Goal: Task Accomplishment & Management: Use online tool/utility

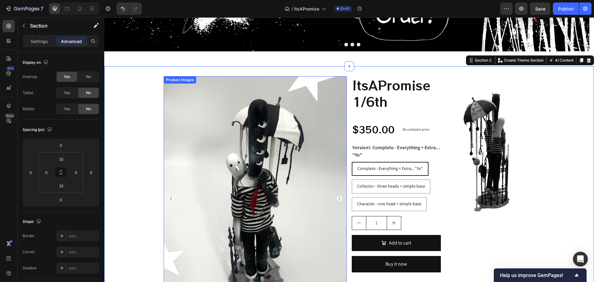
scroll to position [155, 0]
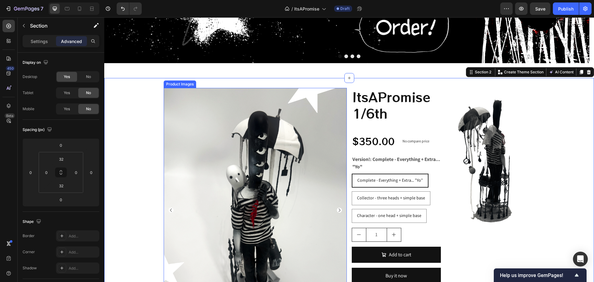
click at [269, 180] on img at bounding box center [255, 210] width 183 height 245
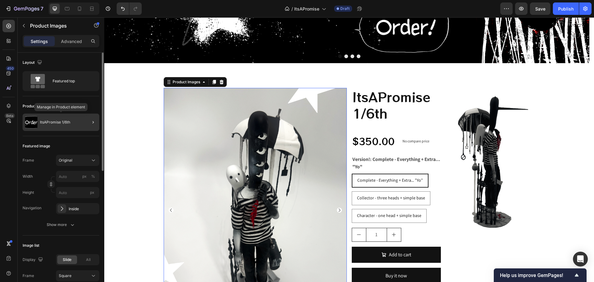
click at [33, 118] on img at bounding box center [31, 122] width 12 height 12
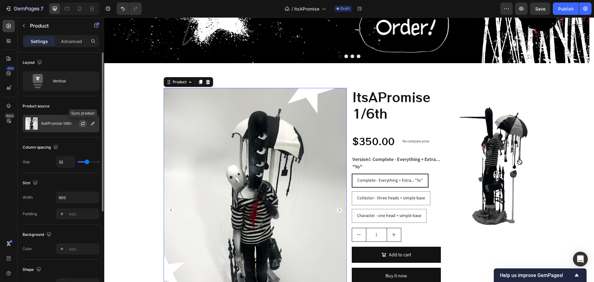
click at [81, 124] on icon "button" at bounding box center [82, 123] width 5 height 5
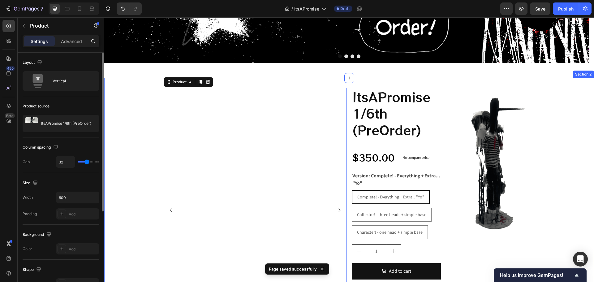
scroll to position [186, 0]
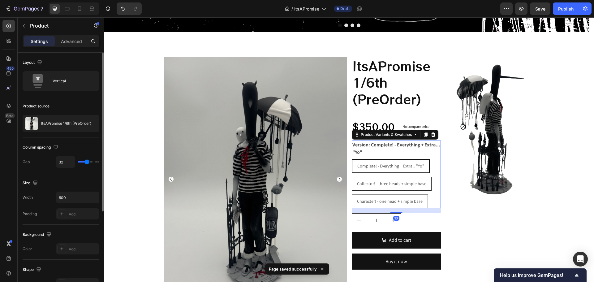
click at [395, 183] on span "Collector! - three heads + simple base" at bounding box center [391, 184] width 69 height 6
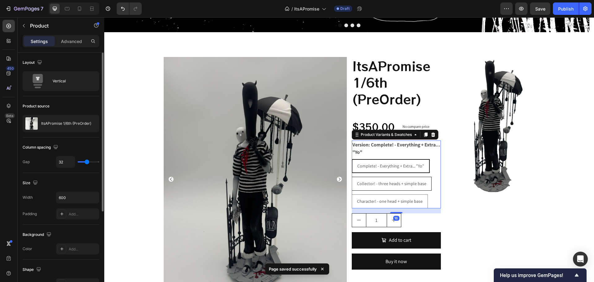
click at [352, 177] on input "Collector! - three heads + simple base Collector! - three heads + simple base C…" at bounding box center [352, 176] width 0 height 0
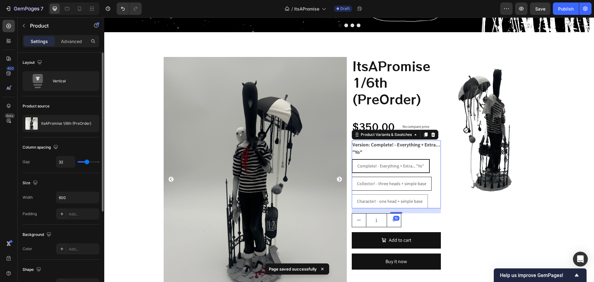
radio input "true"
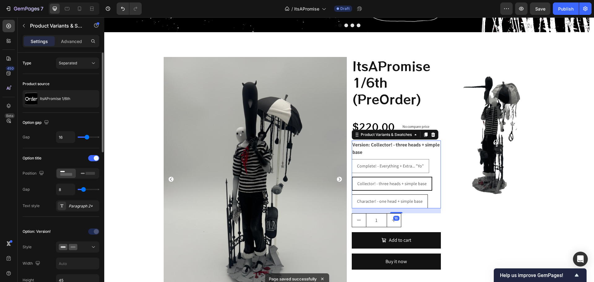
click at [395, 196] on div "Character! - one head + simple base" at bounding box center [390, 201] width 76 height 13
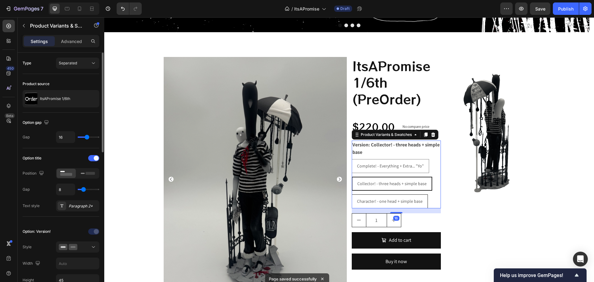
click at [352, 194] on input "Character! - one head + simple base Character! - one head + simple base Charact…" at bounding box center [352, 194] width 0 height 0
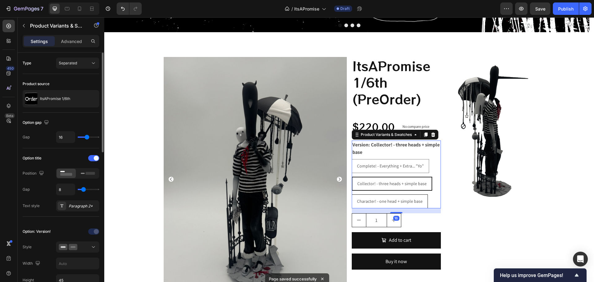
radio input "true"
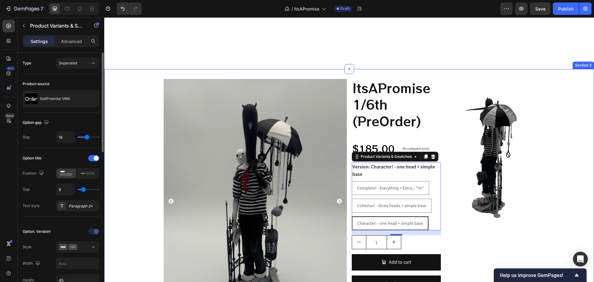
scroll to position [155, 0]
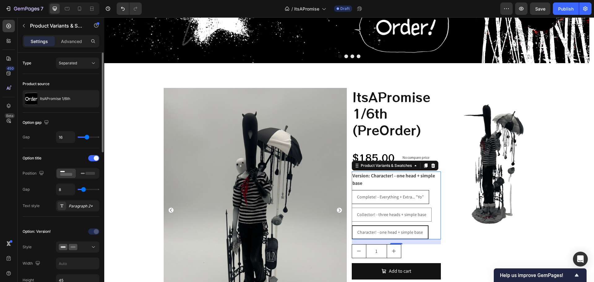
click at [361, 199] on span "Complete! - Everything + Extra... "Yo"" at bounding box center [390, 197] width 67 height 6
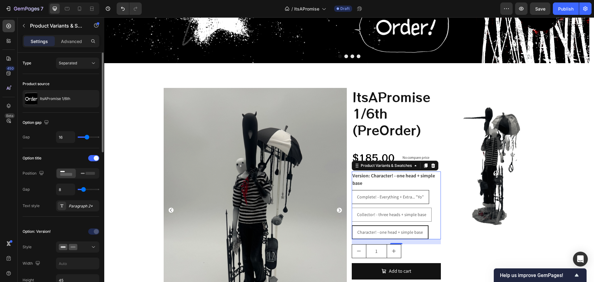
click at [352, 190] on input "Complete! - Everything + Extra... "Yo" Complete! - Everything + Extra... "Yo" C…" at bounding box center [352, 190] width 0 height 0
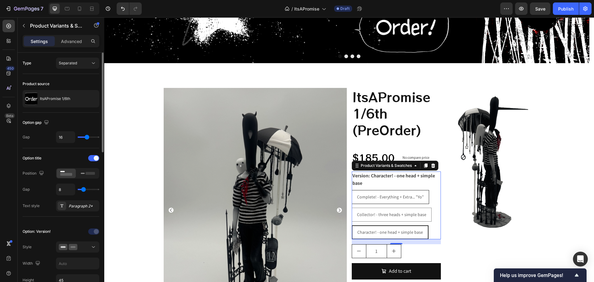
radio input "true"
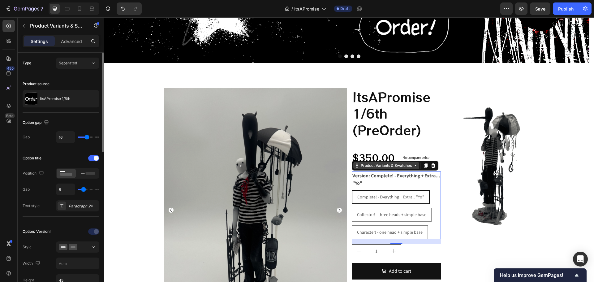
click at [373, 167] on div "Product Variants & Swatches" at bounding box center [387, 166] width 54 height 6
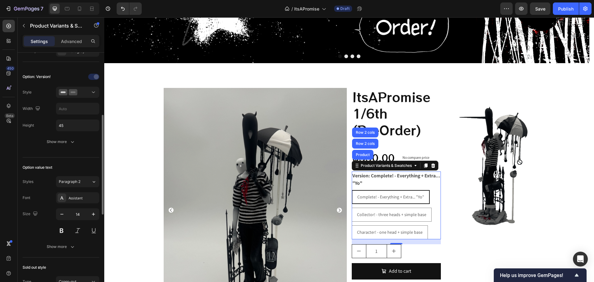
scroll to position [217, 0]
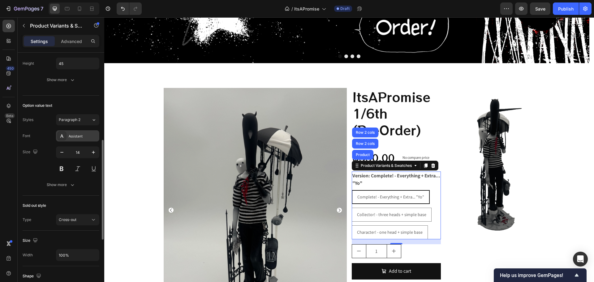
click at [74, 136] on div "Assistant" at bounding box center [83, 136] width 29 height 6
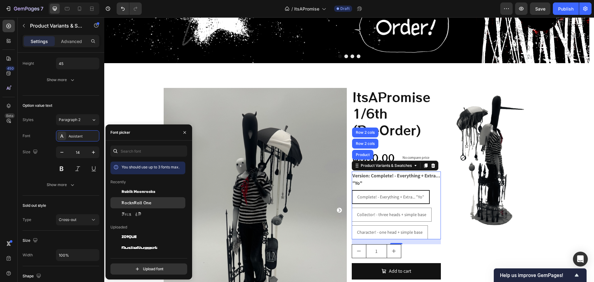
click at [143, 202] on span "RocknRoll One" at bounding box center [137, 203] width 30 height 6
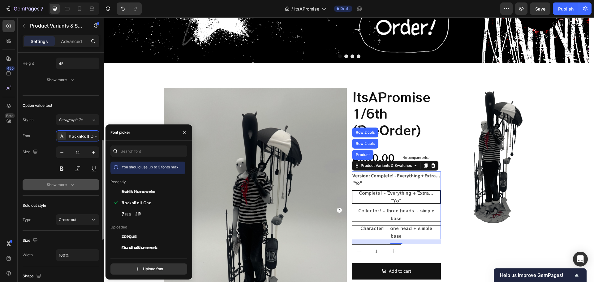
click at [58, 186] on div "Show more" at bounding box center [61, 185] width 29 height 6
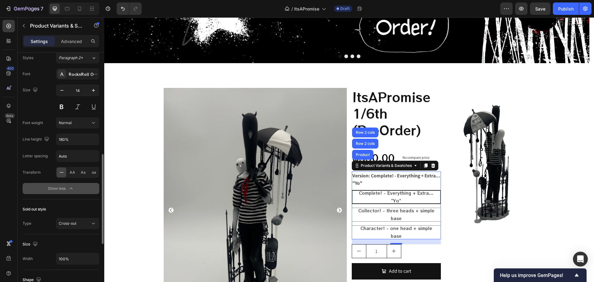
scroll to position [310, 0]
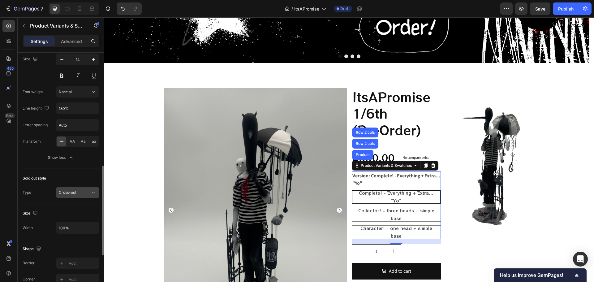
click at [76, 190] on div "Cross-out" at bounding box center [75, 193] width 32 height 6
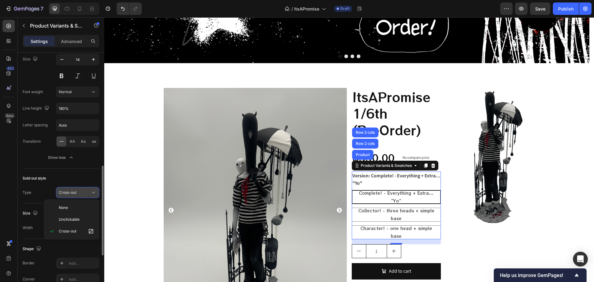
click at [76, 190] on div "Cross-out" at bounding box center [75, 193] width 32 height 6
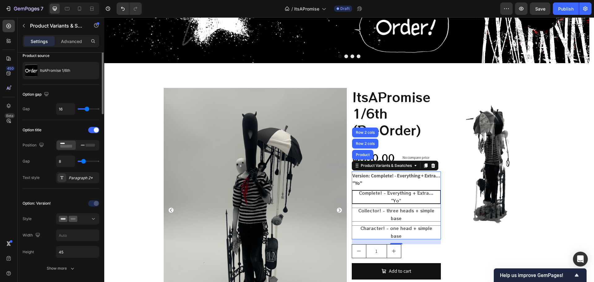
scroll to position [0, 0]
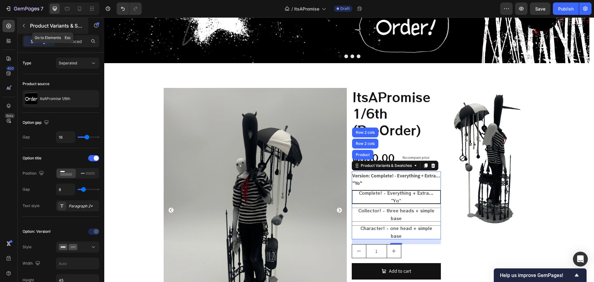
drag, startPoint x: 29, startPoint y: 23, endPoint x: 33, endPoint y: 23, distance: 3.8
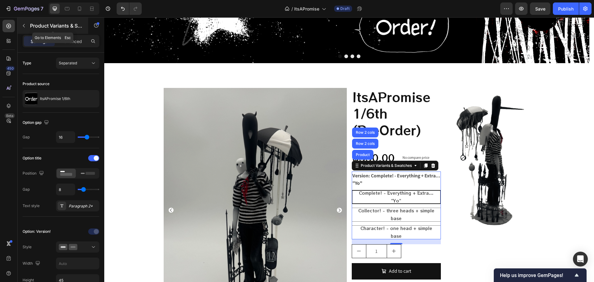
click at [33, 23] on div "Product Variants & Swatches" at bounding box center [53, 26] width 71 height 16
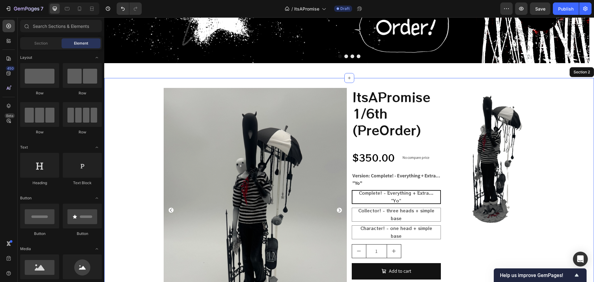
click at [567, 154] on div "Product Images Drop element here Product ItsAPromise 1/6th (PreOrder) Product T…" at bounding box center [349, 248] width 490 height 320
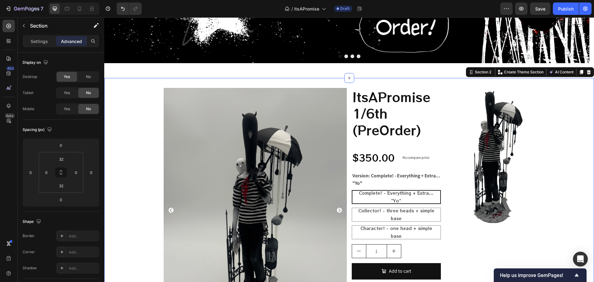
click at [109, 78] on div "Product Images Drop element here Product ItsAPromise 1/6th (PreOrder) Product T…" at bounding box center [349, 248] width 490 height 340
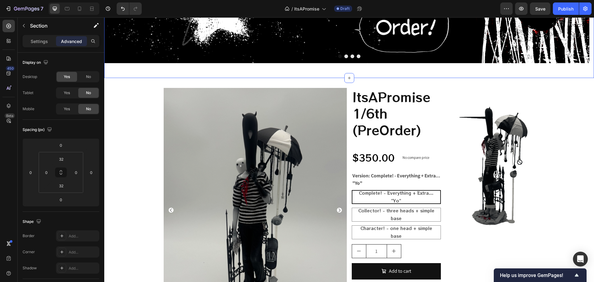
click at [181, 7] on div "/ ItsAPromise Draft" at bounding box center [324, 8] width 354 height 12
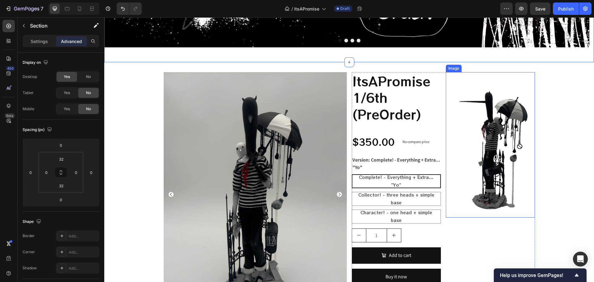
scroll to position [186, 0]
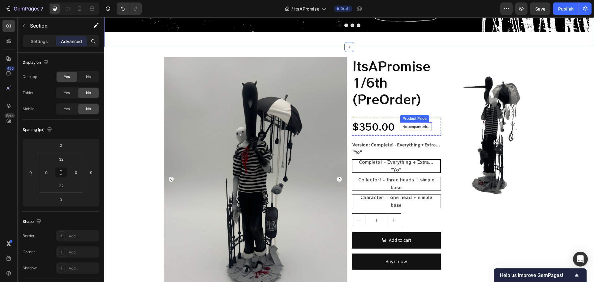
click at [409, 126] on p "No compare price" at bounding box center [416, 127] width 27 height 4
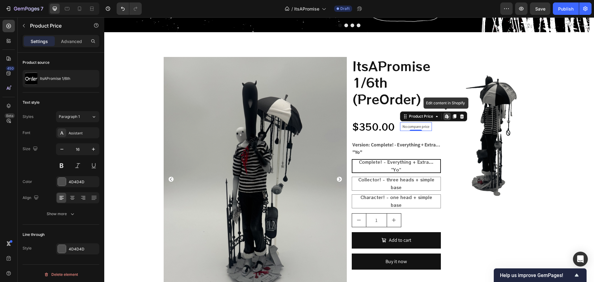
click at [444, 119] on div "Edit content in Shopify" at bounding box center [447, 116] width 7 height 7
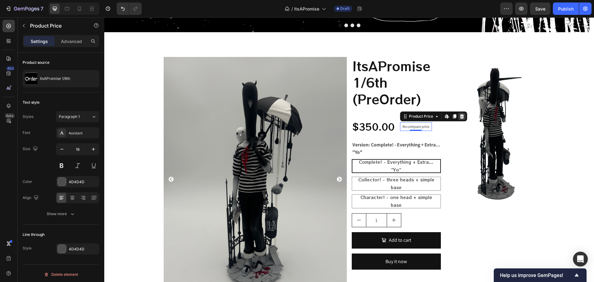
click at [461, 118] on icon at bounding box center [462, 116] width 4 height 4
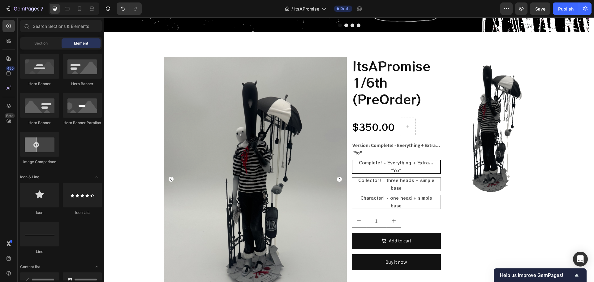
scroll to position [62, 0]
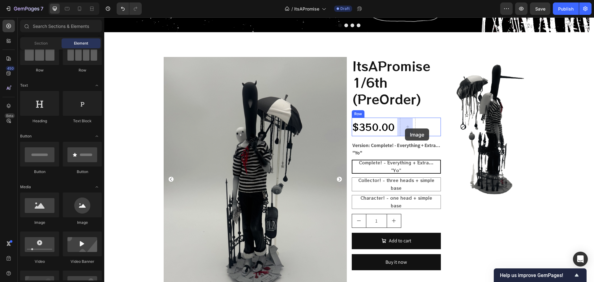
drag, startPoint x: 144, startPoint y: 220, endPoint x: 406, endPoint y: 128, distance: 277.6
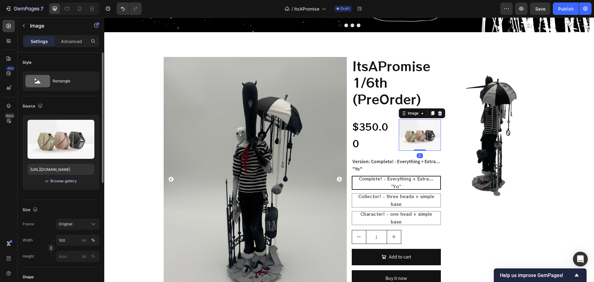
click at [57, 182] on div "Browse gallery" at bounding box center [63, 181] width 26 height 6
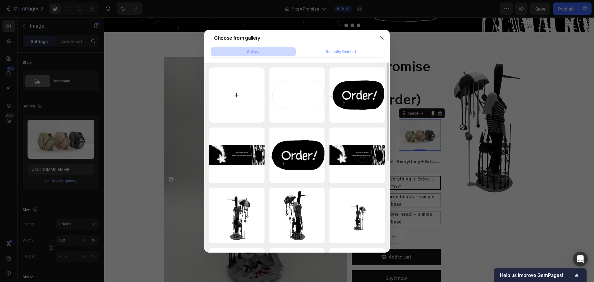
click at [244, 96] on input "file" at bounding box center [236, 94] width 55 height 55
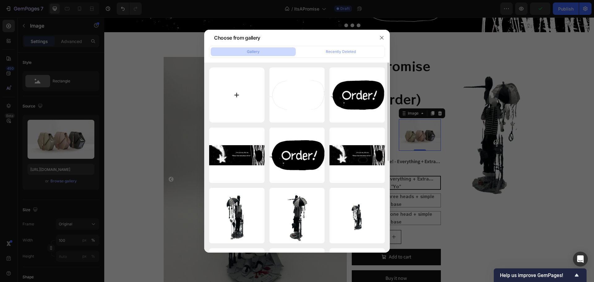
type input "C:\fakepath\GodPun.jpg"
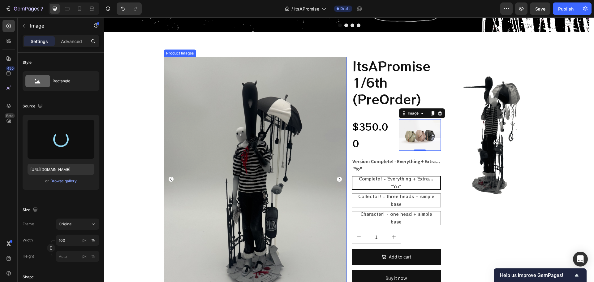
type input "[URL][DOMAIN_NAME]"
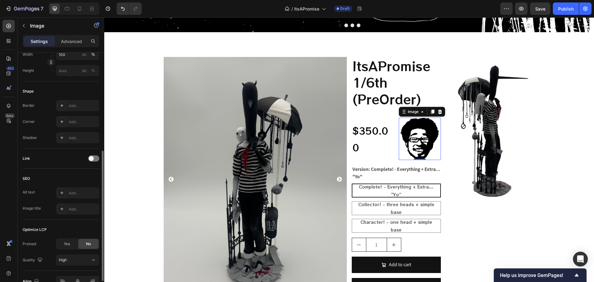
scroll to position [93, 0]
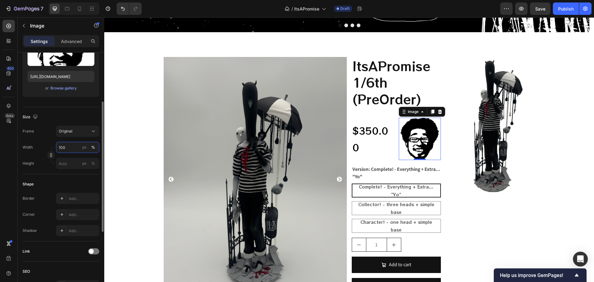
click at [70, 145] on input "100" at bounding box center [77, 147] width 43 height 11
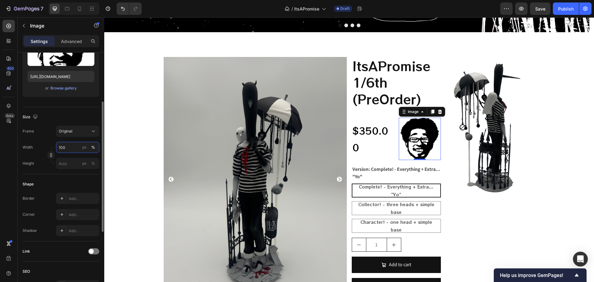
click at [70, 145] on input "100" at bounding box center [77, 147] width 43 height 11
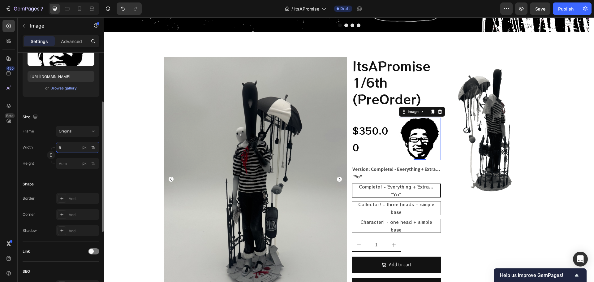
type input "50"
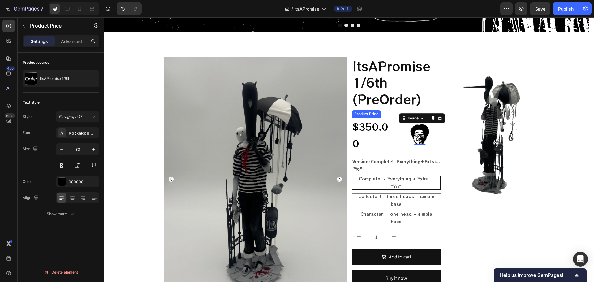
click at [382, 137] on div "$350.00" at bounding box center [373, 135] width 42 height 35
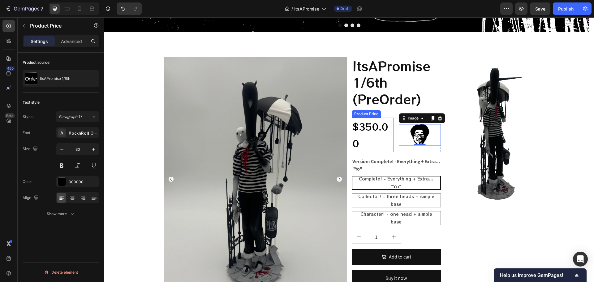
scroll to position [0, 0]
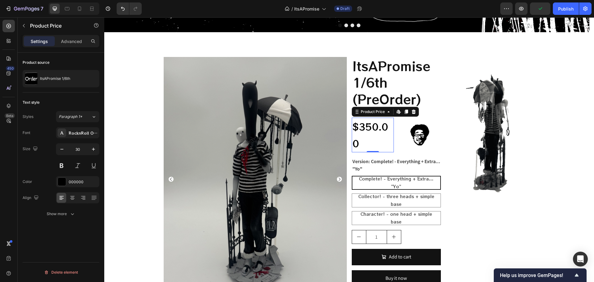
click at [369, 139] on div "$350.00" at bounding box center [373, 135] width 42 height 35
click at [366, 113] on div "Product Price" at bounding box center [373, 112] width 27 height 6
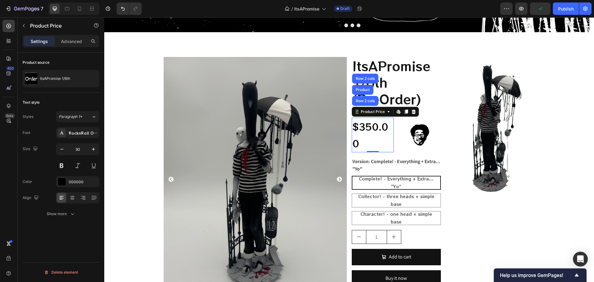
click at [39, 46] on div "Settings Advanced" at bounding box center [61, 41] width 77 height 12
click at [55, 219] on button "Show more" at bounding box center [61, 213] width 77 height 11
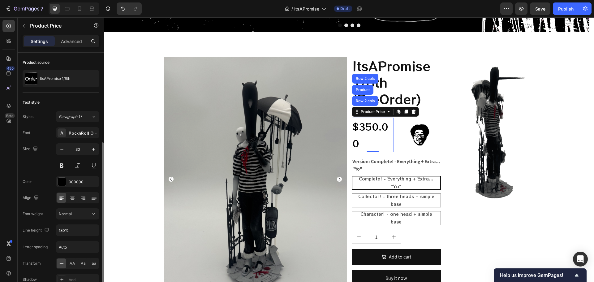
scroll to position [49, 0]
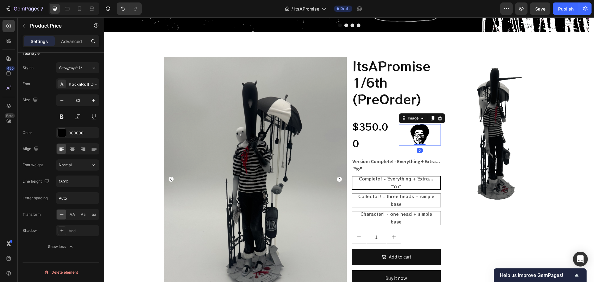
click at [419, 135] on img at bounding box center [420, 134] width 21 height 21
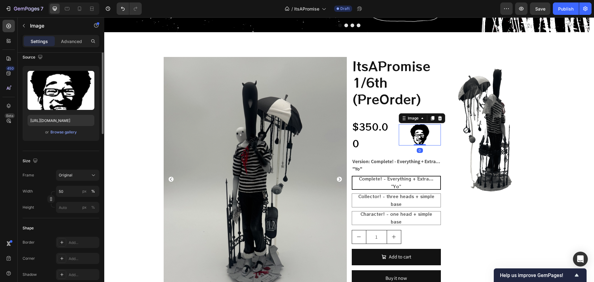
scroll to position [0, 0]
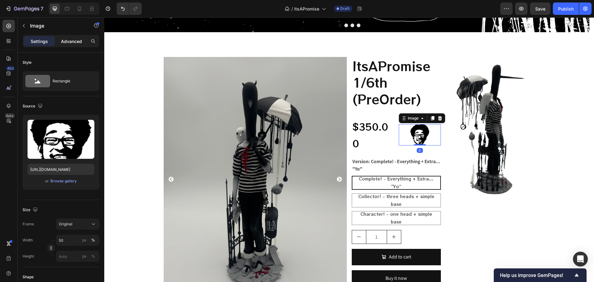
click at [77, 37] on div "Advanced" at bounding box center [71, 41] width 31 height 10
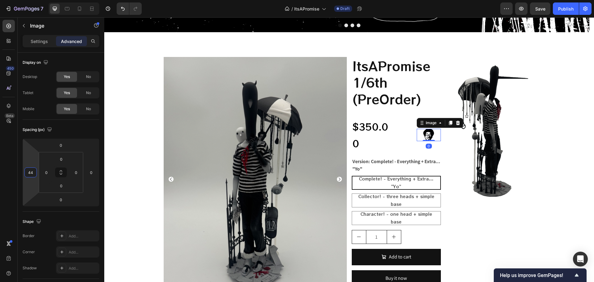
type input "40"
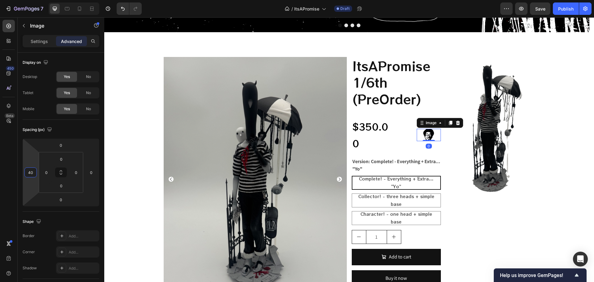
drag, startPoint x: 33, startPoint y: 162, endPoint x: 36, endPoint y: 156, distance: 6.9
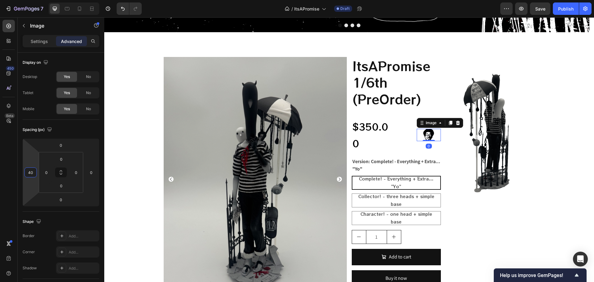
click at [36, 0] on html "7 Version history / ItsAPromise Draft Preview Save Publish 450 Beta Sections(18…" at bounding box center [297, 0] width 594 height 0
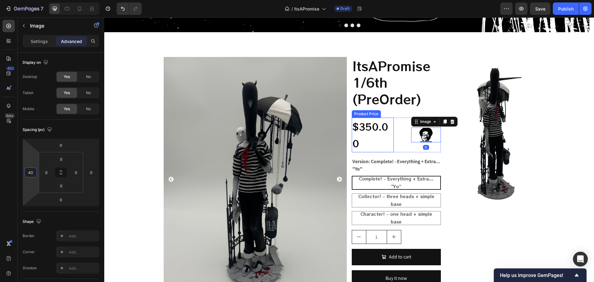
click at [376, 133] on div "$350.00" at bounding box center [373, 135] width 42 height 35
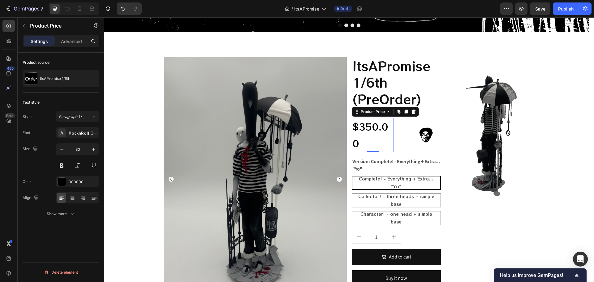
click at [62, 47] on div "Settings Advanced" at bounding box center [61, 44] width 87 height 18
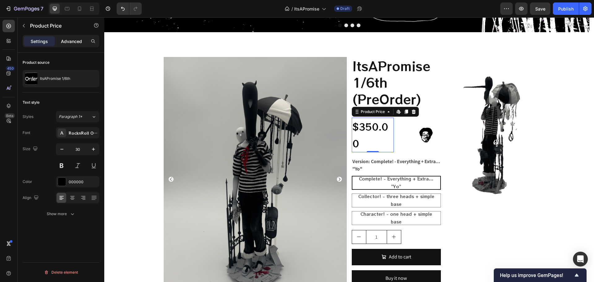
click at [70, 39] on p "Advanced" at bounding box center [71, 41] width 21 height 7
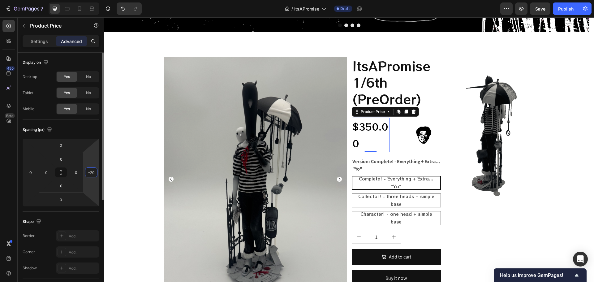
drag, startPoint x: 89, startPoint y: 163, endPoint x: 97, endPoint y: 171, distance: 11.2
click at [101, 0] on html "7 Version history / ItsAPromise Draft Preview Save Publish 450 Beta Sections(18…" at bounding box center [297, 0] width 594 height 0
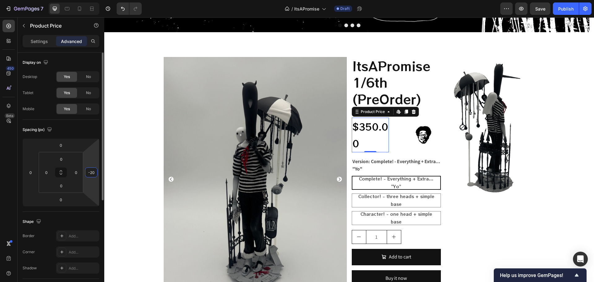
click at [91, 172] on input "-20" at bounding box center [91, 172] width 9 height 9
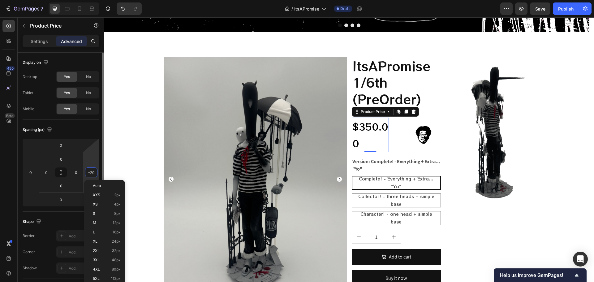
click at [91, 172] on input "-20" at bounding box center [91, 172] width 9 height 9
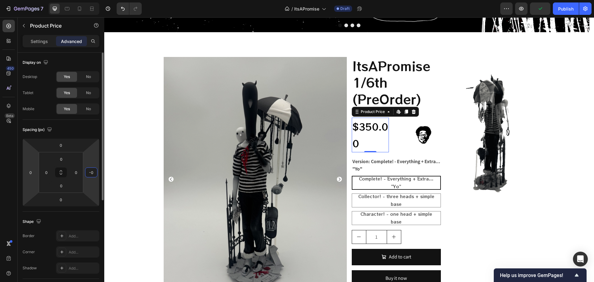
type input "0"
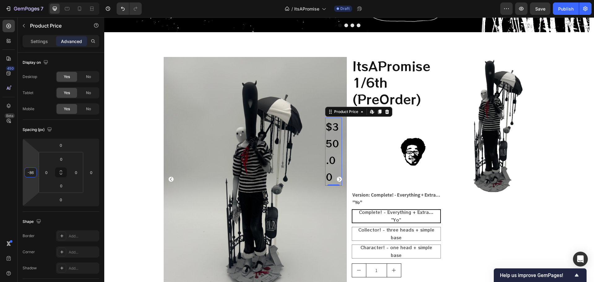
drag, startPoint x: 37, startPoint y: 160, endPoint x: 40, endPoint y: 173, distance: 13.7
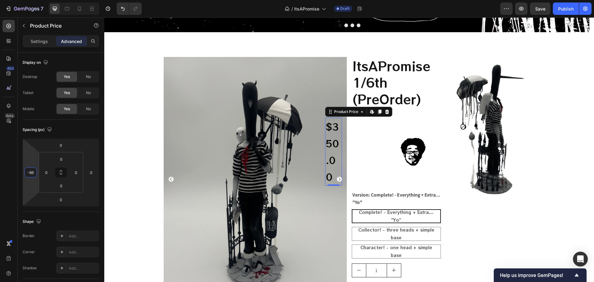
click at [40, 0] on html "7 Version history / ItsAPromise Draft Preview Save Publish 450 Beta Sections(18…" at bounding box center [297, 0] width 594 height 0
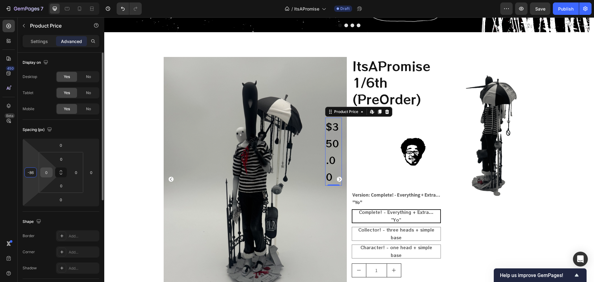
type input "0"
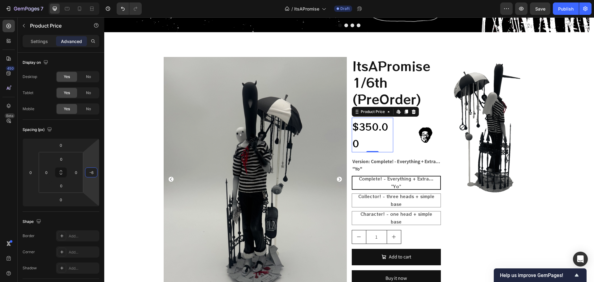
drag, startPoint x: 93, startPoint y: 160, endPoint x: 83, endPoint y: 161, distance: 10.6
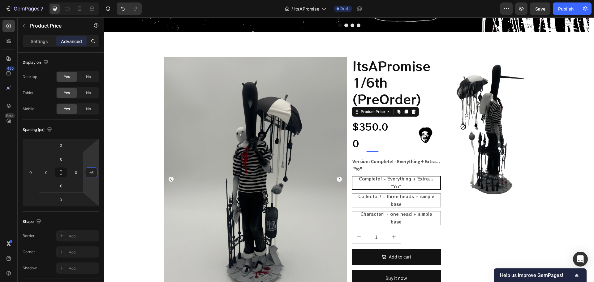
click at [83, 0] on html "7 Version history / ItsAPromise Draft Preview Save Publish 450 Beta Sections(18…" at bounding box center [297, 0] width 594 height 0
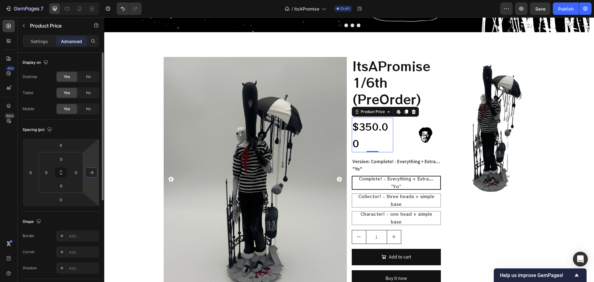
click at [94, 176] on input "-6" at bounding box center [91, 172] width 9 height 9
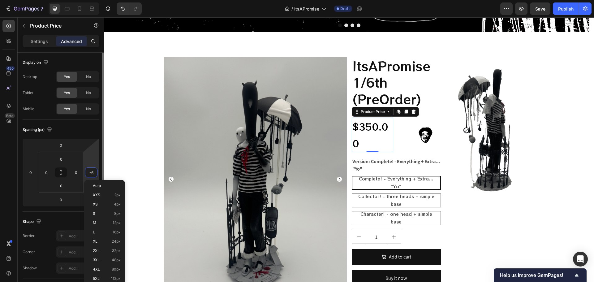
click at [92, 175] on input "-6" at bounding box center [91, 172] width 9 height 9
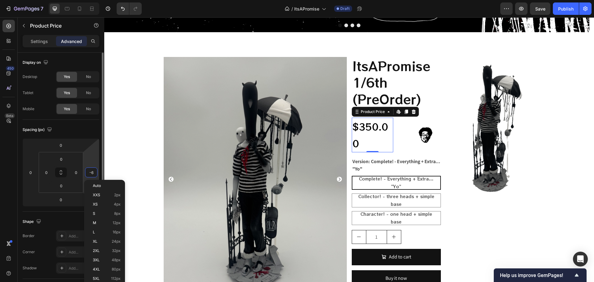
click at [92, 175] on input "-6" at bounding box center [91, 172] width 9 height 9
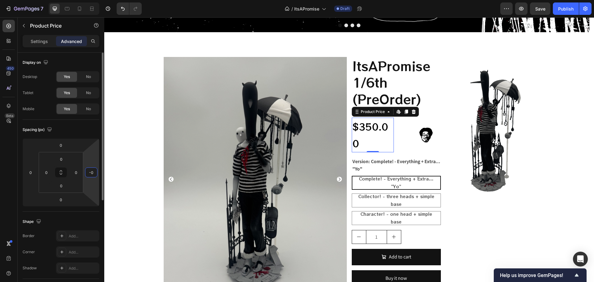
type input "-0"
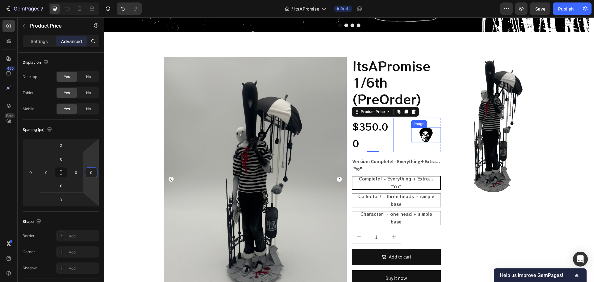
click at [412, 132] on div at bounding box center [426, 135] width 30 height 15
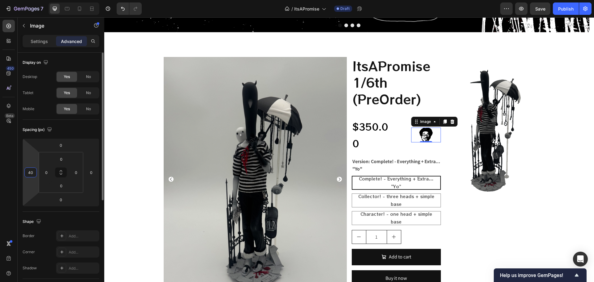
click at [33, 169] on input "40" at bounding box center [30, 172] width 9 height 9
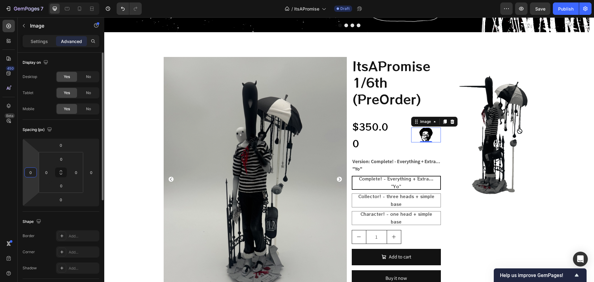
type input "0"
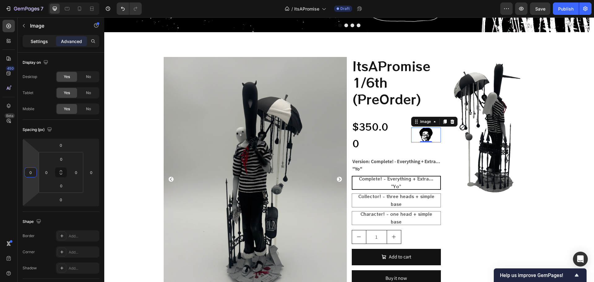
click at [34, 45] on div "Settings" at bounding box center [39, 41] width 31 height 10
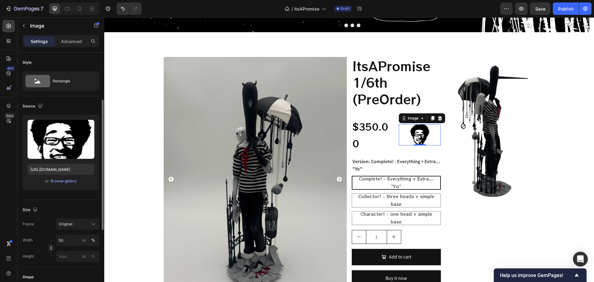
scroll to position [124, 0]
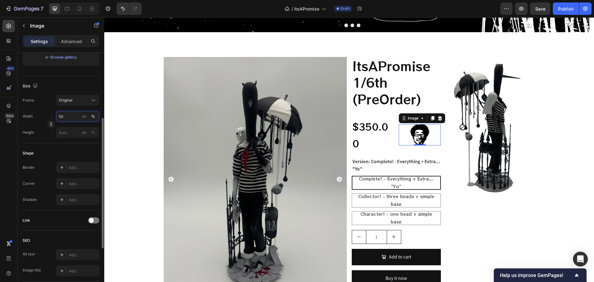
click at [75, 122] on input "50" at bounding box center [77, 116] width 43 height 11
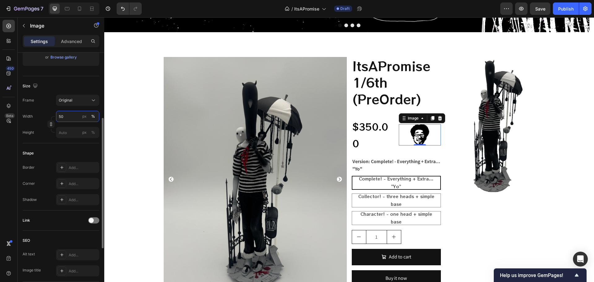
click at [75, 122] on input "50" at bounding box center [77, 116] width 43 height 11
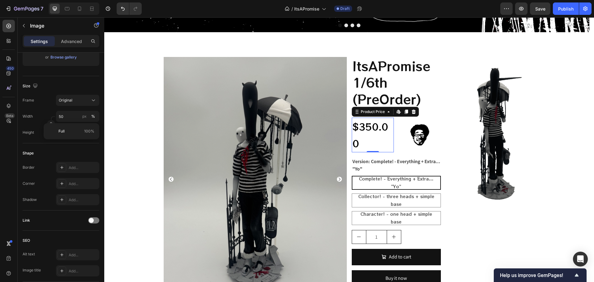
click at [372, 142] on div "$350.00" at bounding box center [373, 135] width 42 height 35
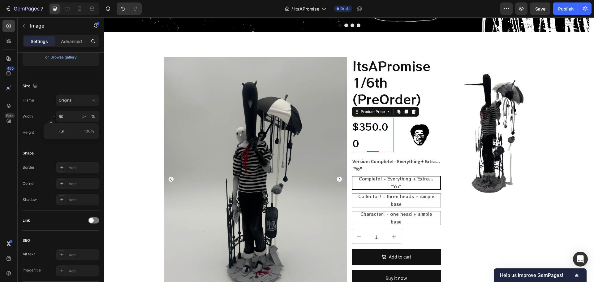
scroll to position [0, 0]
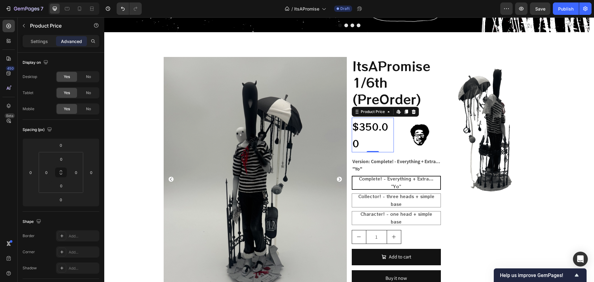
click at [40, 36] on div "Settings Advanced" at bounding box center [61, 41] width 77 height 12
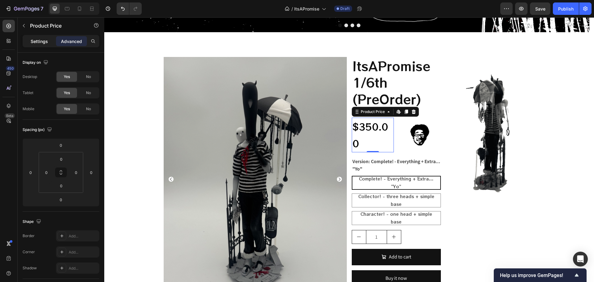
click at [44, 43] on p "Settings" at bounding box center [39, 41] width 17 height 7
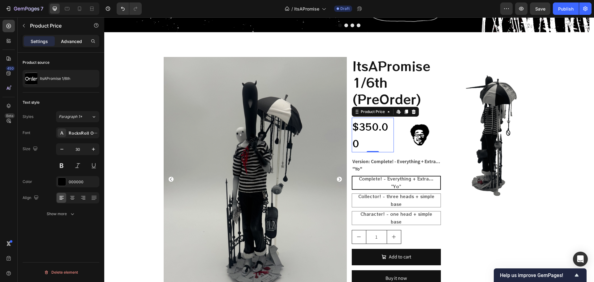
click at [67, 40] on p "Advanced" at bounding box center [71, 41] width 21 height 7
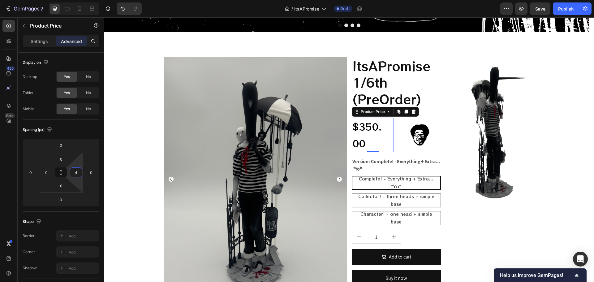
type input "0"
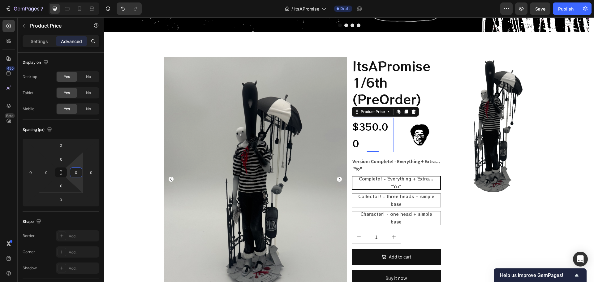
drag, startPoint x: 74, startPoint y: 166, endPoint x: 80, endPoint y: 191, distance: 25.8
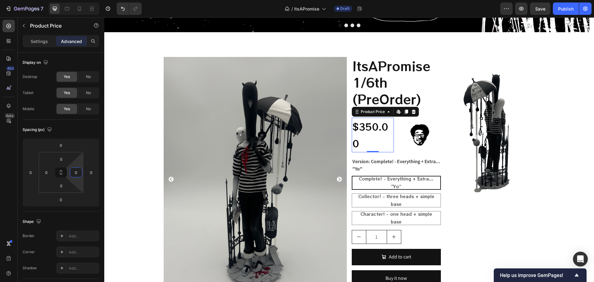
click at [80, 0] on html "7 Version history / ItsAPromise Draft Preview Save Publish 450 Beta Sections(18…" at bounding box center [297, 0] width 594 height 0
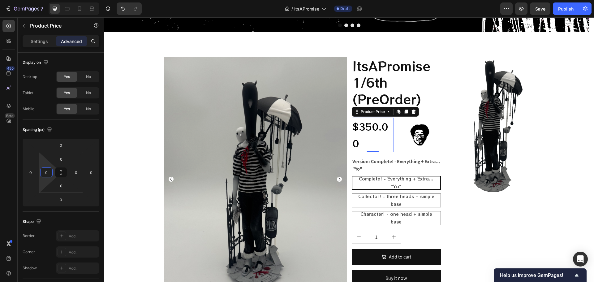
drag, startPoint x: 45, startPoint y: 165, endPoint x: 51, endPoint y: 176, distance: 12.8
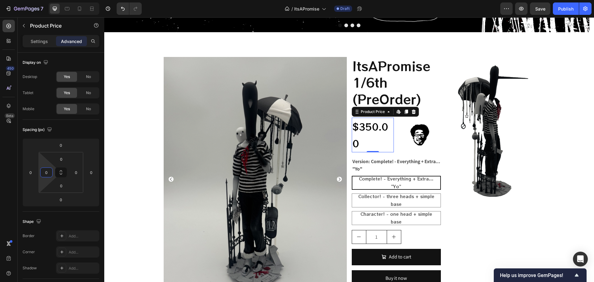
click at [51, 0] on html "7 Version history / ItsAPromise Draft Preview Save Publish 450 Beta Sections(18…" at bounding box center [297, 0] width 594 height 0
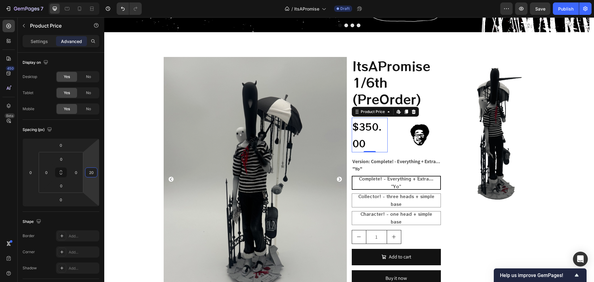
drag, startPoint x: 91, startPoint y: 163, endPoint x: 91, endPoint y: 159, distance: 3.2
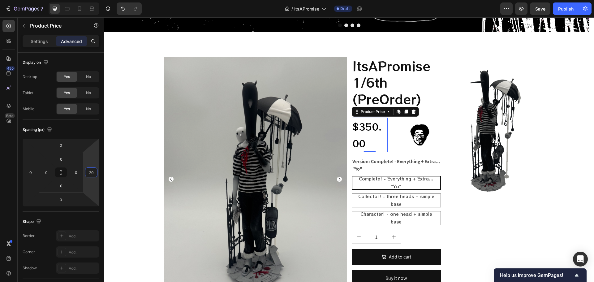
click at [91, 0] on html "7 Version history / ItsAPromise Draft Preview Save Publish 450 Beta Sections(18…" at bounding box center [297, 0] width 594 height 0
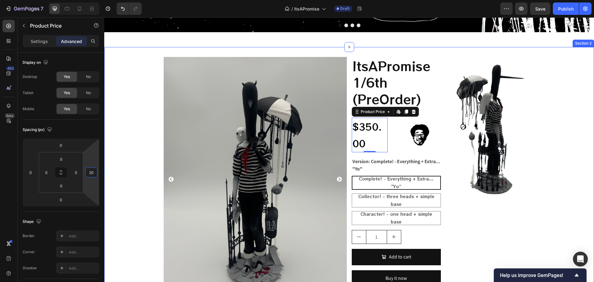
type input "0"
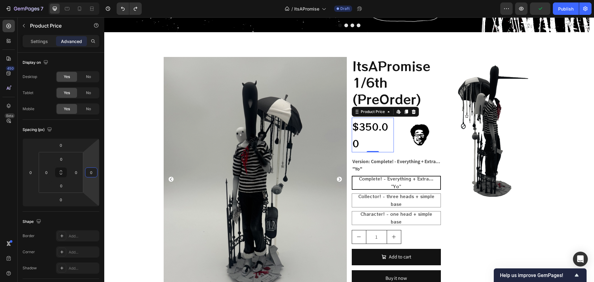
click at [365, 144] on div "$350.00" at bounding box center [373, 135] width 42 height 35
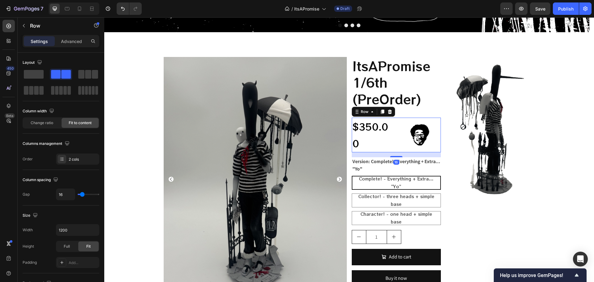
click at [396, 137] on div "$350.00 Product Price Product Price Image Row 16" at bounding box center [396, 135] width 89 height 35
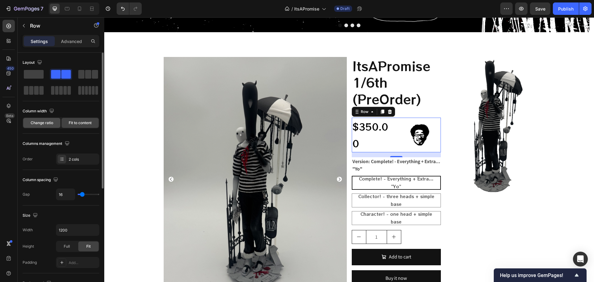
click at [47, 122] on span "Change ratio" at bounding box center [42, 123] width 23 height 6
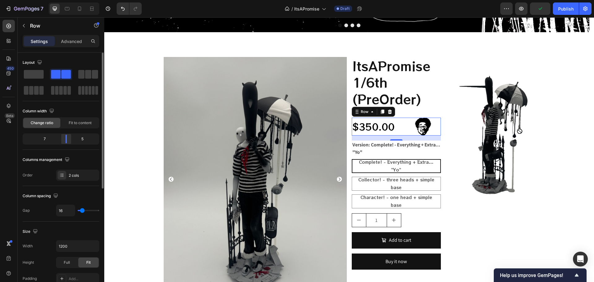
drag, startPoint x: 61, startPoint y: 140, endPoint x: 70, endPoint y: 139, distance: 9.0
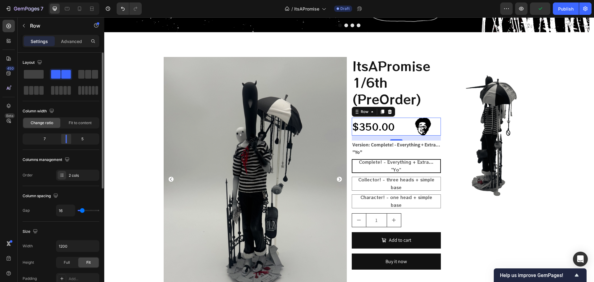
click at [70, 139] on div at bounding box center [66, 139] width 11 height 9
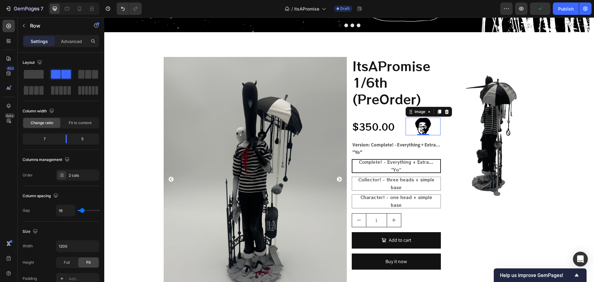
click at [426, 127] on img at bounding box center [424, 127] width 18 height 18
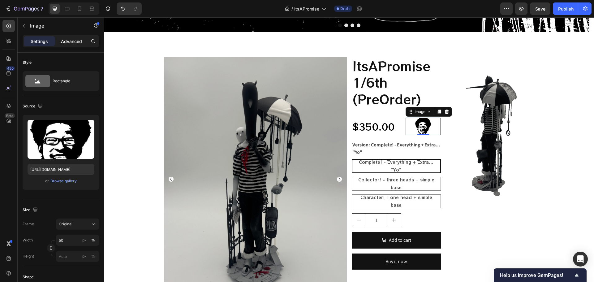
click at [74, 41] on p "Advanced" at bounding box center [71, 41] width 21 height 7
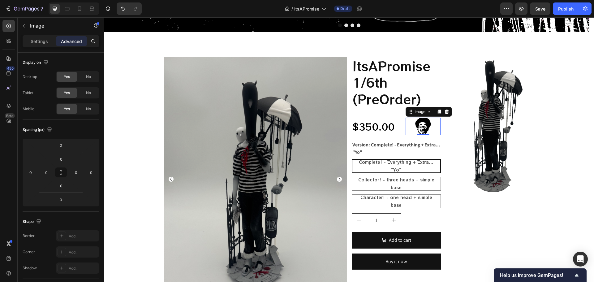
click at [33, 49] on div "Settings Advanced" at bounding box center [61, 44] width 87 height 18
click at [34, 45] on div "Settings" at bounding box center [39, 41] width 31 height 10
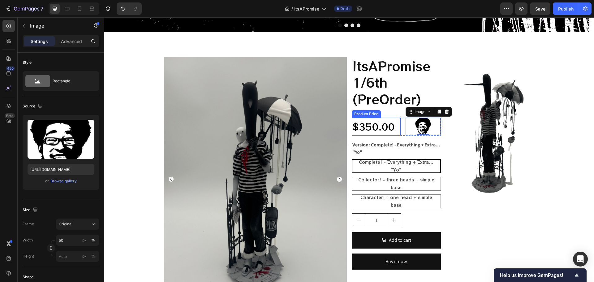
click at [392, 123] on div "$350.00" at bounding box center [376, 127] width 49 height 18
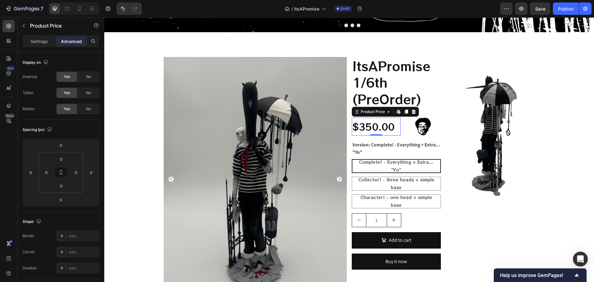
click at [40, 46] on div "Settings Advanced" at bounding box center [61, 41] width 77 height 12
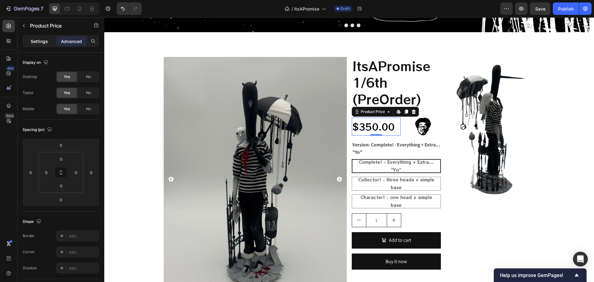
click at [39, 38] on p "Settings" at bounding box center [39, 41] width 17 height 7
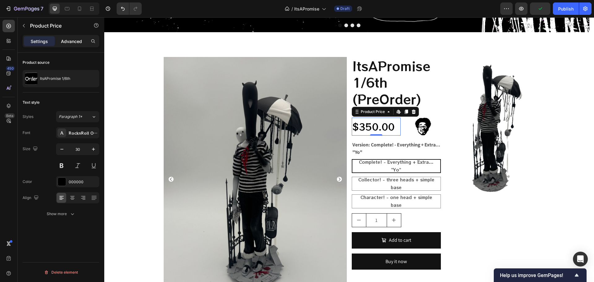
click at [74, 38] on p "Advanced" at bounding box center [71, 41] width 21 height 7
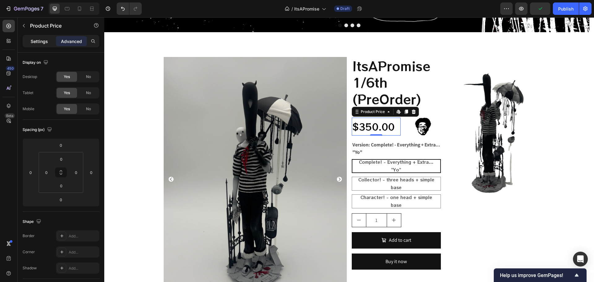
click at [36, 42] on p "Settings" at bounding box center [39, 41] width 17 height 7
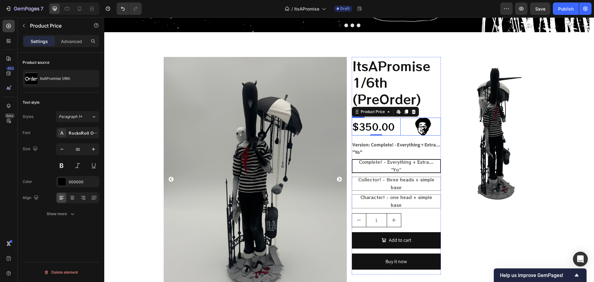
click at [399, 119] on div "$350.00 Product Price Edit content in Shopify 0 Product Price Edit content in S…" at bounding box center [396, 127] width 89 height 18
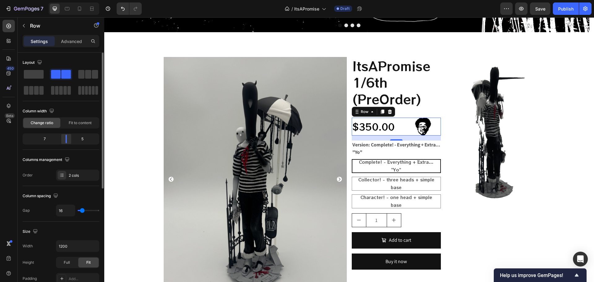
drag, startPoint x: 68, startPoint y: 143, endPoint x: 68, endPoint y: 138, distance: 5.0
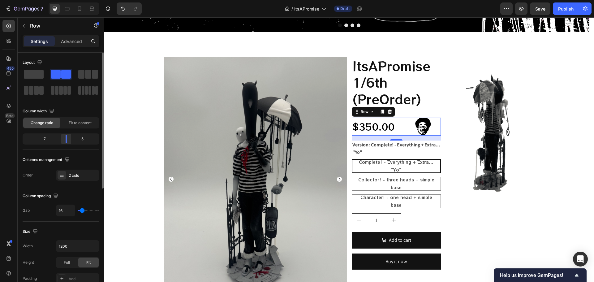
click at [68, 138] on div at bounding box center [66, 139] width 11 height 9
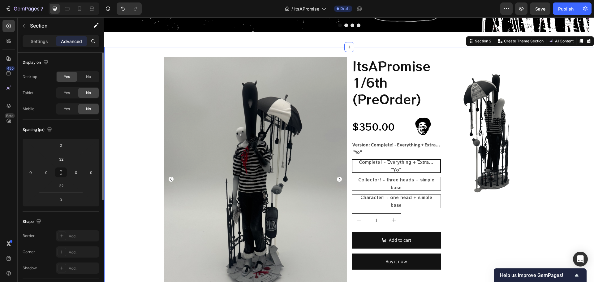
click at [572, 125] on div "Product Images Drop element here Product ItsAPromise 1/6th (PreOrder) Product T…" at bounding box center [349, 217] width 490 height 320
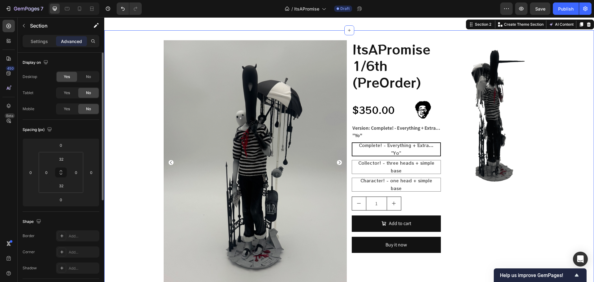
scroll to position [217, 0]
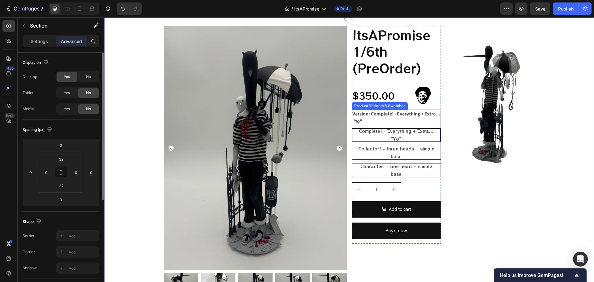
click at [389, 152] on div "Collector! - three heads + simple base" at bounding box center [396, 152] width 89 height 20
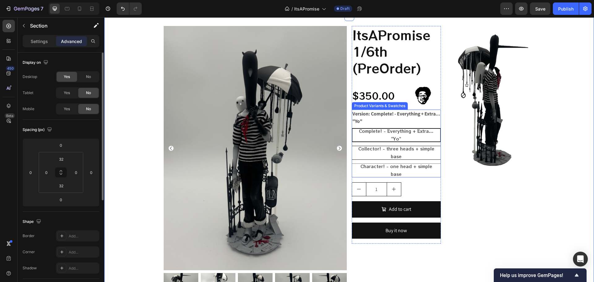
click at [352, 146] on input "Collector! - three heads + simple base Collector! - three heads + simple base C…" at bounding box center [352, 146] width 0 height 0
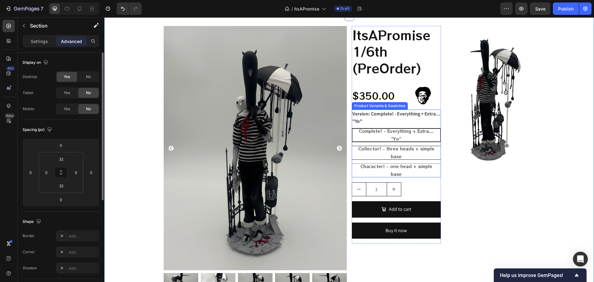
radio input "true"
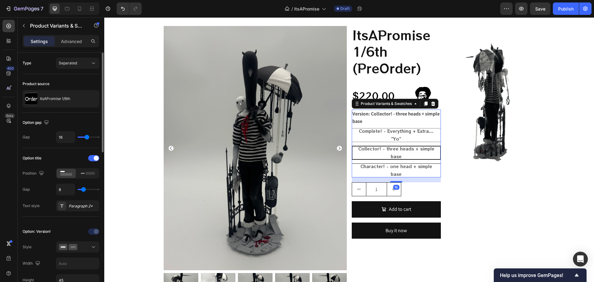
click at [392, 172] on span "Character! - one head + simple base" at bounding box center [397, 170] width 72 height 14
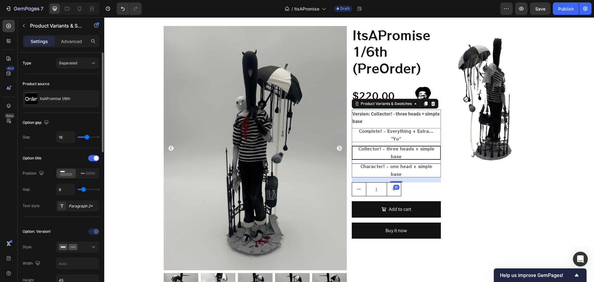
click at [352, 163] on input "Character! - one head + simple base Character! - one head + simple base Charact…" at bounding box center [352, 163] width 0 height 0
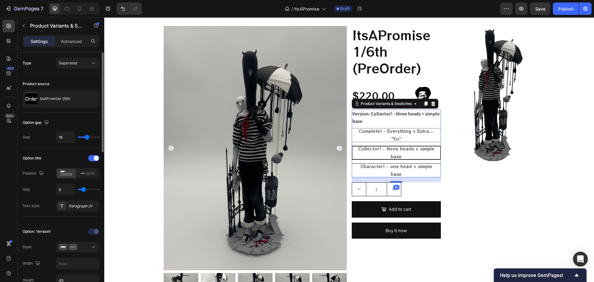
radio input "true"
click at [388, 120] on p "Complete! - Everything + Extra... "Yo"" at bounding box center [396, 118] width 41 height 11
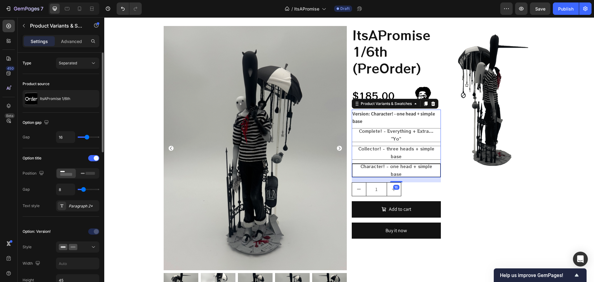
click at [352, 128] on input "Complete! - Everything + Extra... "Yo" Complete! - Everything + Extra... "Yo" C…" at bounding box center [352, 128] width 0 height 0
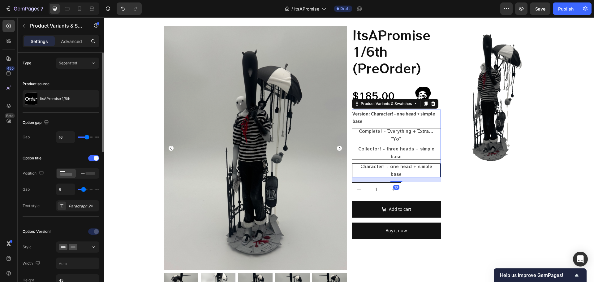
radio input "true"
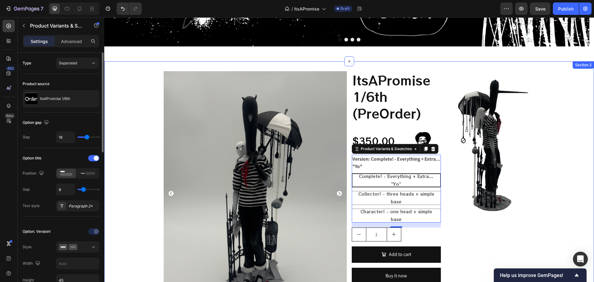
scroll to position [186, 0]
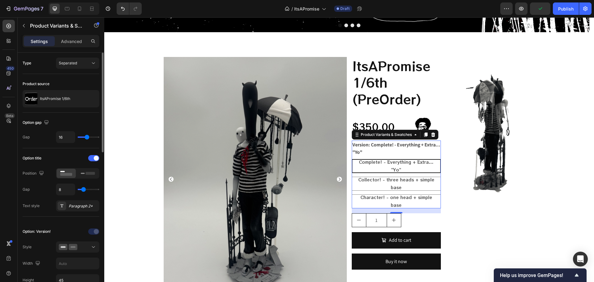
click at [401, 162] on span "Complete! - Everything + Extra... "Yo"" at bounding box center [396, 166] width 75 height 14
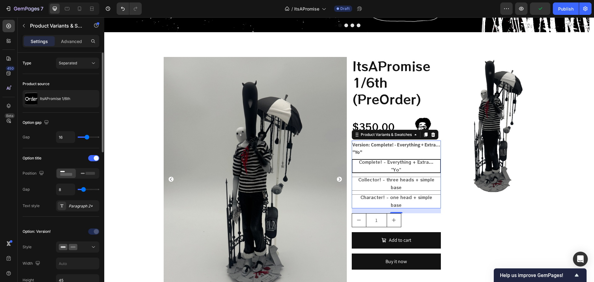
click at [352, 159] on input "Complete! - Everything + Extra... "Yo" Complete! - Everything + Extra... "Yo" C…" at bounding box center [352, 159] width 0 height 0
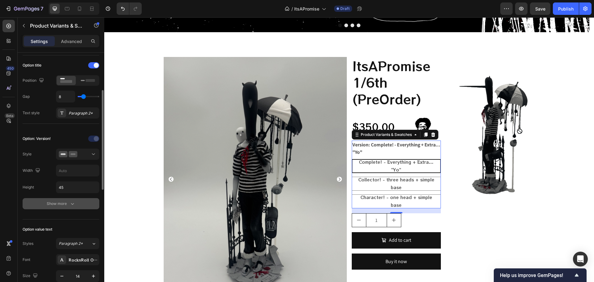
scroll to position [124, 0]
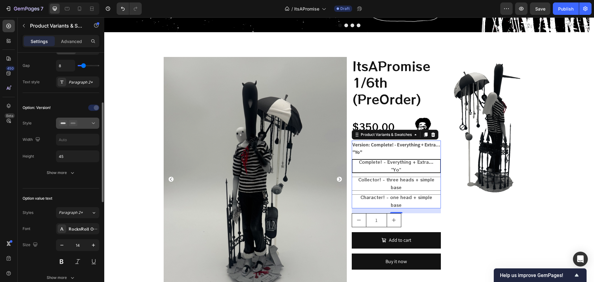
click at [86, 123] on div at bounding box center [78, 123] width 38 height 6
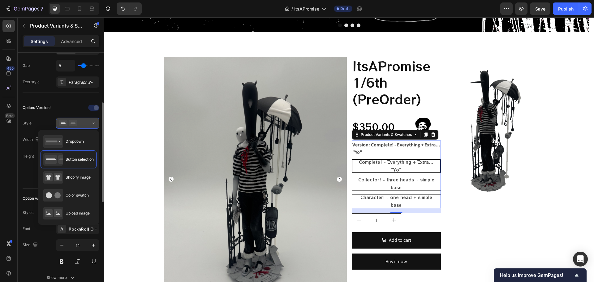
click at [86, 123] on div at bounding box center [78, 123] width 38 height 6
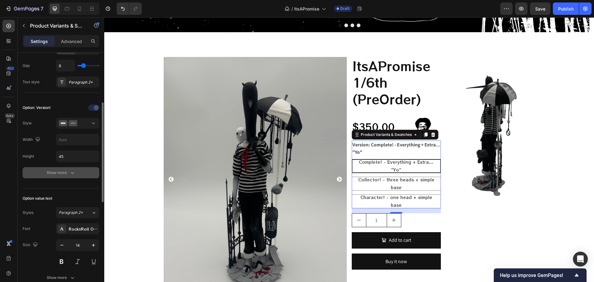
click at [50, 178] on button "Show more" at bounding box center [61, 172] width 77 height 11
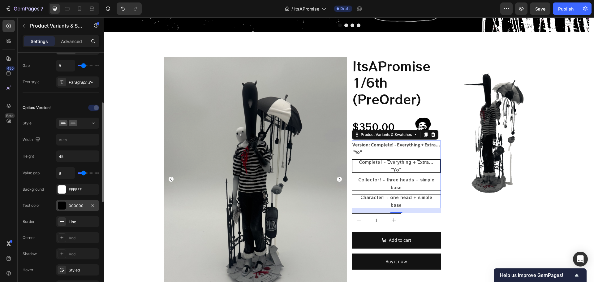
click at [64, 202] on div at bounding box center [62, 206] width 8 height 8
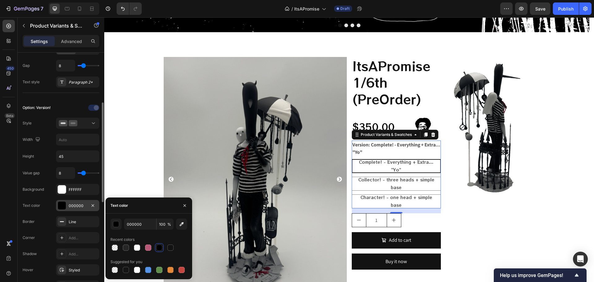
click at [58, 201] on div "000000" at bounding box center [77, 205] width 43 height 11
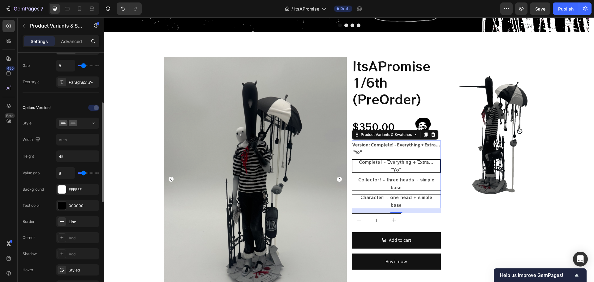
scroll to position [0, 0]
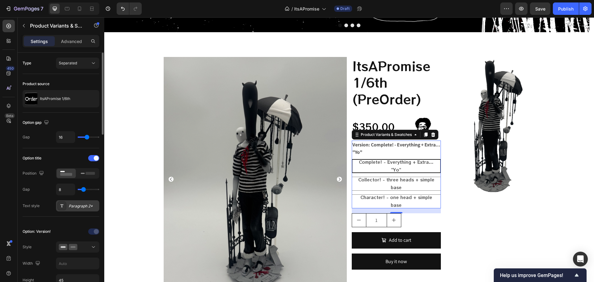
click at [72, 203] on div "Paragraph 2*" at bounding box center [77, 205] width 43 height 11
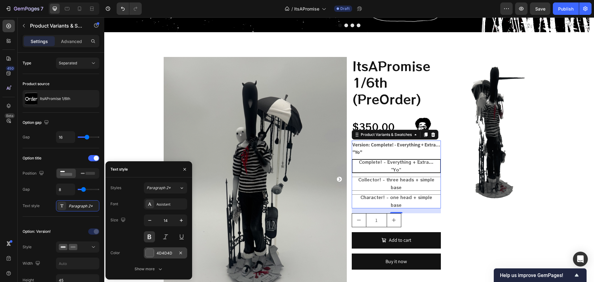
click at [148, 252] on div at bounding box center [150, 253] width 8 height 8
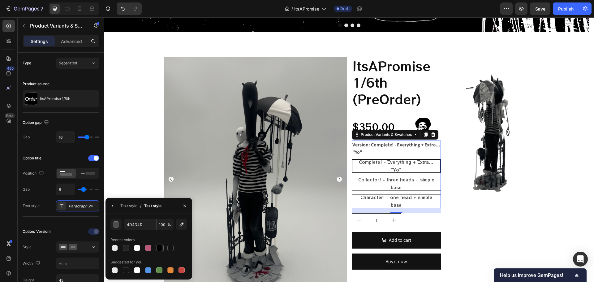
click at [155, 248] on div at bounding box center [159, 248] width 9 height 9
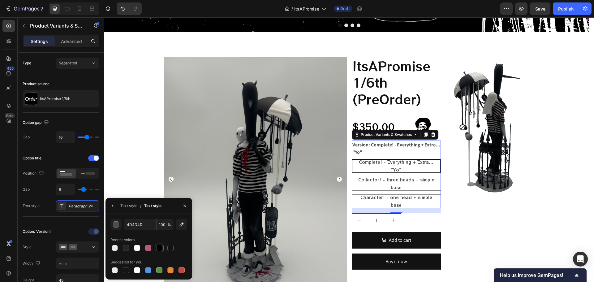
type input "000000"
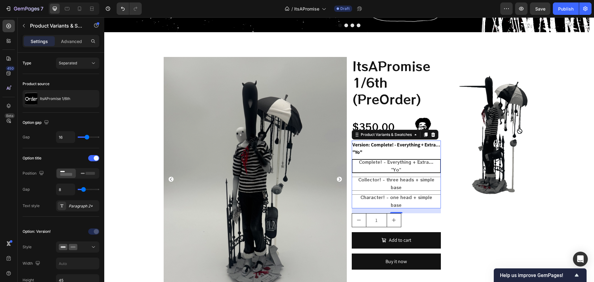
click at [15, 205] on div "450 Beta" at bounding box center [9, 149] width 18 height 265
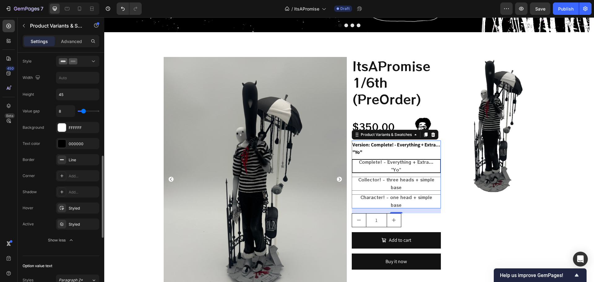
scroll to position [279, 0]
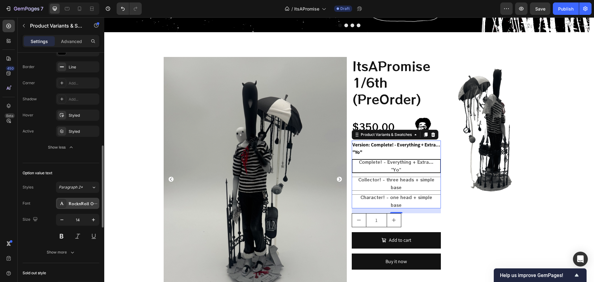
click at [63, 206] on div at bounding box center [62, 203] width 9 height 9
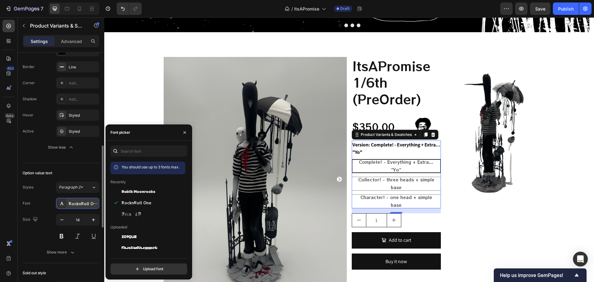
click at [63, 206] on div at bounding box center [62, 203] width 9 height 9
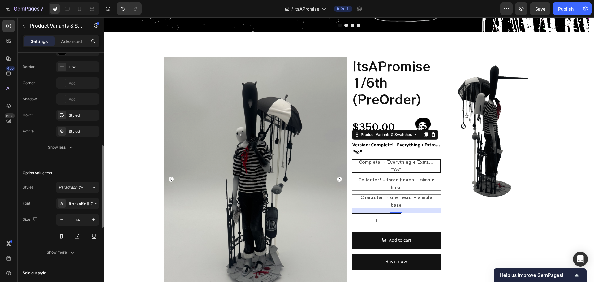
click at [66, 194] on div "Styles Paragraph 2* Font RocknRoll One Size 14 Show more" at bounding box center [61, 220] width 77 height 76
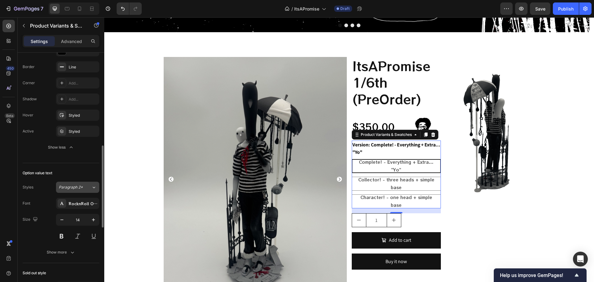
click at [66, 192] on button "Paragraph 2*" at bounding box center [77, 187] width 43 height 11
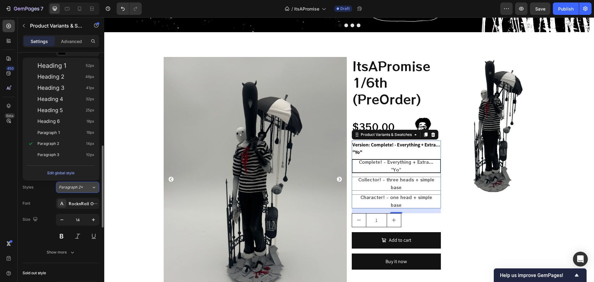
click at [66, 192] on button "Paragraph 2*" at bounding box center [77, 187] width 43 height 11
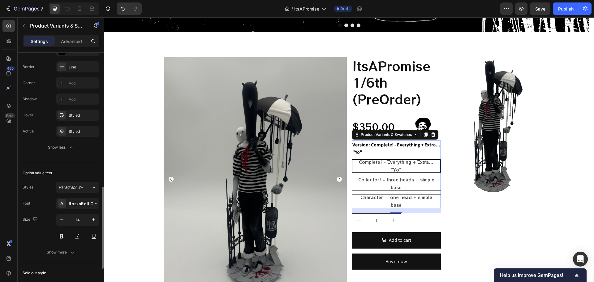
scroll to position [310, 0]
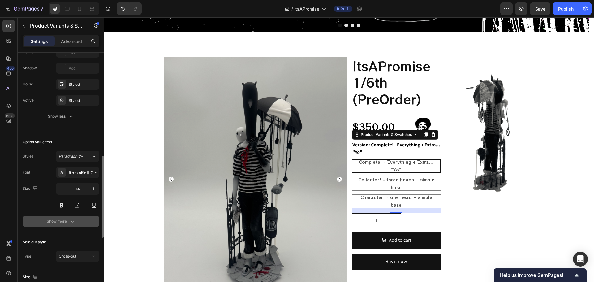
click at [51, 217] on button "Show more" at bounding box center [61, 221] width 77 height 11
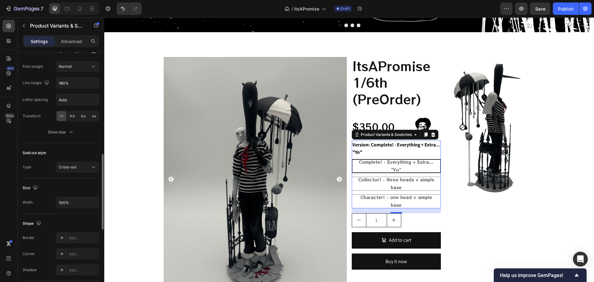
scroll to position [372, 0]
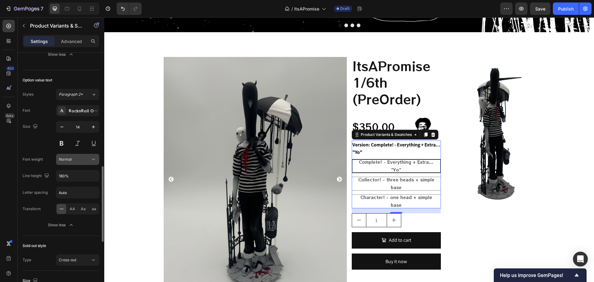
click at [69, 158] on span "Normal" at bounding box center [65, 159] width 13 height 5
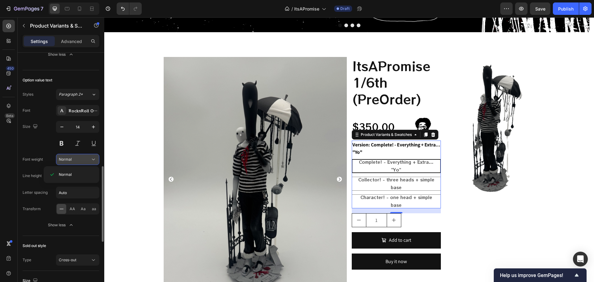
click at [69, 158] on span "Normal" at bounding box center [65, 159] width 13 height 5
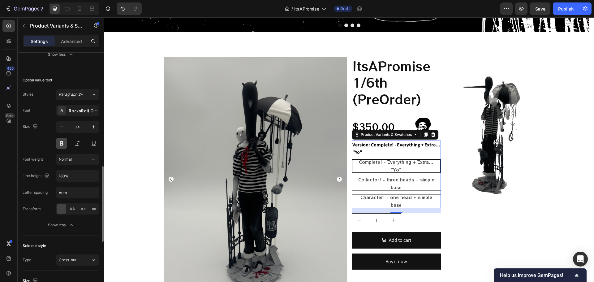
click at [60, 142] on button at bounding box center [61, 143] width 11 height 11
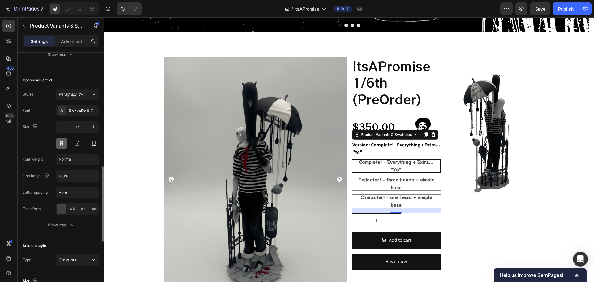
click at [62, 144] on button at bounding box center [61, 143] width 11 height 11
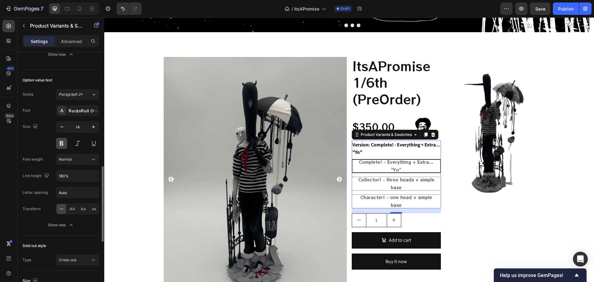
click at [62, 144] on button at bounding box center [61, 143] width 11 height 11
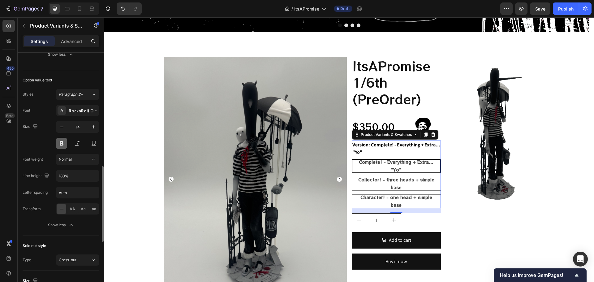
click at [62, 144] on button at bounding box center [61, 143] width 11 height 11
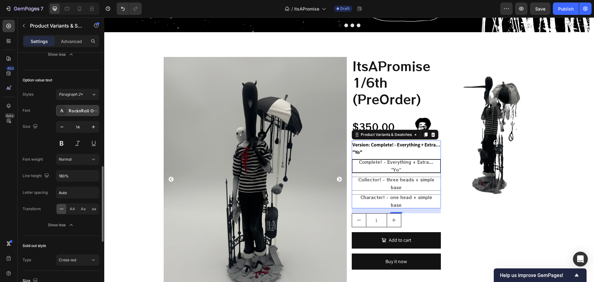
click at [68, 109] on div "RocknRoll One" at bounding box center [77, 110] width 43 height 11
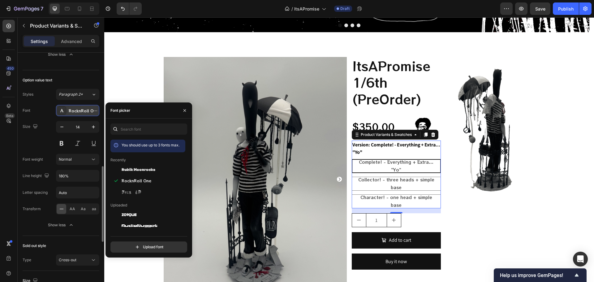
click at [68, 109] on div "RocknRoll One" at bounding box center [77, 110] width 43 height 11
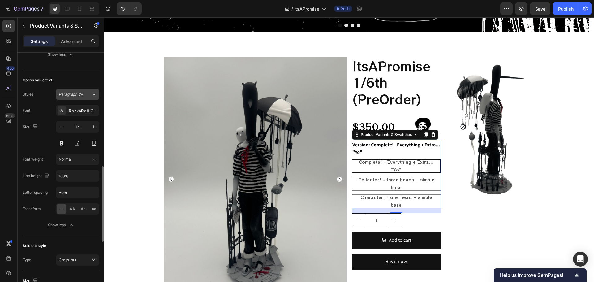
click at [74, 95] on span "Paragraph 2*" at bounding box center [71, 95] width 24 height 6
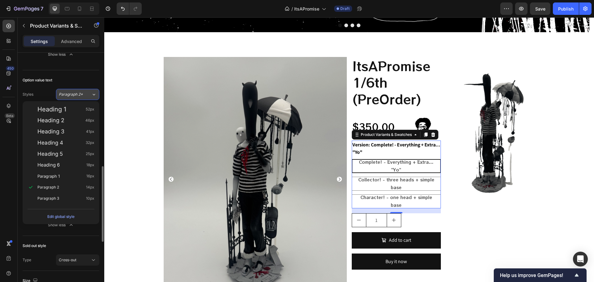
click at [74, 95] on span "Paragraph 2*" at bounding box center [71, 95] width 24 height 6
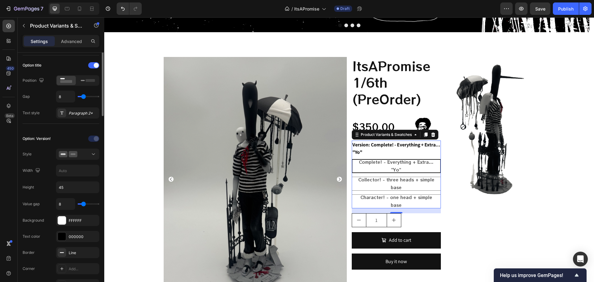
scroll to position [62, 0]
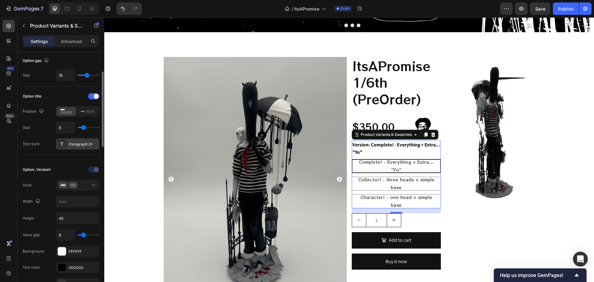
click at [81, 142] on div "Paragraph 2*" at bounding box center [83, 144] width 29 height 6
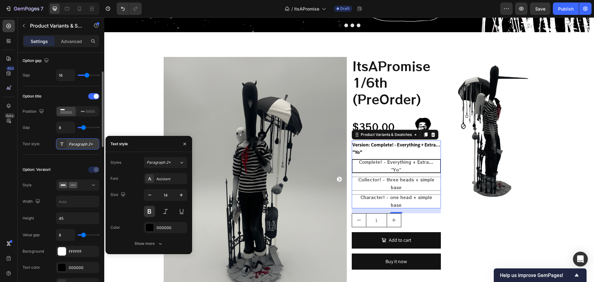
click at [75, 142] on div "Paragraph 2*" at bounding box center [83, 144] width 29 height 6
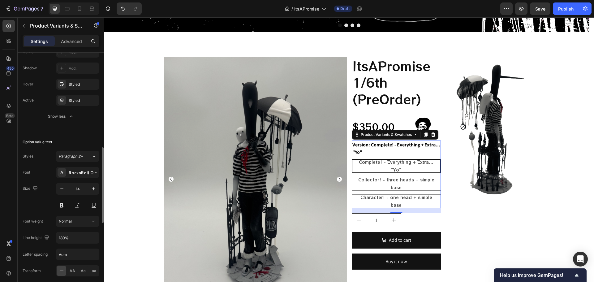
scroll to position [372, 0]
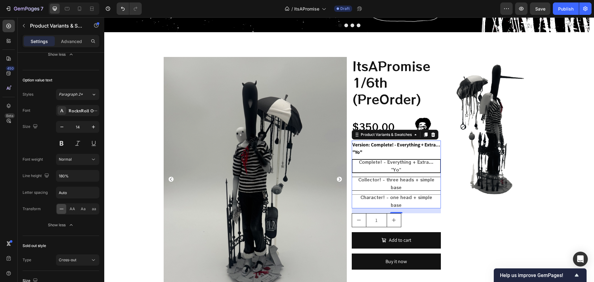
click at [388, 188] on div "Collector! - three heads + simple base" at bounding box center [396, 183] width 89 height 20
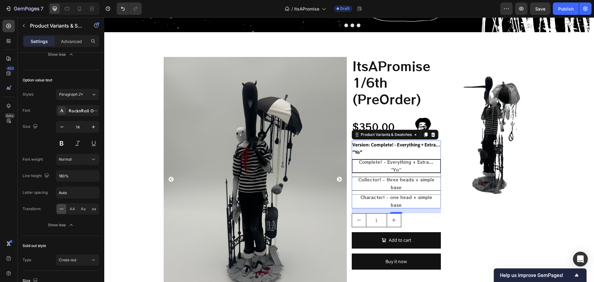
click at [352, 177] on input "Collector! - three heads + simple base Collector! - three heads + simple base C…" at bounding box center [352, 176] width 0 height 0
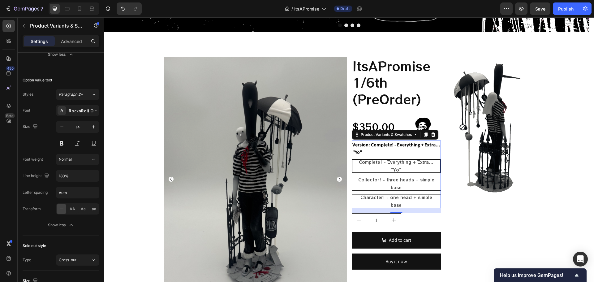
radio input "true"
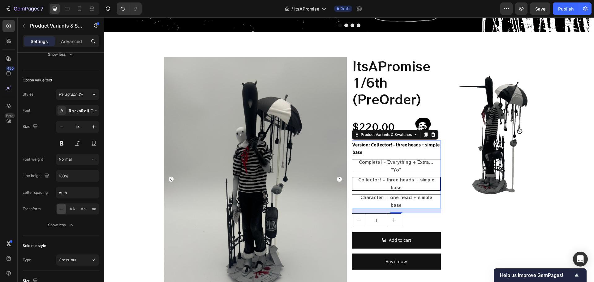
click at [359, 165] on div "Complete! - Everything + Extra... "Yo"" at bounding box center [396, 166] width 89 height 20
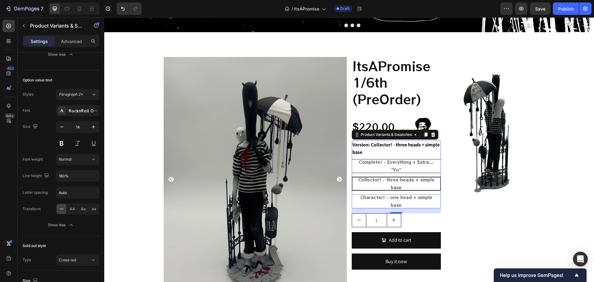
click at [352, 159] on input "Complete! - Everything + Extra... "Yo" Complete! - Everything + Extra... "Yo" C…" at bounding box center [352, 159] width 0 height 0
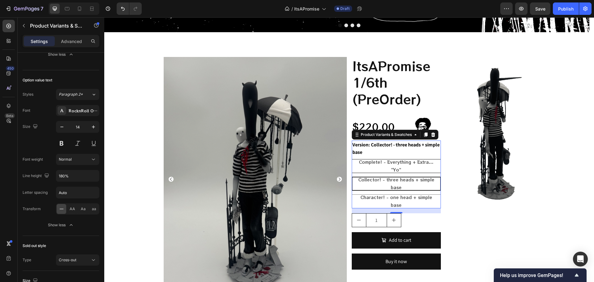
radio input "true"
click at [373, 175] on div "Complete! - Everything + Extra... "Yo" Complete! - Everything + Extra... "Yo" C…" at bounding box center [396, 183] width 89 height 49
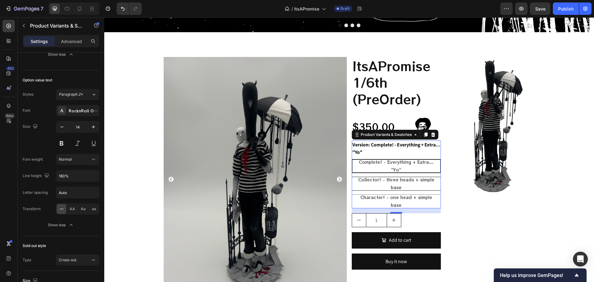
click at [380, 180] on span "Collector! - three heads + simple base" at bounding box center [397, 183] width 76 height 14
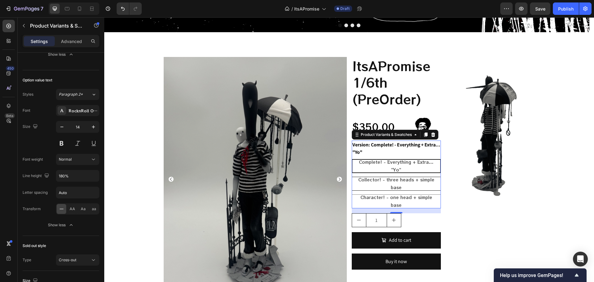
click at [352, 177] on input "Collector! - three heads + simple base Collector! - three heads + simple base C…" at bounding box center [352, 176] width 0 height 0
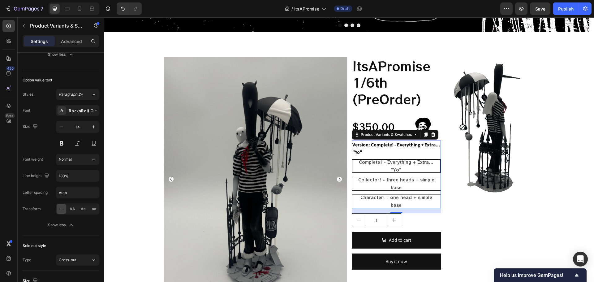
radio input "true"
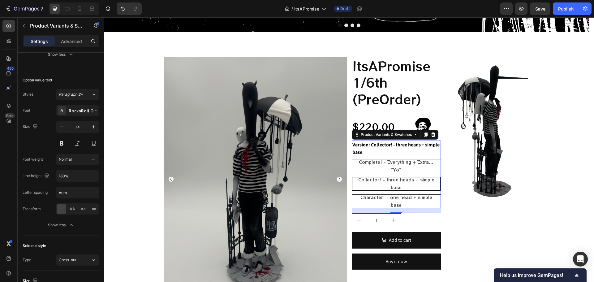
click at [387, 199] on span "Character! - one head + simple base" at bounding box center [397, 201] width 72 height 14
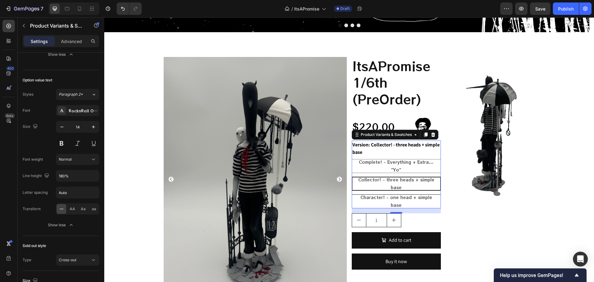
click at [352, 194] on input "Character! - one head + simple base Character! - one head + simple base Charact…" at bounding box center [352, 194] width 0 height 0
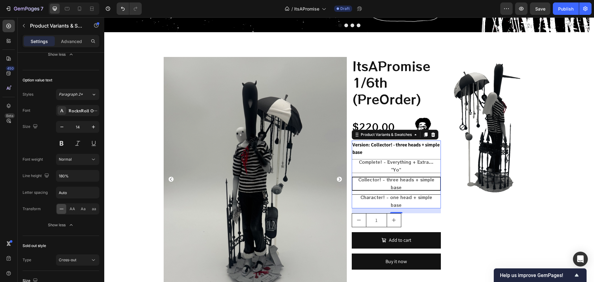
radio input "true"
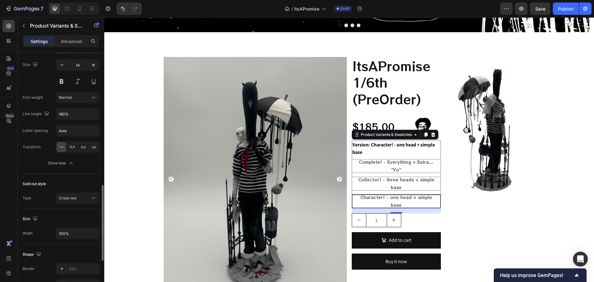
scroll to position [464, 0]
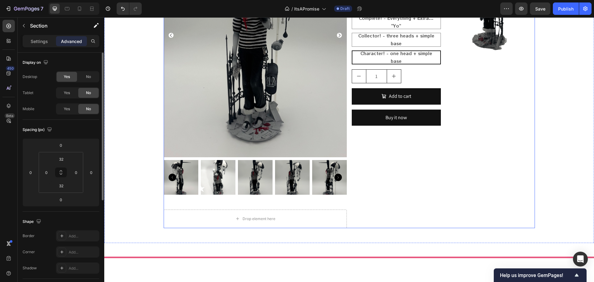
scroll to position [341, 0]
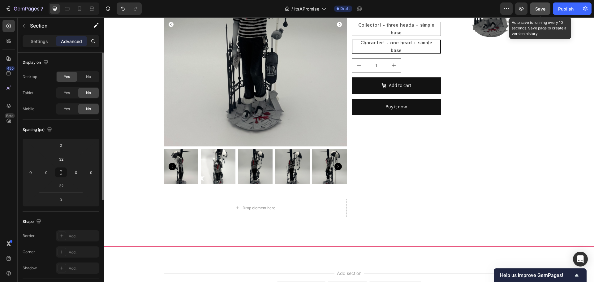
click at [543, 7] on span "Save" at bounding box center [541, 8] width 10 height 5
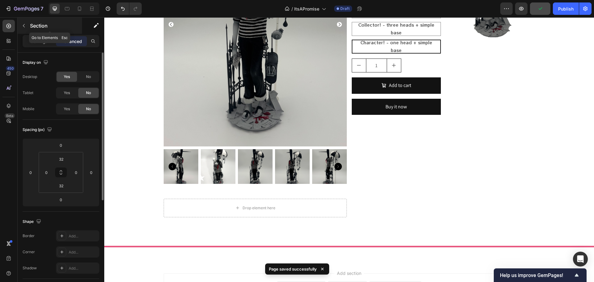
click at [33, 24] on p "Section" at bounding box center [55, 25] width 51 height 7
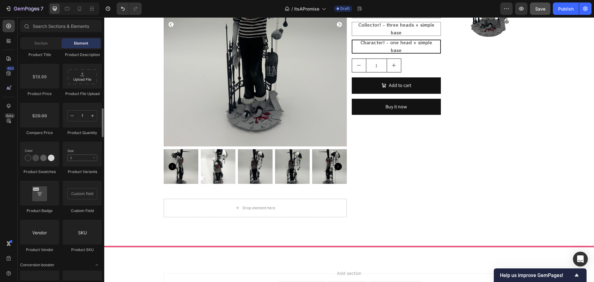
scroll to position [960, 0]
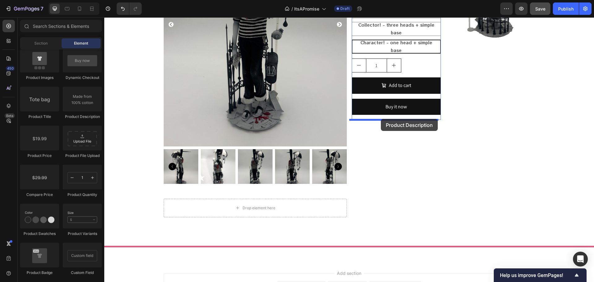
drag, startPoint x: 182, startPoint y: 119, endPoint x: 381, endPoint y: 119, distance: 199.1
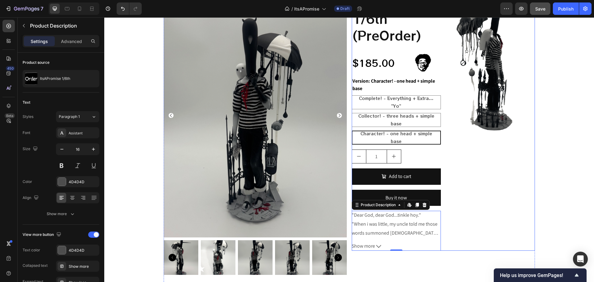
scroll to position [217, 0]
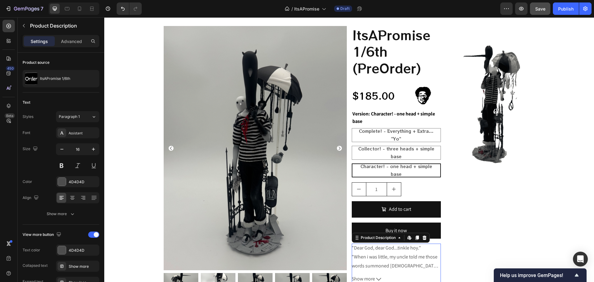
click at [367, 281] on span "Show more" at bounding box center [363, 279] width 23 height 9
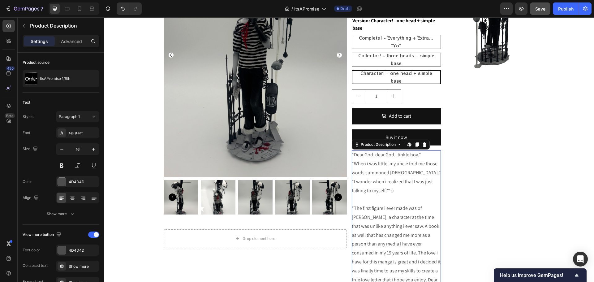
scroll to position [310, 0]
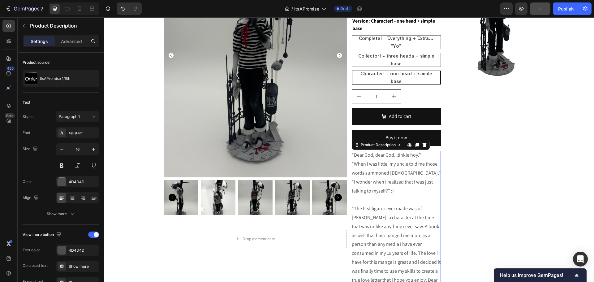
click at [404, 163] on p ""When i was little, my uncle told me those words summoned [DEMOGRAPHIC_DATA]."" at bounding box center [396, 168] width 89 height 15
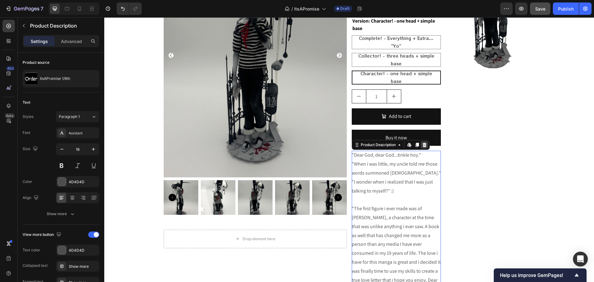
click at [424, 146] on icon at bounding box center [425, 145] width 4 height 4
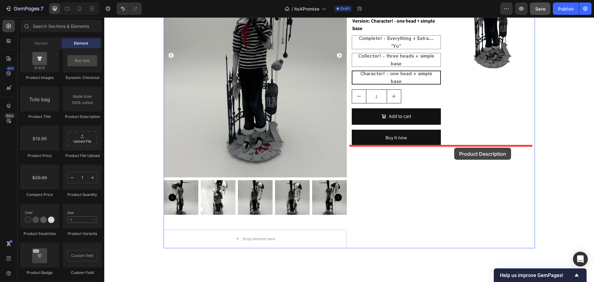
drag, startPoint x: 187, startPoint y: 118, endPoint x: 454, endPoint y: 148, distance: 269.2
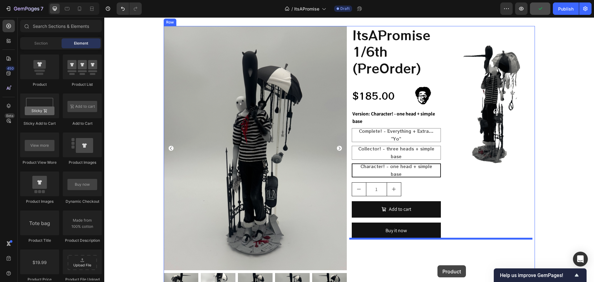
scroll to position [249, 0]
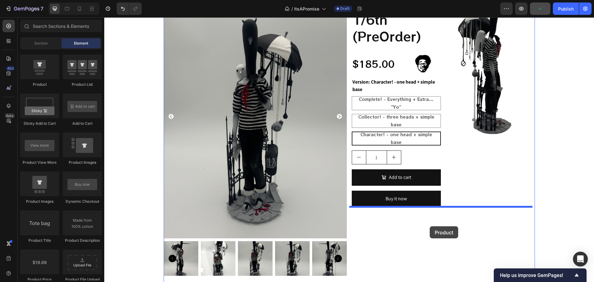
drag, startPoint x: 145, startPoint y: 90, endPoint x: 430, endPoint y: 226, distance: 315.7
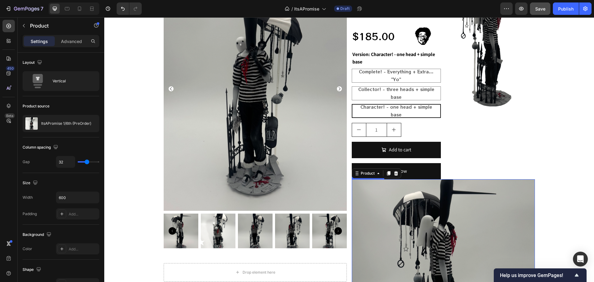
scroll to position [341, 0]
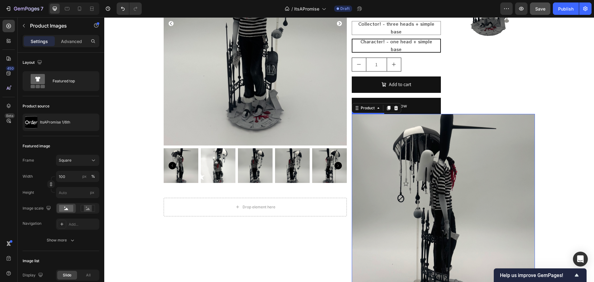
click at [429, 178] on img at bounding box center [443, 205] width 183 height 183
click at [407, 109] on icon at bounding box center [409, 108] width 5 height 5
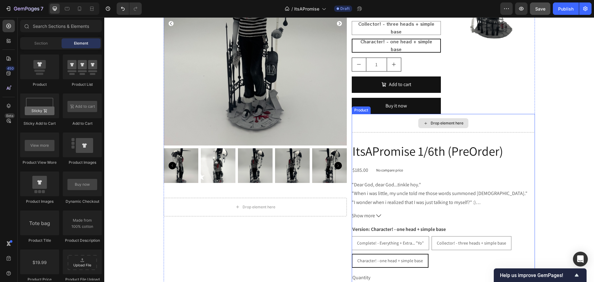
click at [403, 131] on div "Drop element here" at bounding box center [443, 123] width 183 height 19
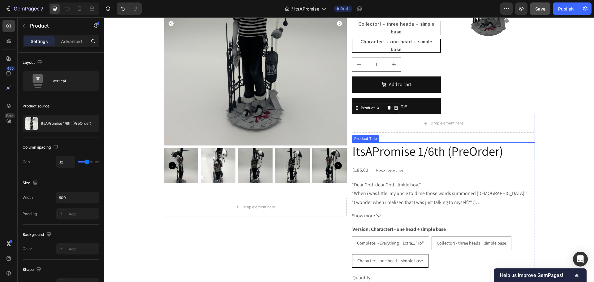
click at [413, 147] on h2 "ItsAPromise 1/6th (PreOrder)" at bounding box center [443, 151] width 183 height 18
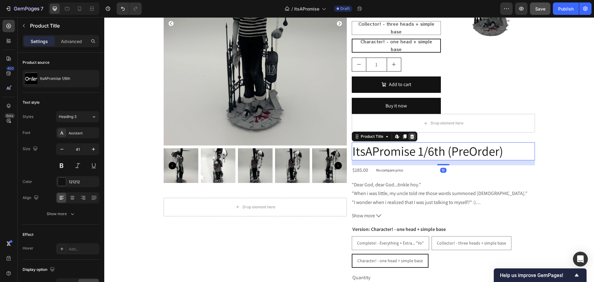
click at [411, 138] on icon at bounding box center [412, 136] width 4 height 4
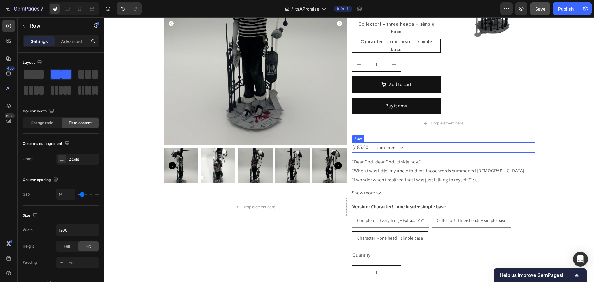
click at [415, 147] on div "$185.00 Product Price Product Price No compare price Product Price Row" at bounding box center [443, 147] width 183 height 10
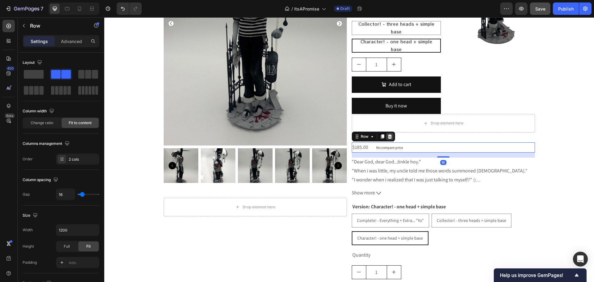
click at [389, 136] on icon at bounding box center [390, 136] width 4 height 4
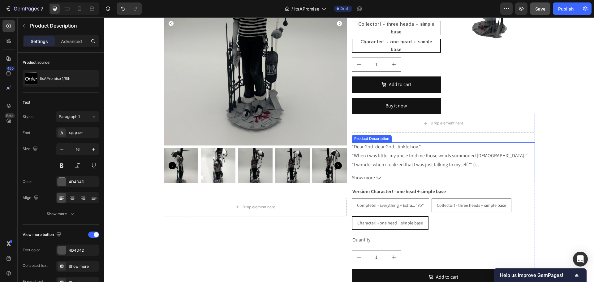
click at [448, 150] on div ""Dear God, dear God...tinkle hoy." "When i was little, my uncle told me those w…" at bounding box center [443, 155] width 183 height 26
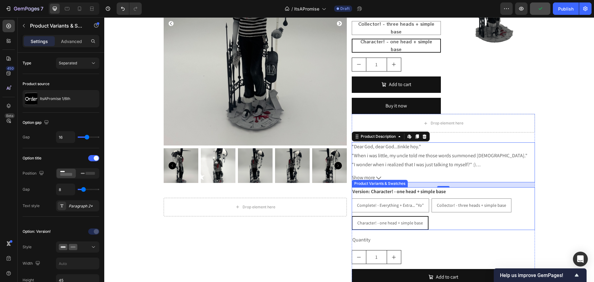
click at [459, 190] on div "Version: Character! - one head + simple base Complete! - Everything + Extra... …" at bounding box center [443, 208] width 183 height 43
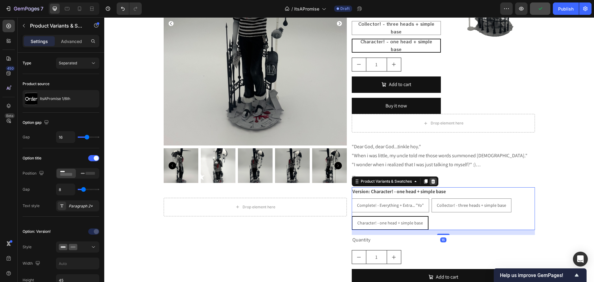
click at [430, 180] on div at bounding box center [433, 181] width 7 height 7
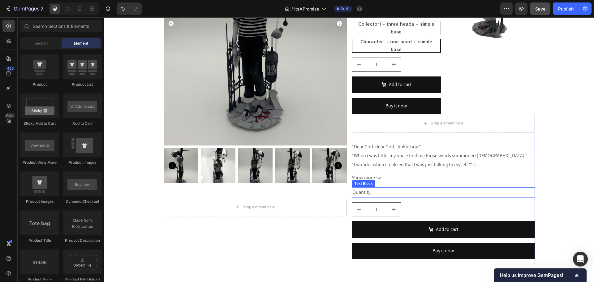
click at [395, 193] on div "Quantity" at bounding box center [443, 192] width 183 height 10
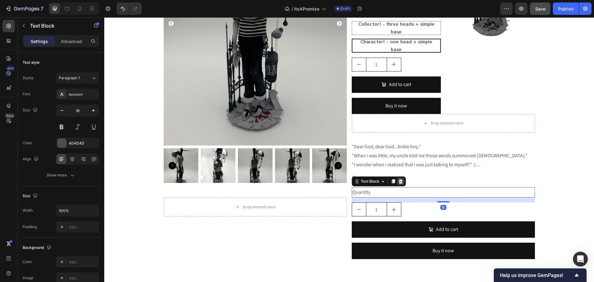
click at [399, 182] on icon at bounding box center [401, 181] width 4 height 4
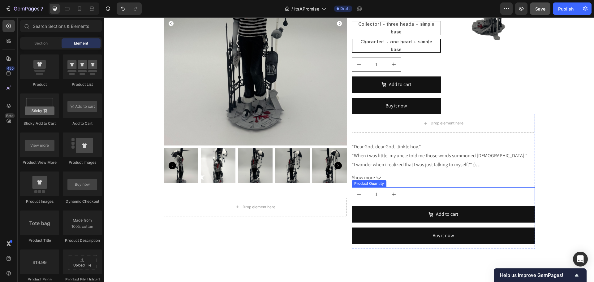
click at [413, 189] on div "1" at bounding box center [443, 194] width 183 height 14
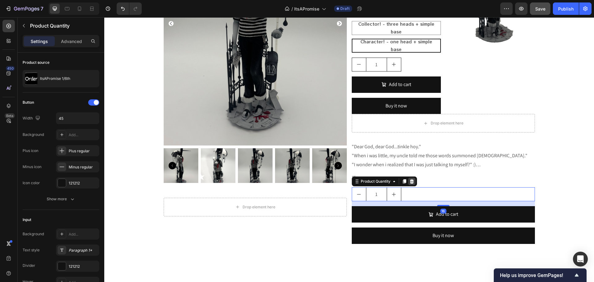
click at [410, 181] on icon at bounding box center [412, 181] width 4 height 4
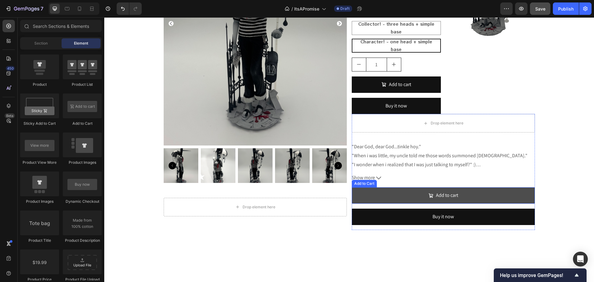
click at [416, 197] on button "Add to cart" at bounding box center [443, 195] width 183 height 16
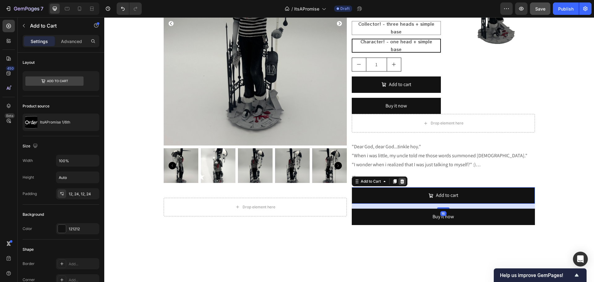
click at [402, 183] on icon at bounding box center [402, 181] width 5 height 5
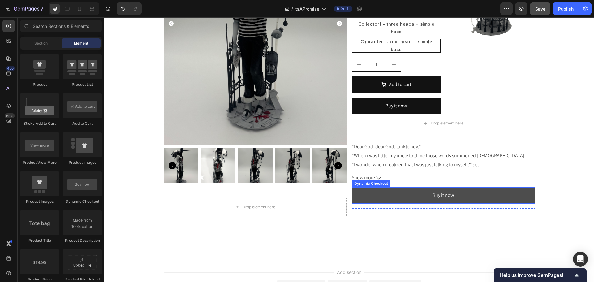
click at [403, 196] on button "Buy it now" at bounding box center [443, 195] width 183 height 16
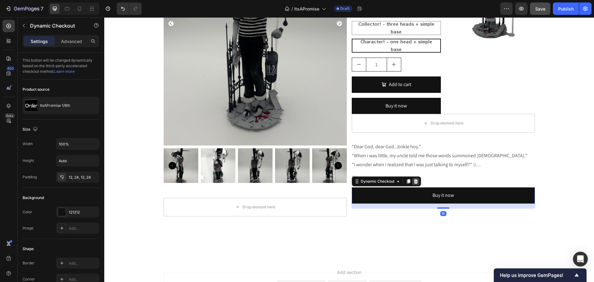
click at [414, 182] on icon at bounding box center [416, 181] width 4 height 4
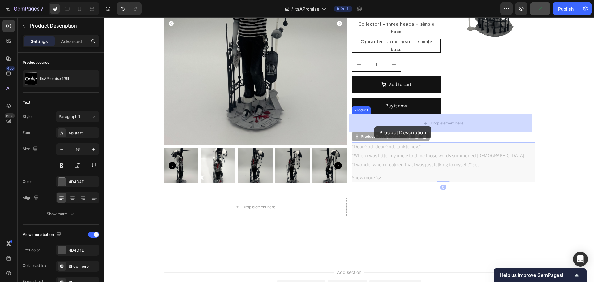
drag, startPoint x: 363, startPoint y: 142, endPoint x: 375, endPoint y: 126, distance: 19.9
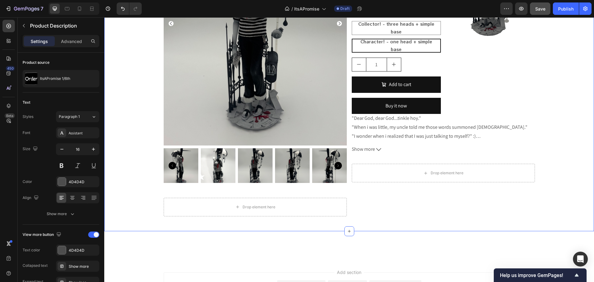
click at [563, 147] on div "Product Images Drop element here Product ItsAPromise 1/6th (PreOrder) Product T…" at bounding box center [349, 61] width 490 height 320
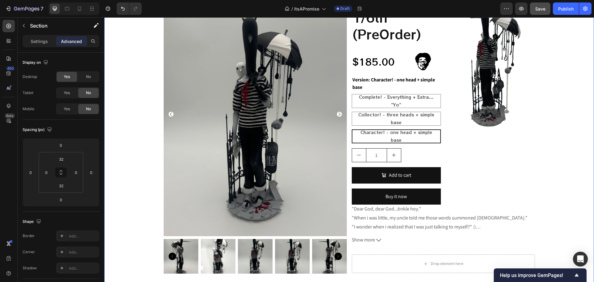
scroll to position [249, 0]
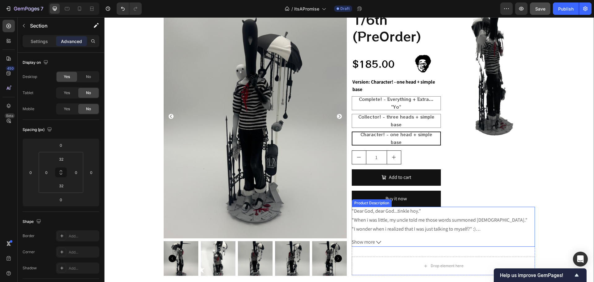
click at [395, 218] on p ""When i was little, my uncle told me those words summoned [DEMOGRAPHIC_DATA]."" at bounding box center [440, 220] width 176 height 7
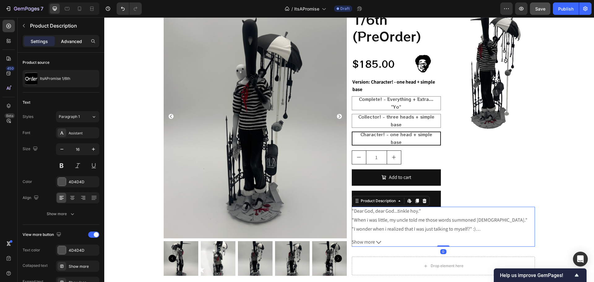
click at [75, 39] on p "Advanced" at bounding box center [71, 41] width 21 height 7
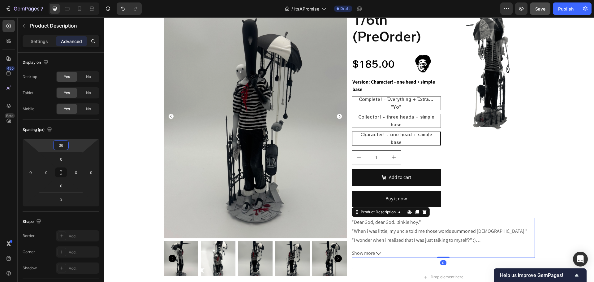
type input "34"
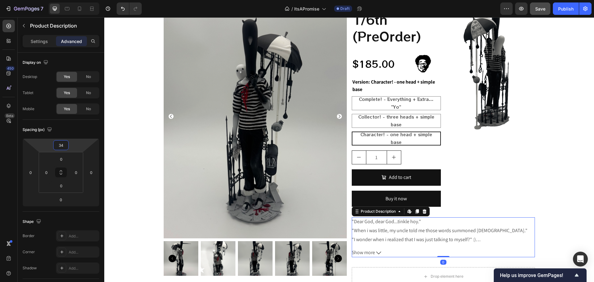
drag, startPoint x: 69, startPoint y: 143, endPoint x: 73, endPoint y: 137, distance: 6.6
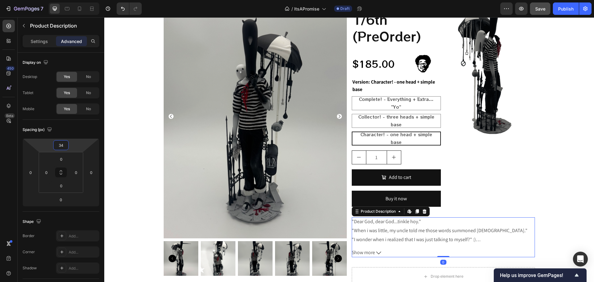
click at [73, 0] on html "7 Version history / ItsAPromise Draft Preview Save Publish 450 Beta Sections(18…" at bounding box center [297, 0] width 594 height 0
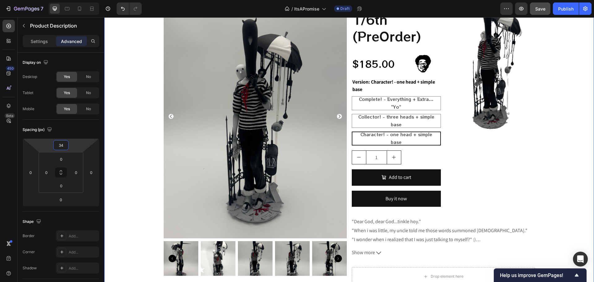
click at [561, 224] on div "Product Images Drop element here Product ItsAPromise 1/6th (PreOrder) Product T…" at bounding box center [349, 154] width 490 height 320
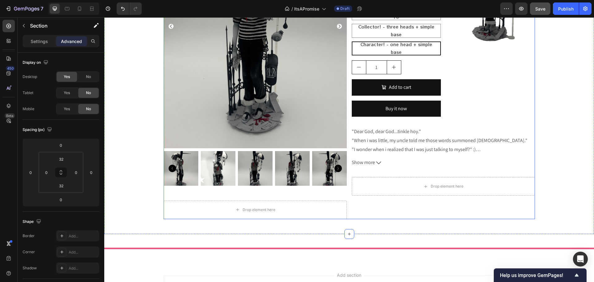
scroll to position [341, 0]
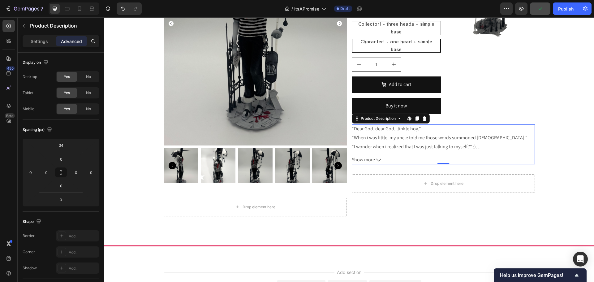
click at [387, 135] on p ""When i was little, my uncle told me those words summoned [DEMOGRAPHIC_DATA]."" at bounding box center [440, 137] width 176 height 7
click at [42, 41] on p "Settings" at bounding box center [39, 41] width 17 height 7
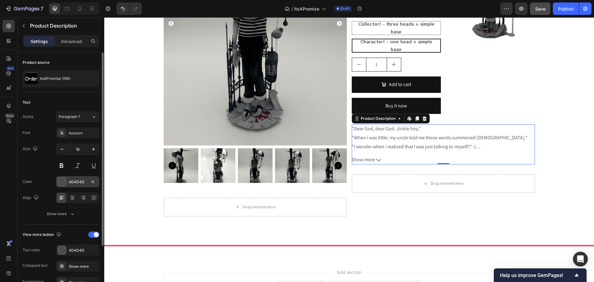
click at [66, 179] on div "4D4D4D" at bounding box center [77, 181] width 43 height 11
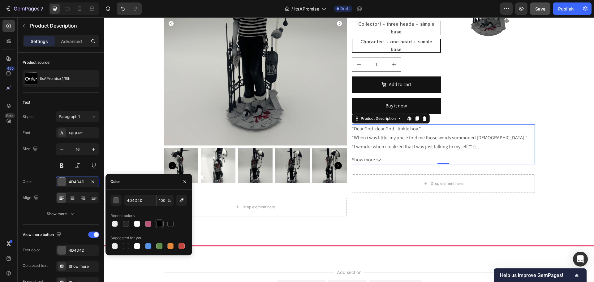
click at [160, 226] on div at bounding box center [159, 224] width 6 height 6
type input "000000"
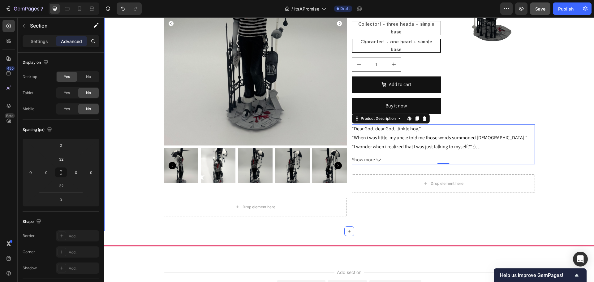
click at [571, 139] on div "Product Images Drop element here Product ItsAPromise 1/6th (PreOrder) Product T…" at bounding box center [349, 61] width 490 height 320
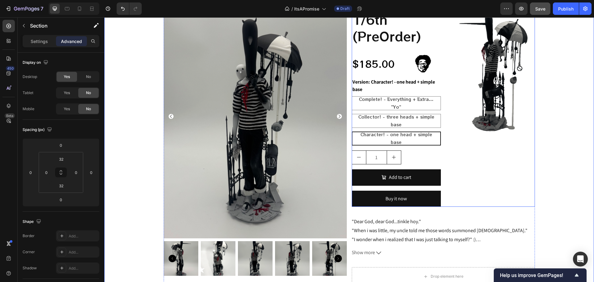
scroll to position [280, 0]
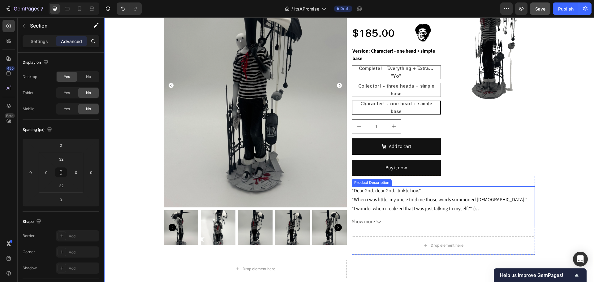
click at [380, 206] on p ""I wonder when i realized that I was just talking to myself?" :)" at bounding box center [414, 208] width 124 height 7
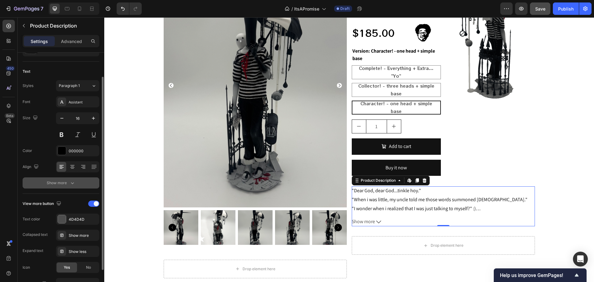
scroll to position [68, 0]
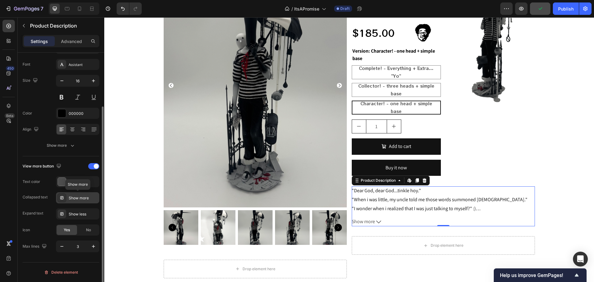
click at [66, 195] on div "Show more" at bounding box center [77, 197] width 43 height 11
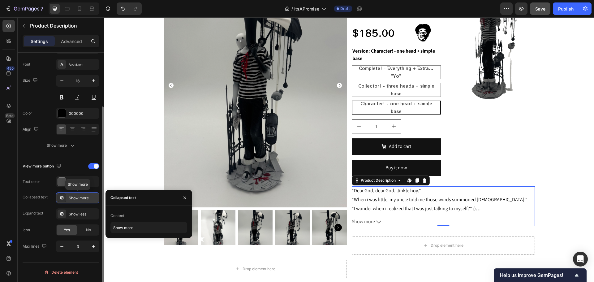
click at [66, 195] on div "Show more" at bounding box center [77, 197] width 43 height 11
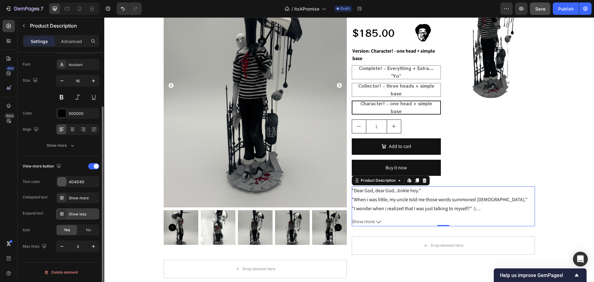
click at [70, 212] on div "Show less" at bounding box center [83, 214] width 29 height 6
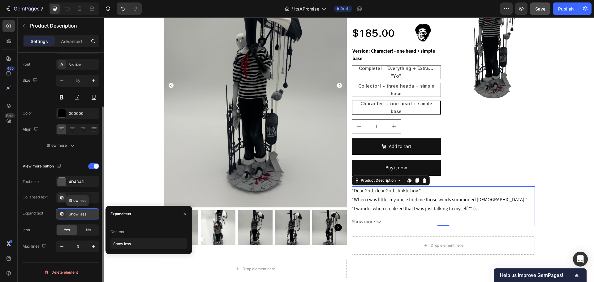
click at [67, 211] on div "Show less" at bounding box center [77, 213] width 43 height 11
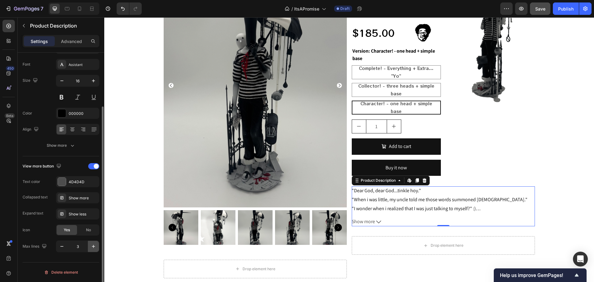
click at [95, 248] on icon "button" at bounding box center [93, 246] width 6 height 6
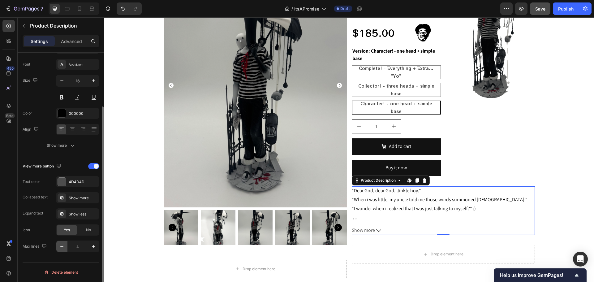
click at [65, 248] on button "button" at bounding box center [61, 246] width 11 height 11
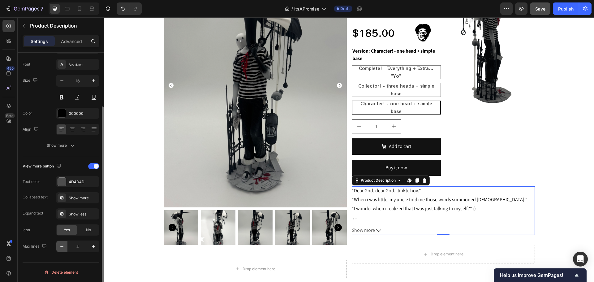
type input "3"
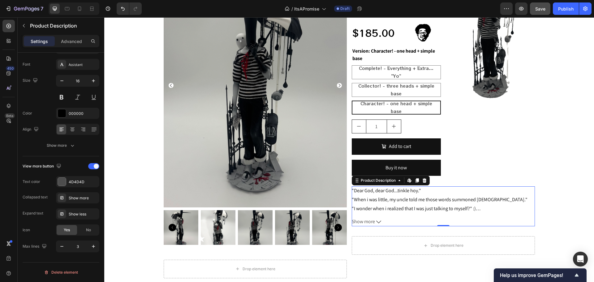
click at [371, 223] on span "Show more" at bounding box center [363, 221] width 23 height 9
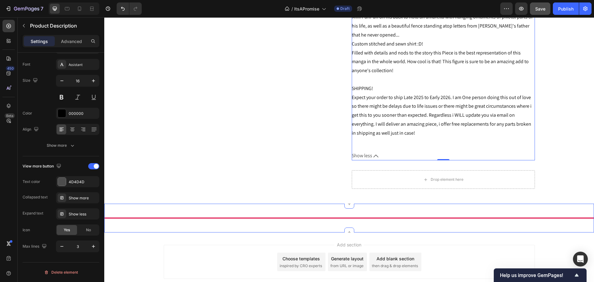
scroll to position [589, 0]
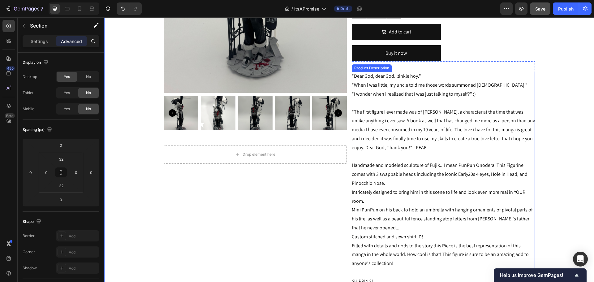
scroll to position [527, 0]
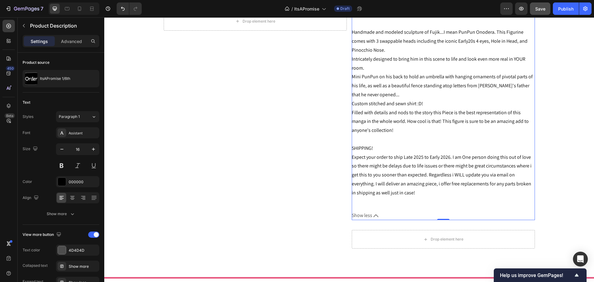
click at [361, 215] on span "Show less" at bounding box center [362, 215] width 20 height 9
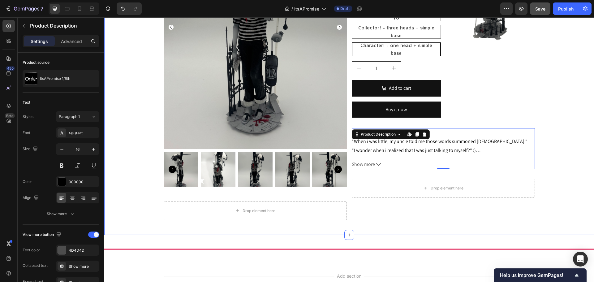
scroll to position [347, 0]
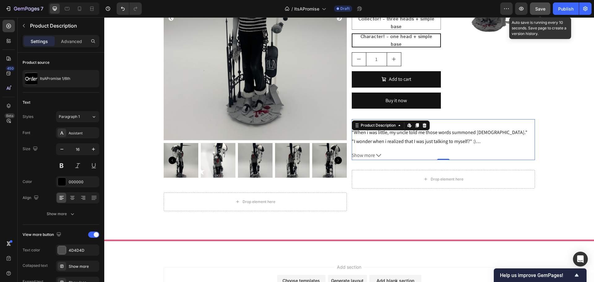
click at [539, 11] on div "Save" at bounding box center [541, 9] width 10 height 7
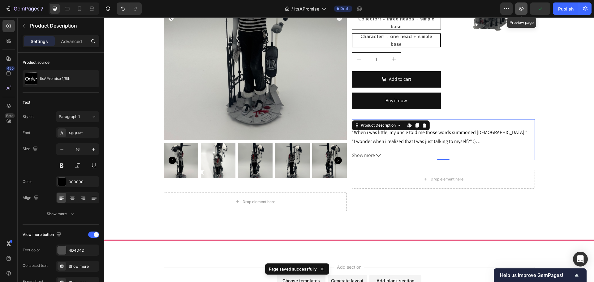
click at [520, 10] on icon "button" at bounding box center [522, 9] width 6 height 6
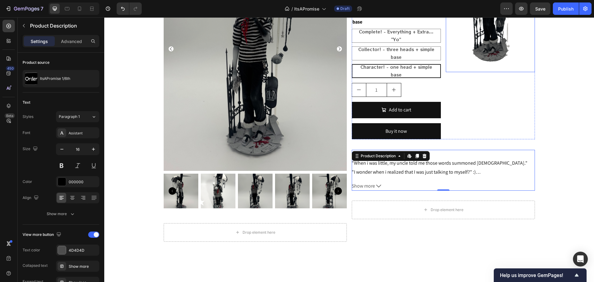
scroll to position [223, 0]
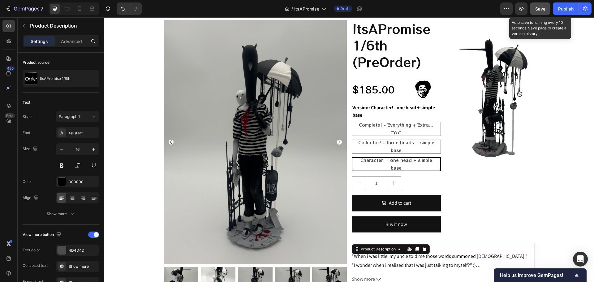
click at [544, 9] on span "Save" at bounding box center [541, 8] width 10 height 5
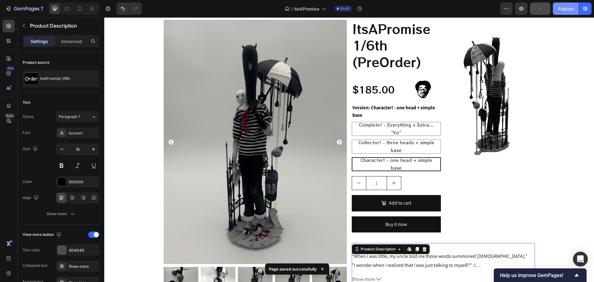
click at [568, 8] on div "Publish" at bounding box center [566, 9] width 15 height 7
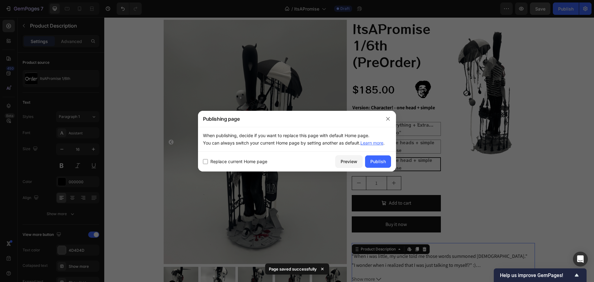
drag, startPoint x: 238, startPoint y: 161, endPoint x: 362, endPoint y: 158, distance: 123.2
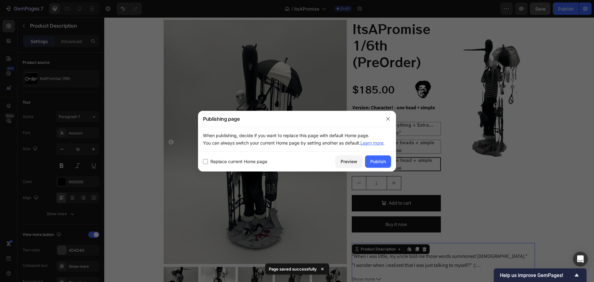
click at [239, 161] on span "Replace current Home page" at bounding box center [239, 161] width 57 height 7
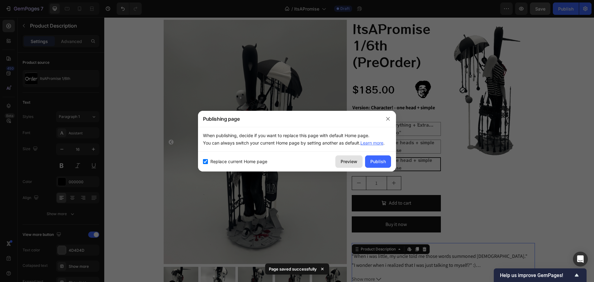
checkbox input "true"
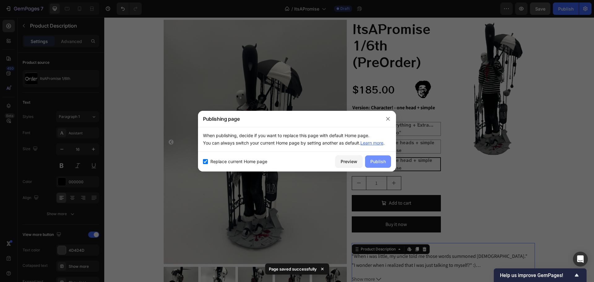
click at [377, 161] on div "Publish" at bounding box center [378, 161] width 15 height 7
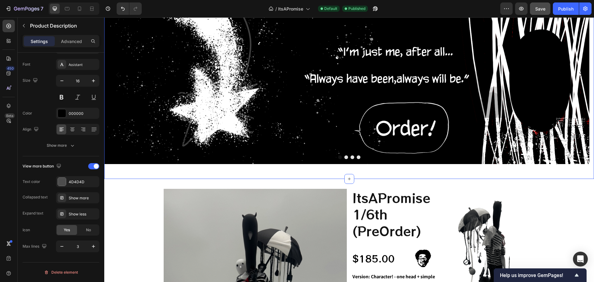
scroll to position [155, 0]
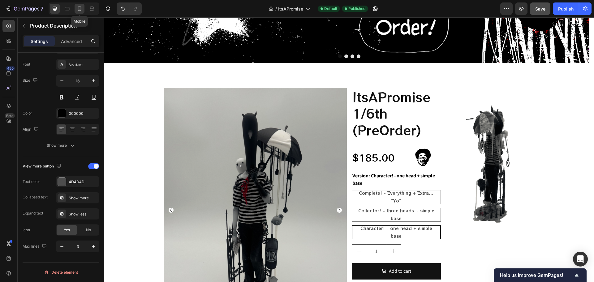
click at [79, 6] on icon at bounding box center [79, 9] width 6 height 6
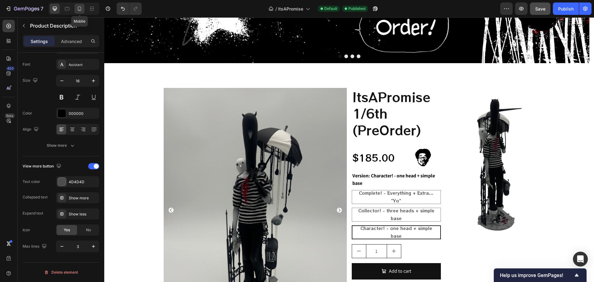
type input "14"
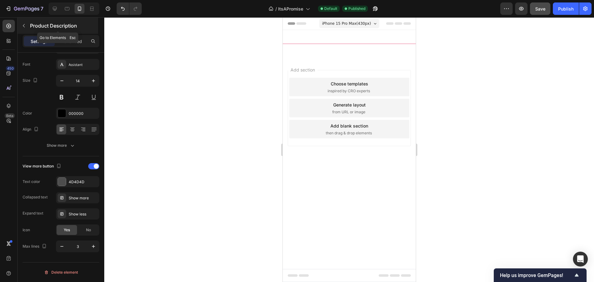
click at [31, 24] on p "Product Description" at bounding box center [63, 25] width 67 height 7
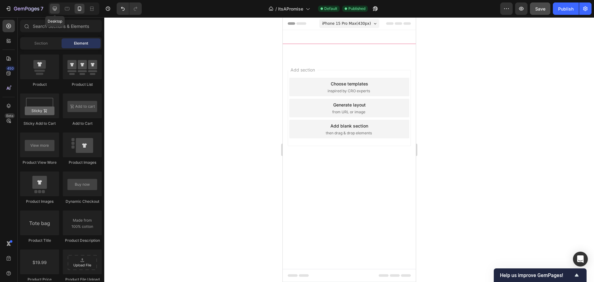
click at [52, 8] on icon at bounding box center [55, 9] width 6 height 6
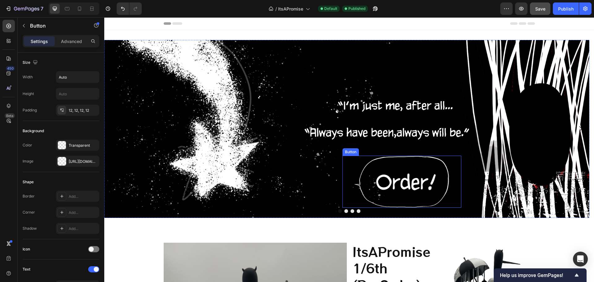
click at [354, 154] on div "Button" at bounding box center [351, 152] width 14 height 6
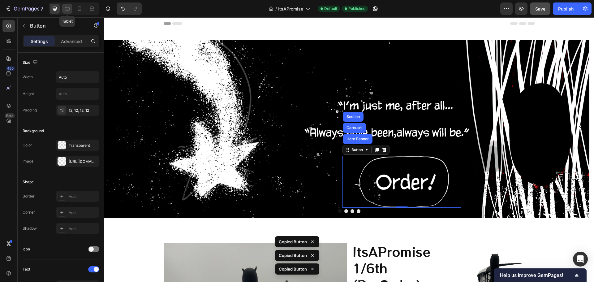
click at [66, 10] on icon at bounding box center [67, 8] width 5 height 3
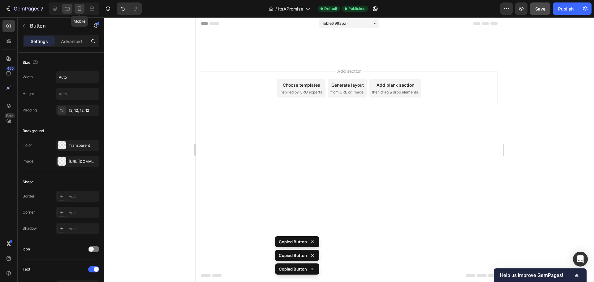
click at [75, 9] on div at bounding box center [80, 9] width 10 height 10
type input "14"
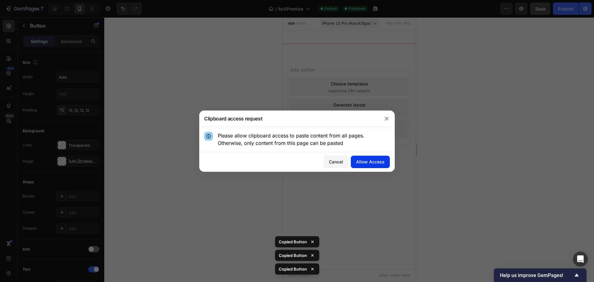
click at [380, 162] on div "Allow Access" at bounding box center [370, 162] width 28 height 7
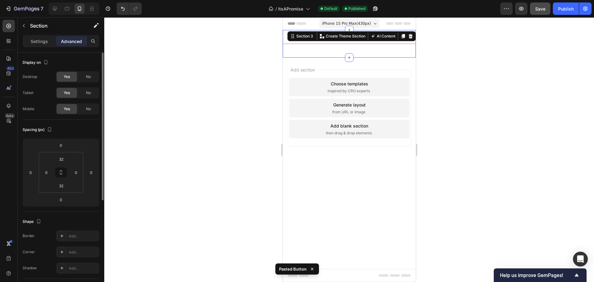
drag, startPoint x: 501, startPoint y: 59, endPoint x: 492, endPoint y: 58, distance: 9.6
click at [500, 59] on div at bounding box center [349, 149] width 490 height 265
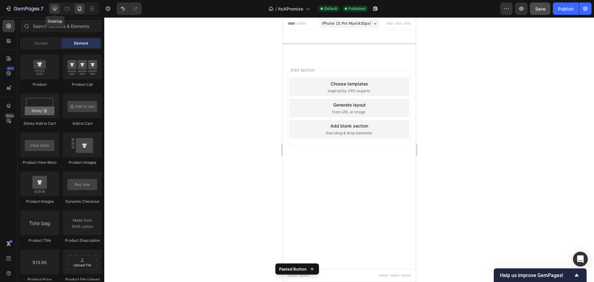
click at [57, 6] on icon at bounding box center [55, 9] width 6 height 6
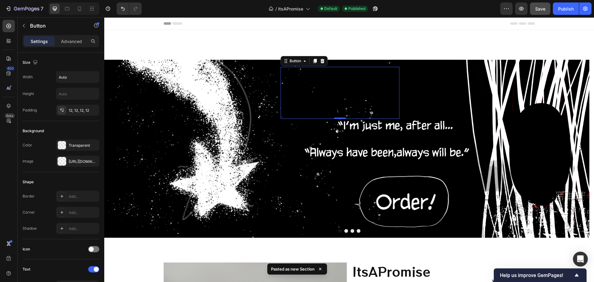
click at [55, 38] on div "Settings Advanced" at bounding box center [61, 41] width 74 height 10
click at [67, 40] on p "Advanced" at bounding box center [71, 41] width 21 height 7
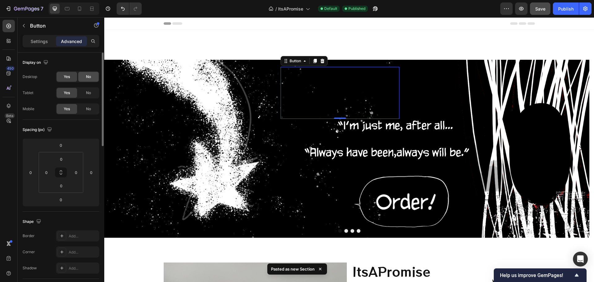
click at [90, 74] on div "No" at bounding box center [88, 77] width 20 height 10
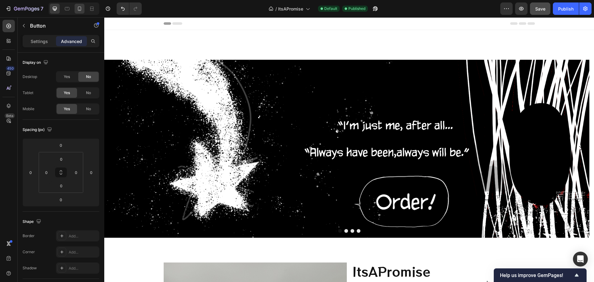
click at [76, 8] on div at bounding box center [74, 8] width 51 height 12
click at [76, 8] on div at bounding box center [80, 9] width 10 height 10
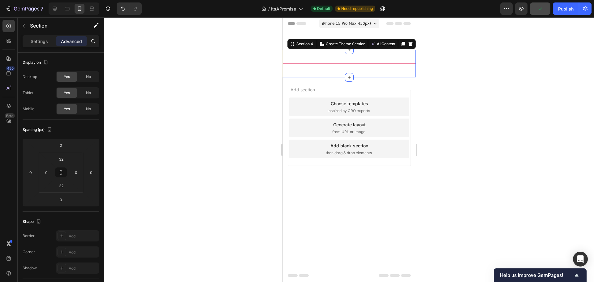
click at [364, 56] on div "Title Line Section 4 You can create reusable sections Create Theme Section AI C…" at bounding box center [349, 64] width 133 height 28
click at [348, 32] on icon at bounding box center [349, 30] width 5 height 5
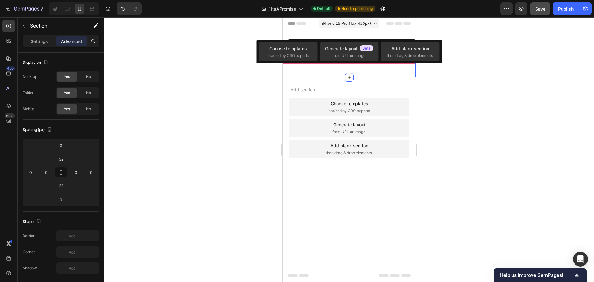
click at [486, 42] on div at bounding box center [349, 149] width 490 height 265
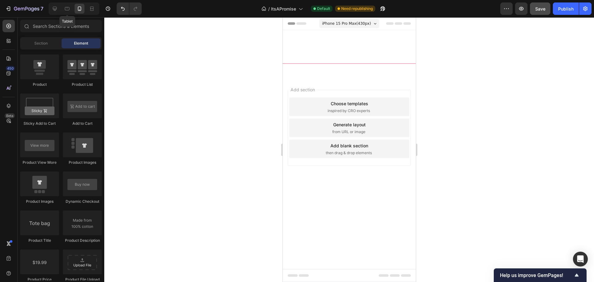
click at [62, 9] on div "Tablet" at bounding box center [74, 8] width 51 height 12
click at [59, 8] on div at bounding box center [55, 9] width 10 height 10
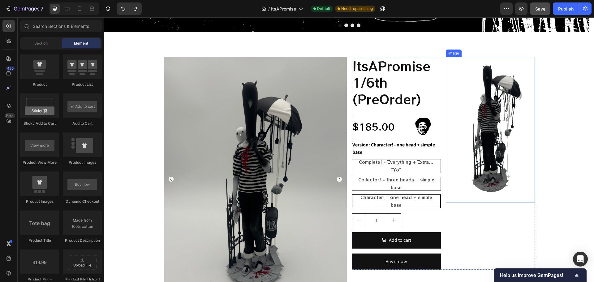
scroll to position [82, 0]
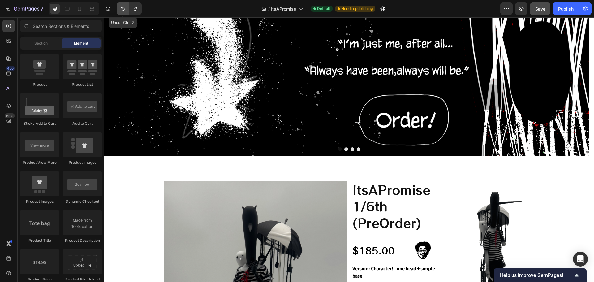
click at [125, 6] on icon "Undo/Redo" at bounding box center [123, 9] width 6 height 6
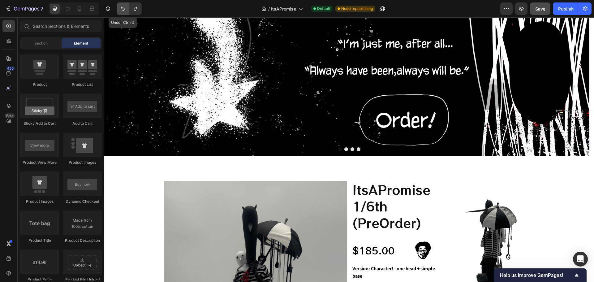
scroll to position [62, 0]
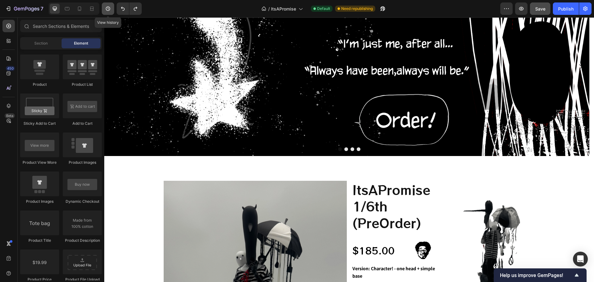
click at [110, 6] on icon "button" at bounding box center [108, 9] width 6 height 6
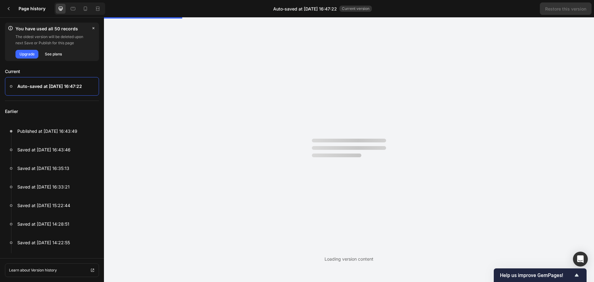
scroll to position [0, 0]
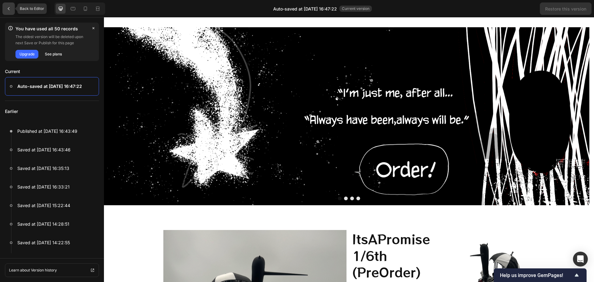
click at [11, 5] on div at bounding box center [8, 8] width 12 height 12
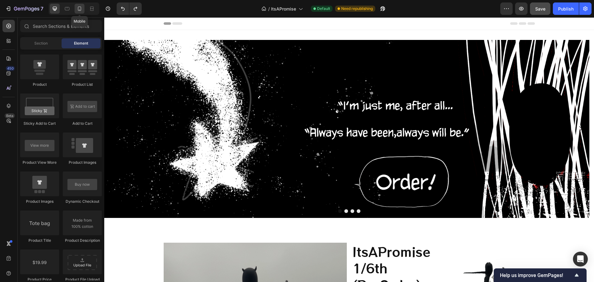
click at [82, 10] on icon at bounding box center [79, 9] width 6 height 6
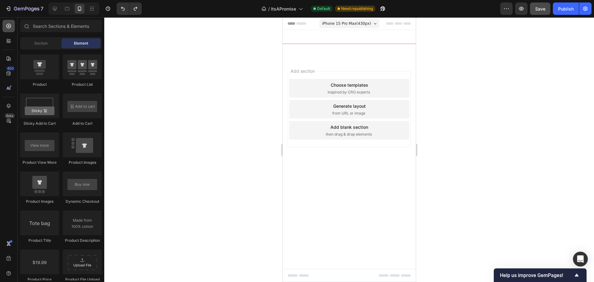
click at [7, 30] on div at bounding box center [8, 26] width 12 height 12
click at [38, 66] on div at bounding box center [39, 66] width 39 height 25
click at [30, 39] on div "Section Element" at bounding box center [61, 43] width 82 height 12
click at [33, 41] on div "Section" at bounding box center [40, 43] width 39 height 10
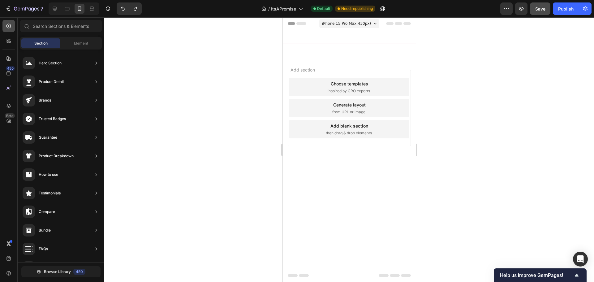
click at [14, 26] on div at bounding box center [8, 26] width 12 height 12
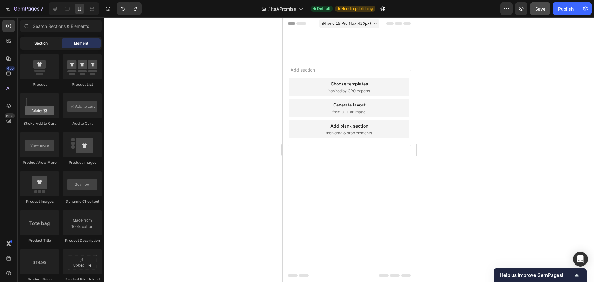
click at [46, 45] on span "Section" at bounding box center [40, 44] width 13 height 6
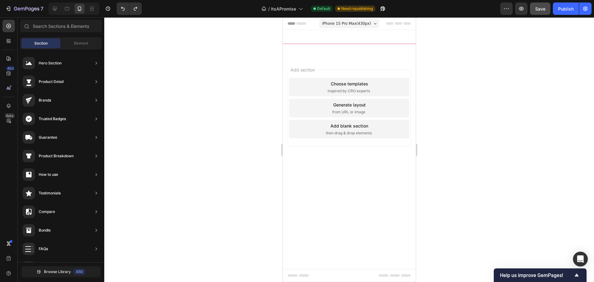
click at [70, 38] on div "Section Element" at bounding box center [61, 43] width 82 height 12
click at [77, 42] on span "Element" at bounding box center [81, 44] width 14 height 6
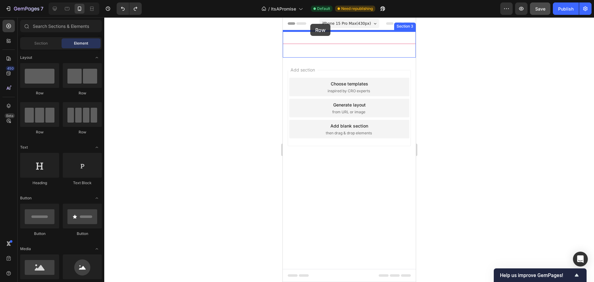
drag, startPoint x: 350, startPoint y: 92, endPoint x: 310, endPoint y: 24, distance: 78.8
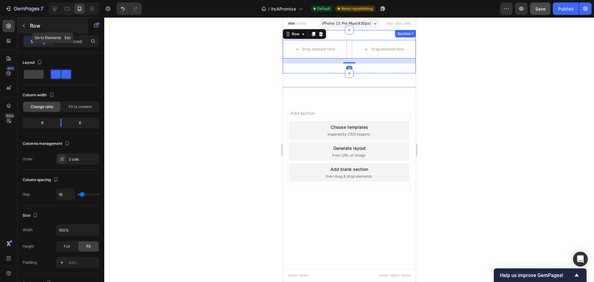
click at [29, 30] on div "Row" at bounding box center [53, 26] width 71 height 16
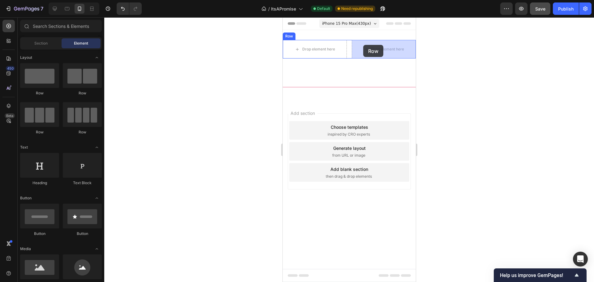
drag, startPoint x: 359, startPoint y: 94, endPoint x: 359, endPoint y: 45, distance: 48.9
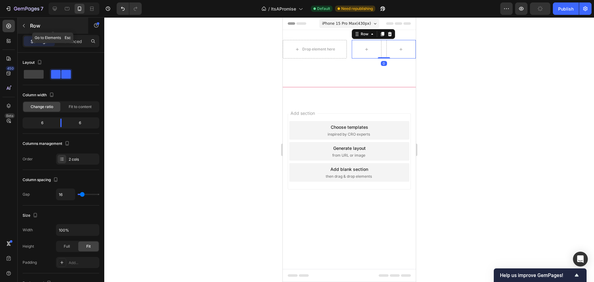
click at [38, 24] on p "Row" at bounding box center [56, 25] width 53 height 7
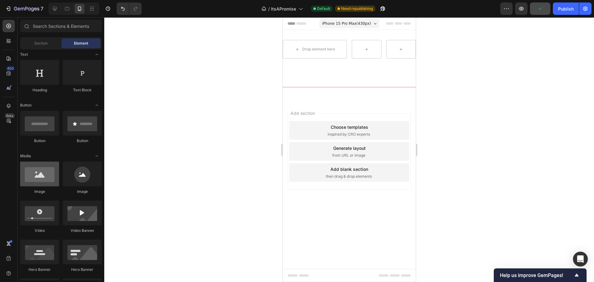
scroll to position [124, 0]
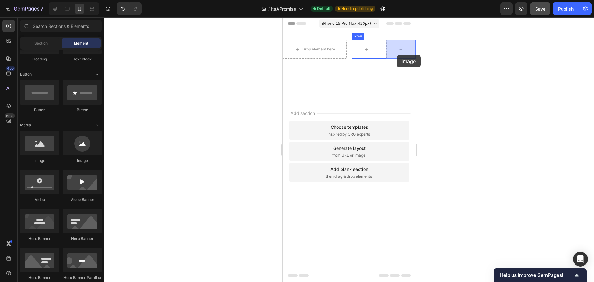
drag, startPoint x: 336, startPoint y: 159, endPoint x: 396, endPoint y: 52, distance: 123.2
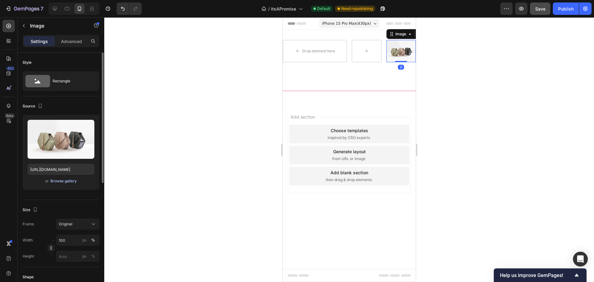
click at [62, 181] on div "Browse gallery" at bounding box center [63, 181] width 26 height 6
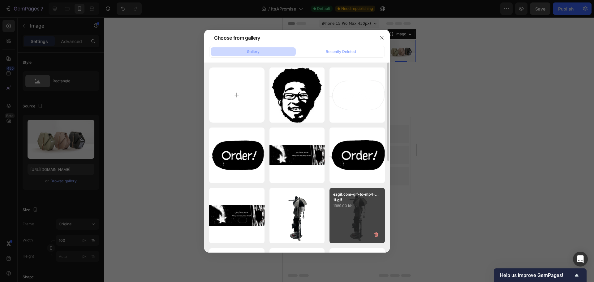
click at [363, 214] on div "ezgif.com-gif-to-mp4-...1).gif 1989.00 kb" at bounding box center [357, 215] width 55 height 55
type input "[URL][DOMAIN_NAME]"
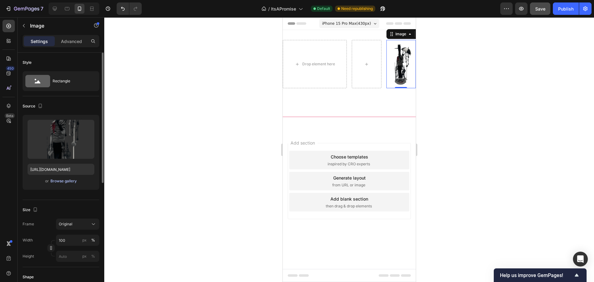
click at [55, 181] on div "Browse gallery" at bounding box center [63, 181] width 26 height 6
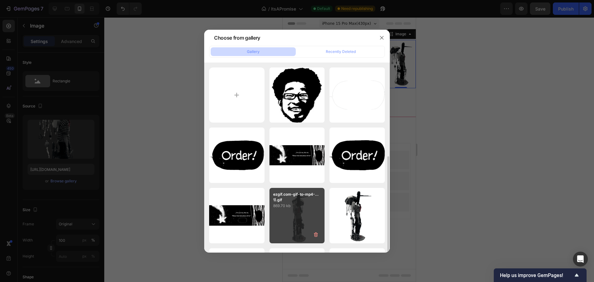
scroll to position [62, 0]
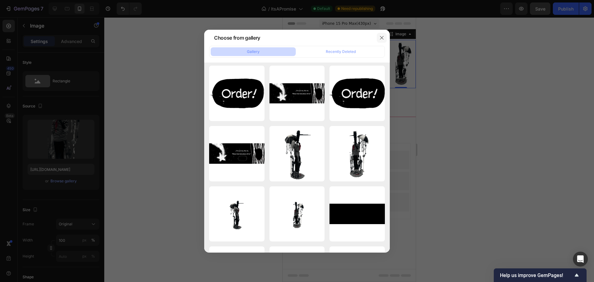
click at [384, 33] on button "button" at bounding box center [382, 38] width 10 height 10
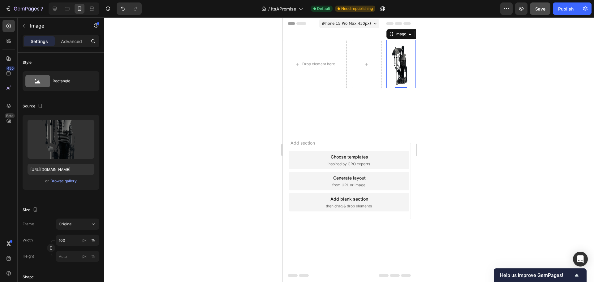
click at [452, 76] on div at bounding box center [349, 149] width 490 height 265
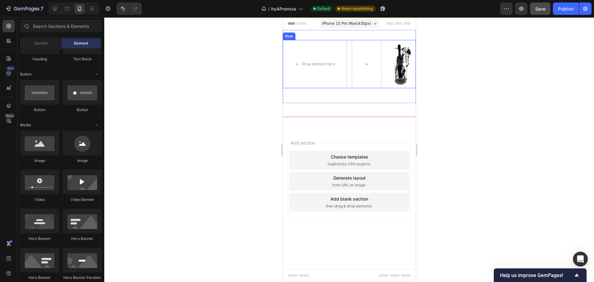
click at [350, 55] on div "Drop element here Image Row Row" at bounding box center [349, 64] width 133 height 48
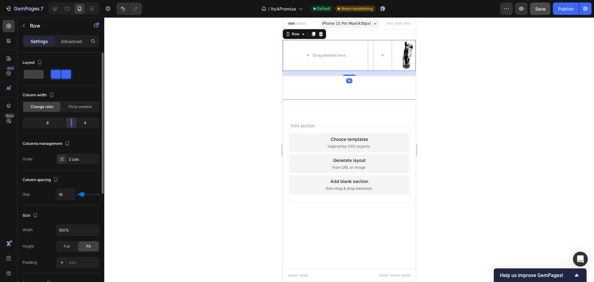
drag, startPoint x: 60, startPoint y: 125, endPoint x: 73, endPoint y: 125, distance: 12.4
click at [73, 125] on div at bounding box center [71, 123] width 11 height 9
click at [381, 45] on div at bounding box center [382, 55] width 19 height 31
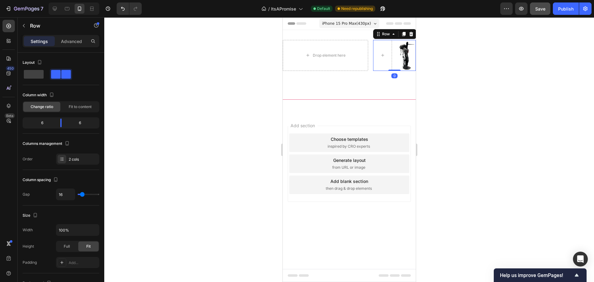
click at [409, 35] on icon at bounding box center [411, 34] width 5 height 5
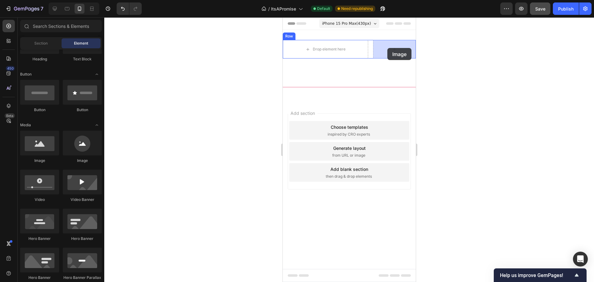
drag, startPoint x: 318, startPoint y: 163, endPoint x: 387, endPoint y: 48, distance: 134.1
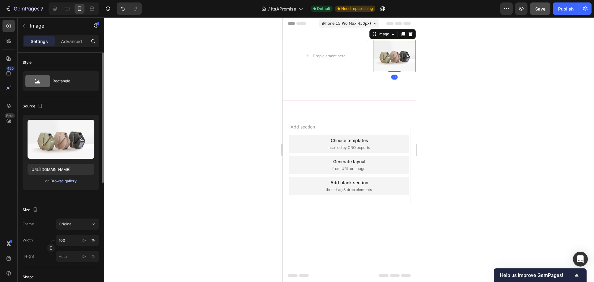
click at [72, 180] on div "Browse gallery" at bounding box center [63, 181] width 26 height 6
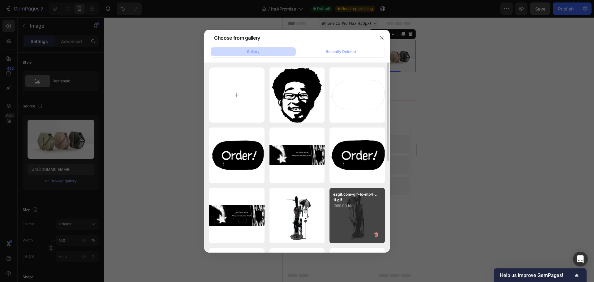
click at [355, 218] on div "ezgif.com-gif-to-mp4-...1).gif 1989.00 kb" at bounding box center [357, 215] width 55 height 55
type input "[URL][DOMAIN_NAME]"
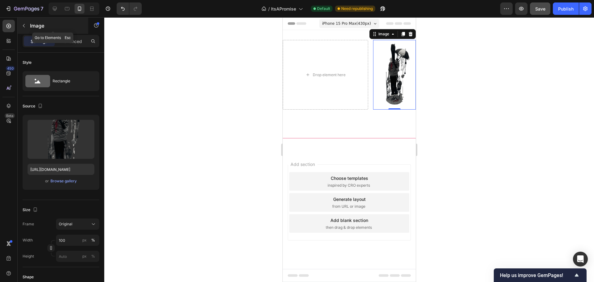
click at [38, 31] on div "Image" at bounding box center [53, 26] width 71 height 16
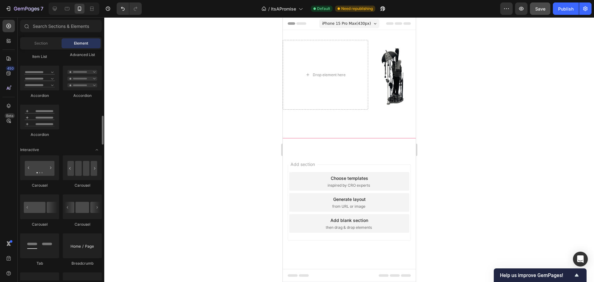
scroll to position [743, 0]
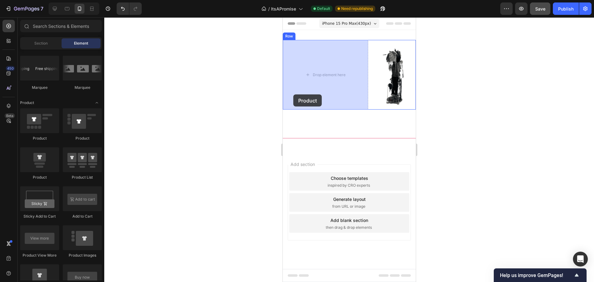
drag, startPoint x: 328, startPoint y: 170, endPoint x: 315, endPoint y: 69, distance: 101.7
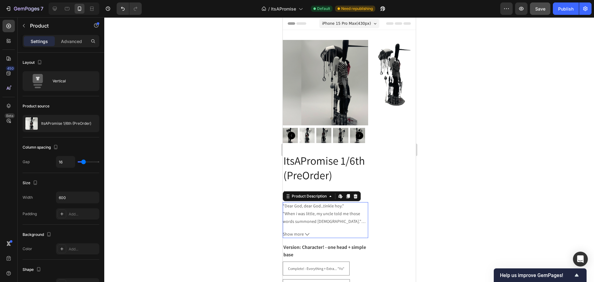
click at [351, 203] on div ""Dear God, dear God...tinkle hoy." "When i was little, my uncle told me those w…" at bounding box center [325, 213] width 85 height 23
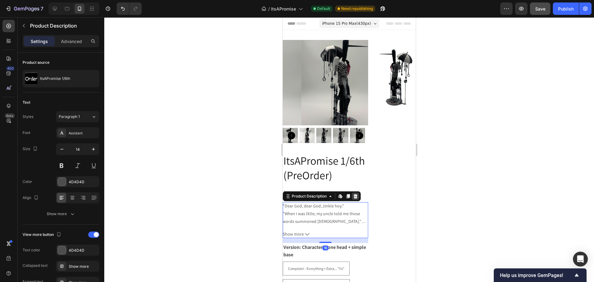
click at [354, 194] on icon at bounding box center [356, 196] width 4 height 4
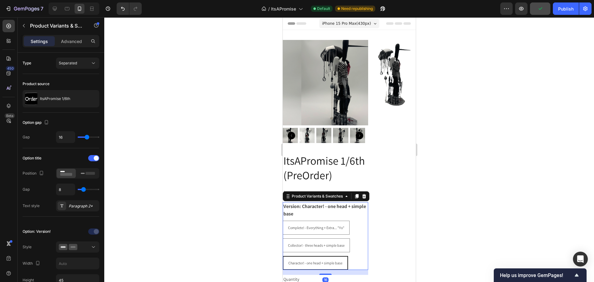
click at [337, 209] on legend "Version: Character! - one head + simple base" at bounding box center [325, 210] width 85 height 16
click at [504, 174] on div at bounding box center [349, 149] width 490 height 265
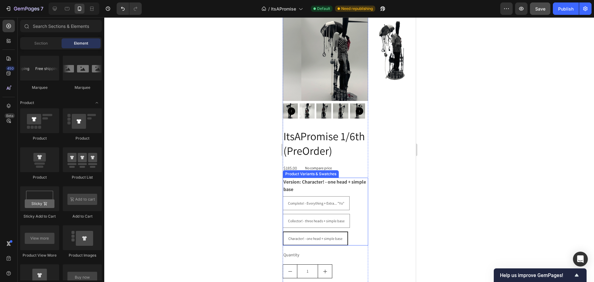
scroll to position [62, 0]
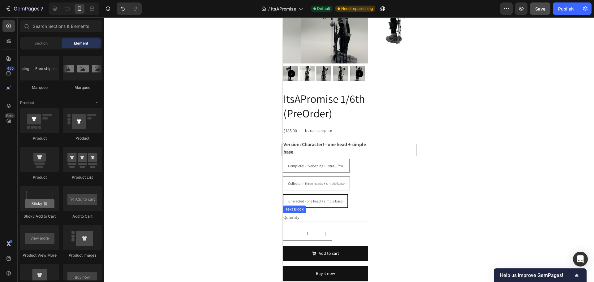
click at [329, 216] on div "Quantity" at bounding box center [325, 217] width 85 height 9
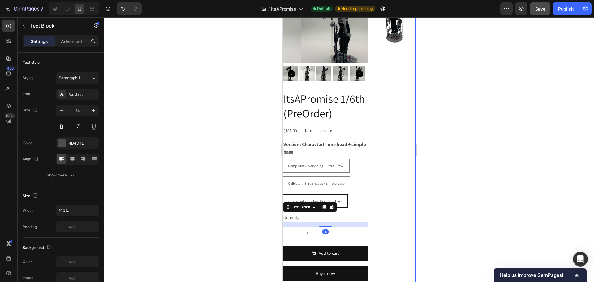
click at [516, 199] on div at bounding box center [349, 149] width 490 height 265
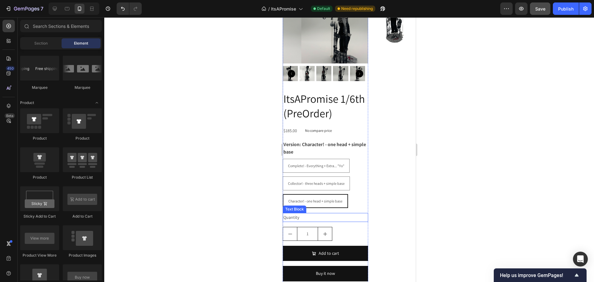
click at [326, 213] on div "Quantity" at bounding box center [325, 217] width 85 height 9
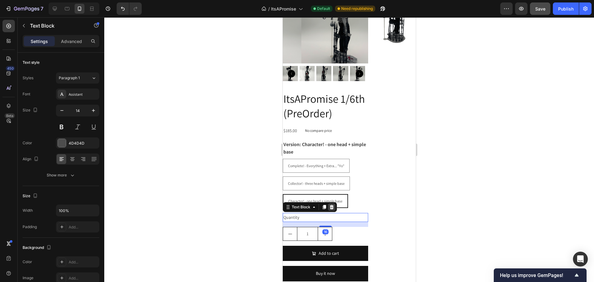
click at [333, 206] on icon at bounding box center [332, 207] width 4 height 4
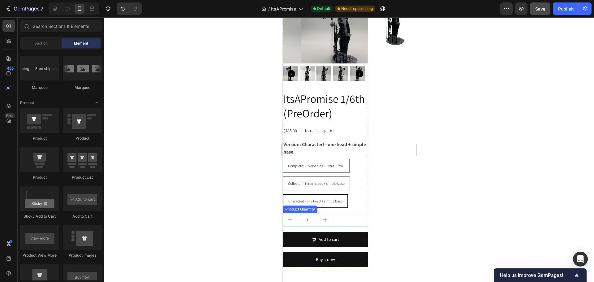
click at [351, 213] on div "1" at bounding box center [325, 220] width 85 height 14
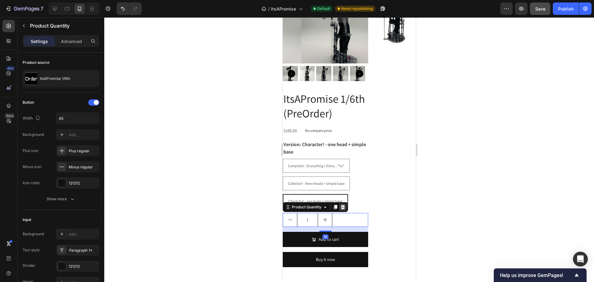
click at [342, 206] on icon at bounding box center [343, 207] width 4 height 4
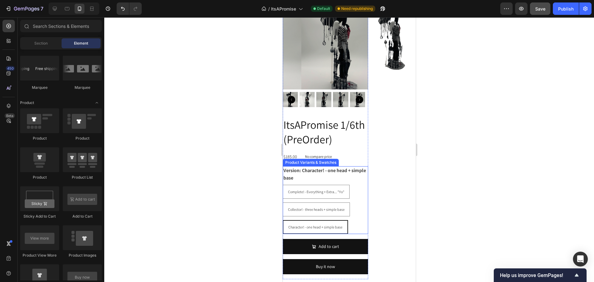
scroll to position [0, 0]
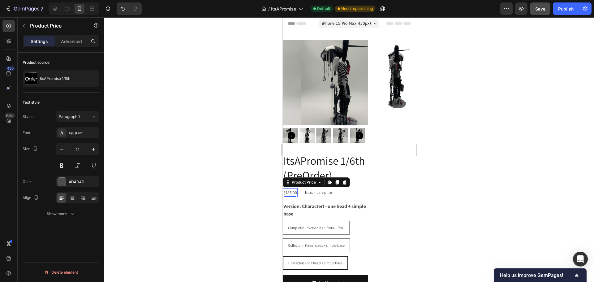
click at [291, 189] on div "$185.00" at bounding box center [290, 192] width 15 height 9
click at [99, 149] on button "button" at bounding box center [93, 149] width 11 height 11
click at [97, 149] on button "button" at bounding box center [93, 149] width 11 height 11
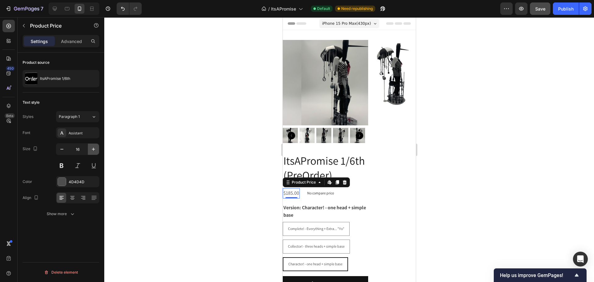
click at [97, 149] on button "button" at bounding box center [93, 149] width 11 height 11
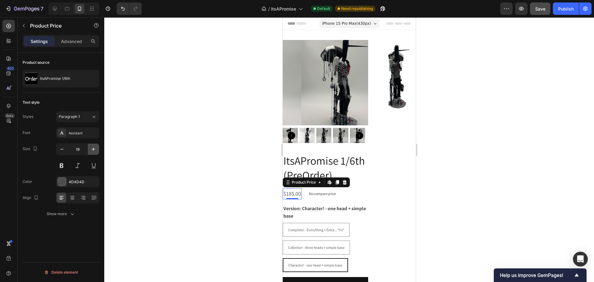
click at [97, 149] on button "button" at bounding box center [93, 149] width 11 height 11
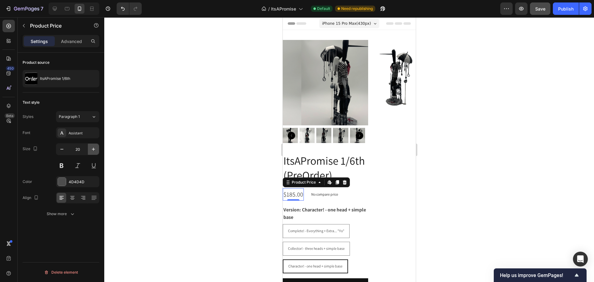
click at [97, 149] on button "button" at bounding box center [93, 149] width 11 height 11
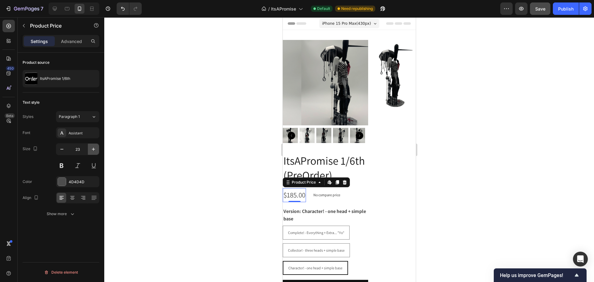
click at [97, 149] on button "button" at bounding box center [93, 149] width 11 height 11
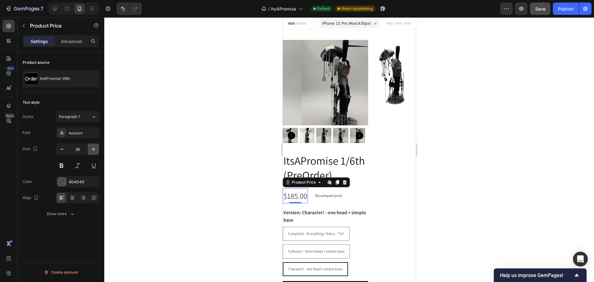
click at [97, 149] on button "button" at bounding box center [93, 149] width 11 height 11
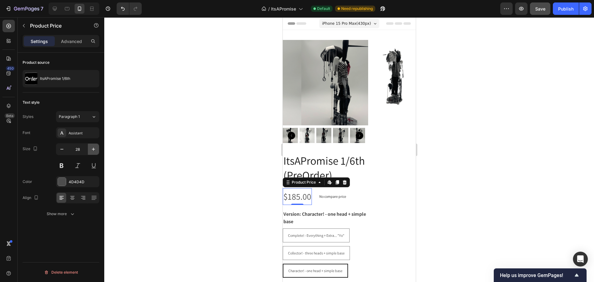
click at [97, 149] on button "button" at bounding box center [93, 149] width 11 height 11
click at [99, 146] on div "29" at bounding box center [77, 149] width 43 height 12
click at [94, 146] on button "button" at bounding box center [93, 149] width 11 height 11
type input "31"
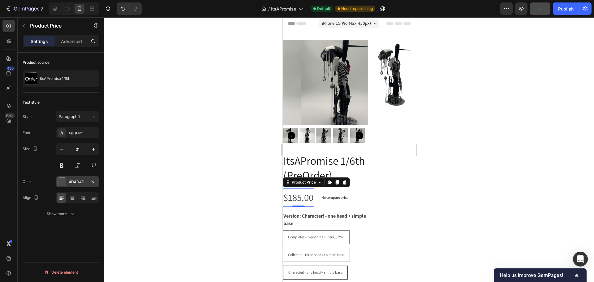
click at [60, 180] on div at bounding box center [62, 182] width 8 height 8
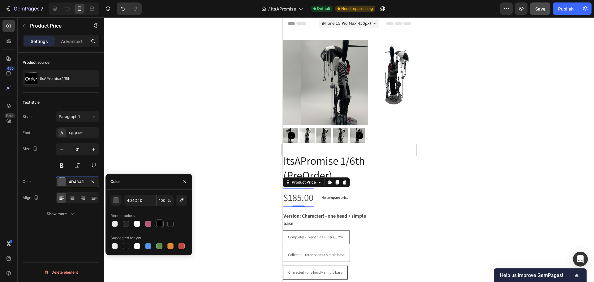
click at [160, 220] on div at bounding box center [159, 223] width 7 height 7
type input "000000"
click at [249, 141] on div at bounding box center [349, 149] width 490 height 265
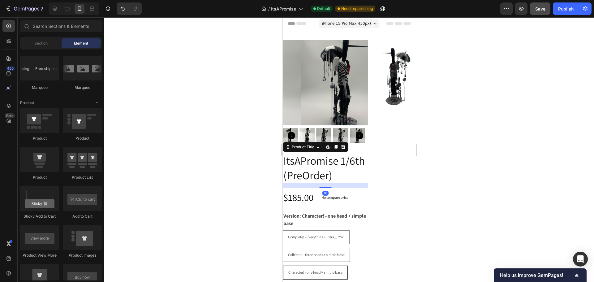
click at [312, 159] on h2 "ItsAPromise 1/6th (PreOrder)" at bounding box center [325, 168] width 85 height 30
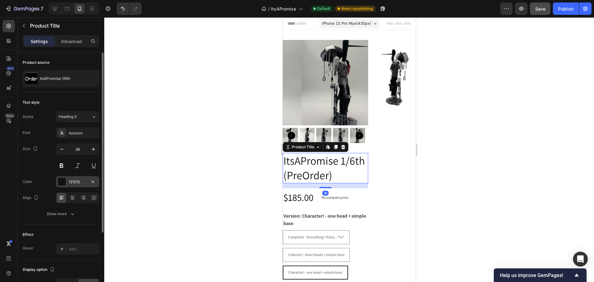
click at [64, 182] on div at bounding box center [62, 182] width 8 height 8
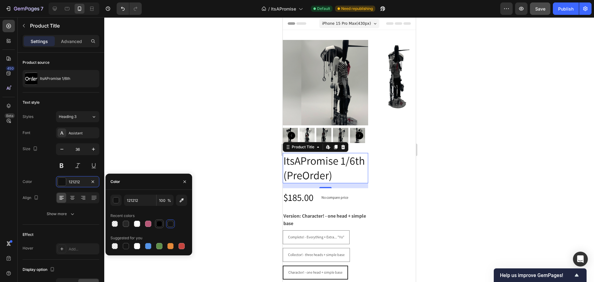
click at [160, 222] on div at bounding box center [159, 224] width 6 height 6
type input "000000"
click at [196, 133] on div at bounding box center [349, 149] width 490 height 265
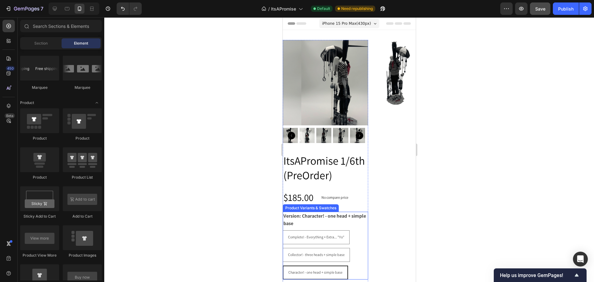
click at [310, 213] on legend "Version: Character! - one head + simple base" at bounding box center [325, 220] width 85 height 16
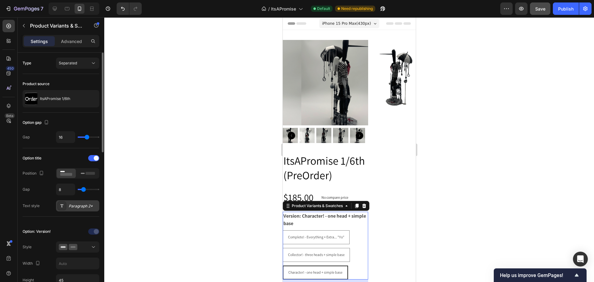
click at [68, 205] on div "Paragraph 2*" at bounding box center [77, 205] width 43 height 11
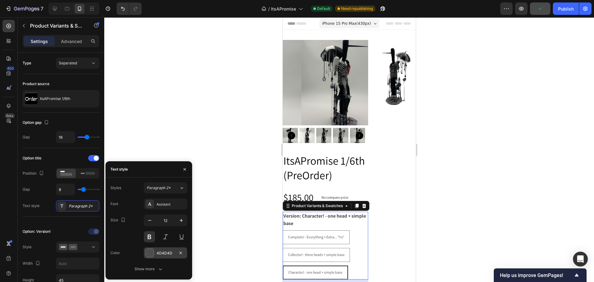
click at [151, 254] on div at bounding box center [150, 253] width 8 height 8
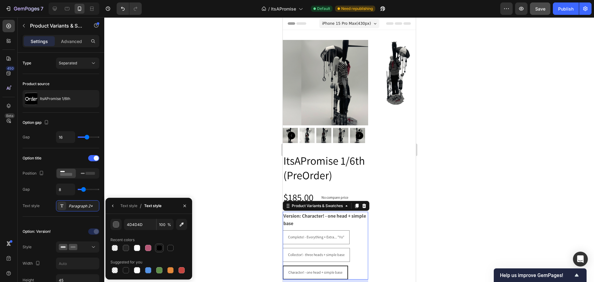
click at [162, 245] on div at bounding box center [159, 247] width 7 height 7
type input "000000"
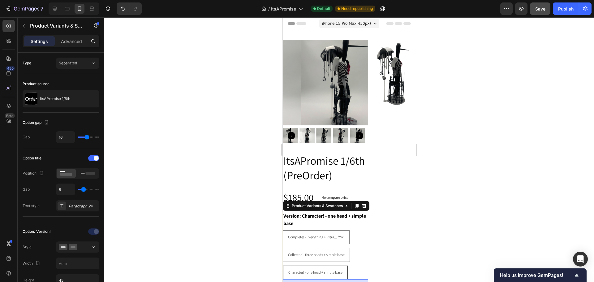
click at [147, 160] on div at bounding box center [349, 149] width 490 height 265
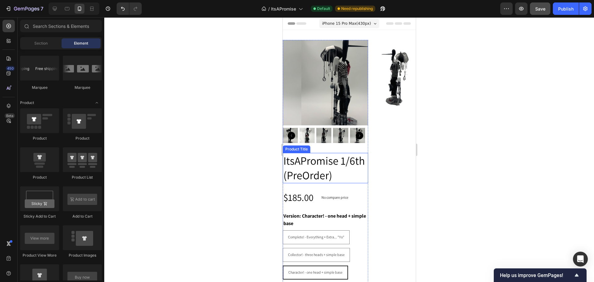
click at [319, 161] on h2 "ItsAPromise 1/6th (PreOrder)" at bounding box center [325, 168] width 85 height 30
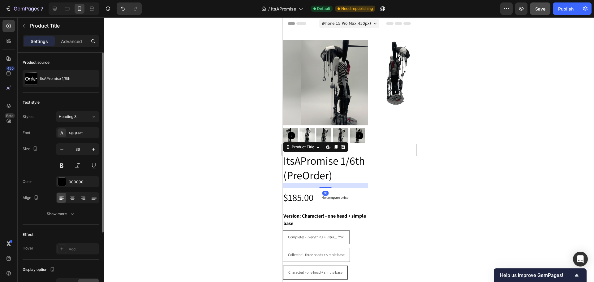
click at [79, 139] on div "Font Assistant Size 36 Color 000000 Align Show more" at bounding box center [61, 173] width 77 height 92
click at [67, 129] on div "Assistant" at bounding box center [77, 132] width 43 height 11
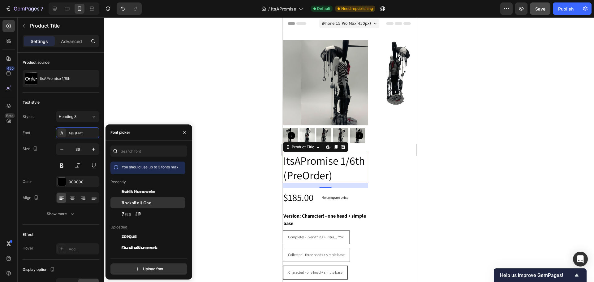
click at [140, 202] on span "RocknRoll One" at bounding box center [137, 203] width 30 height 6
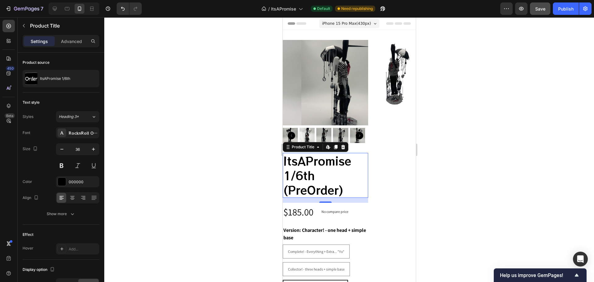
click at [206, 159] on div at bounding box center [349, 149] width 490 height 265
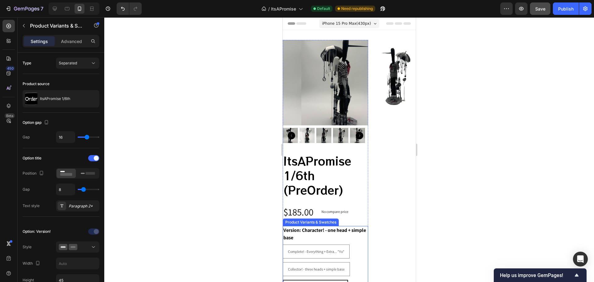
click at [309, 229] on legend "Version: Character! - one head + simple base" at bounding box center [325, 234] width 85 height 16
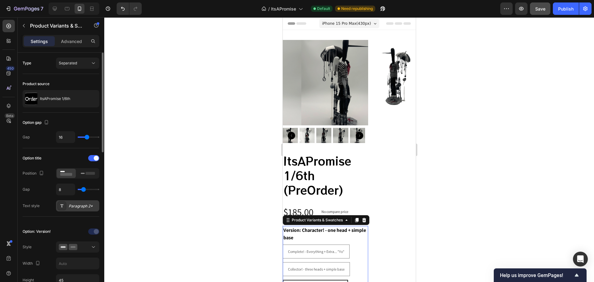
click at [73, 202] on div "Paragraph 2*" at bounding box center [77, 205] width 43 height 11
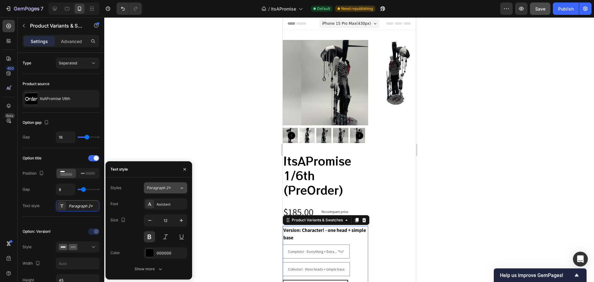
click at [161, 186] on span "Paragraph 2*" at bounding box center [159, 188] width 24 height 6
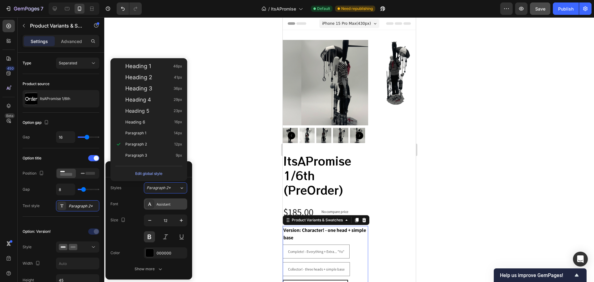
click at [168, 207] on div "Assistant" at bounding box center [171, 205] width 29 height 6
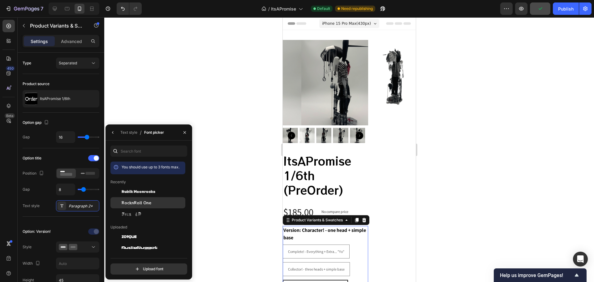
click at [137, 202] on span "RocknRoll One" at bounding box center [137, 203] width 30 height 6
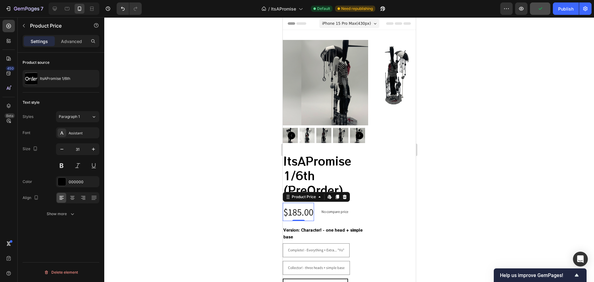
click at [288, 208] on div "$185.00" at bounding box center [298, 212] width 31 height 19
click at [66, 133] on div at bounding box center [62, 132] width 9 height 9
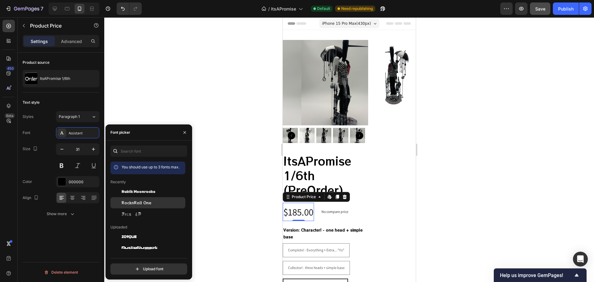
click at [137, 200] on div "RocknRoll One" at bounding box center [148, 202] width 75 height 11
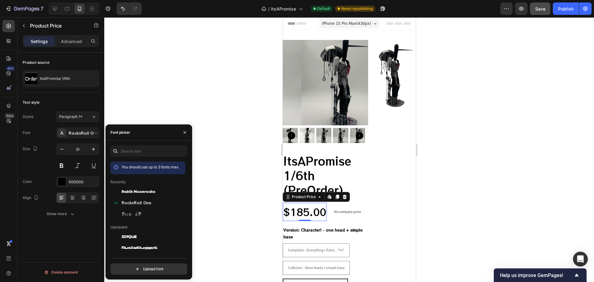
click at [215, 64] on div at bounding box center [349, 149] width 490 height 265
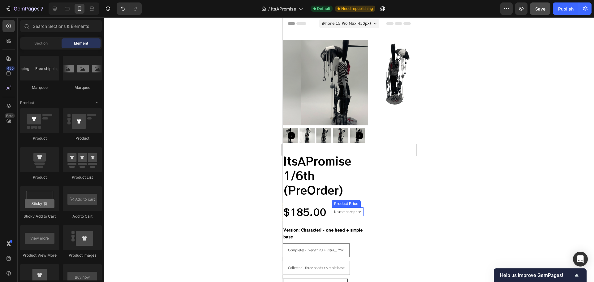
click at [360, 210] on p "No compare price" at bounding box center [347, 212] width 27 height 4
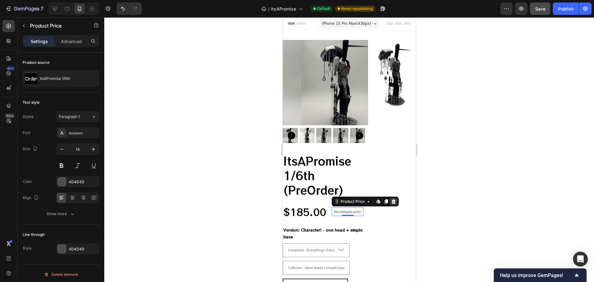
click at [396, 198] on div at bounding box center [393, 201] width 7 height 7
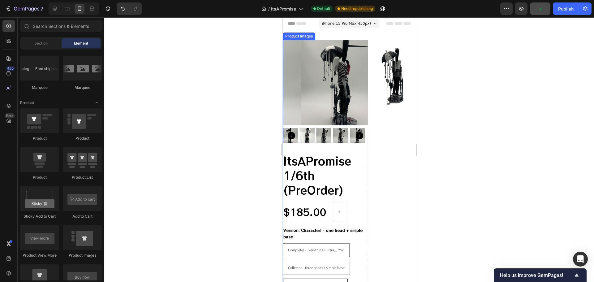
click at [328, 79] on img at bounding box center [343, 82] width 85 height 85
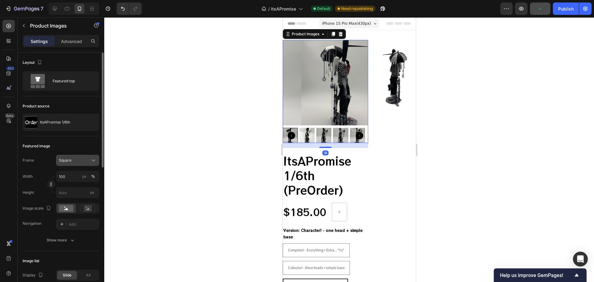
click at [71, 160] on span "Square" at bounding box center [65, 161] width 13 height 6
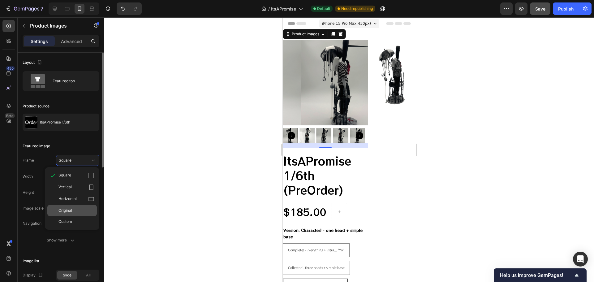
click at [74, 211] on div "Original" at bounding box center [77, 211] width 36 height 6
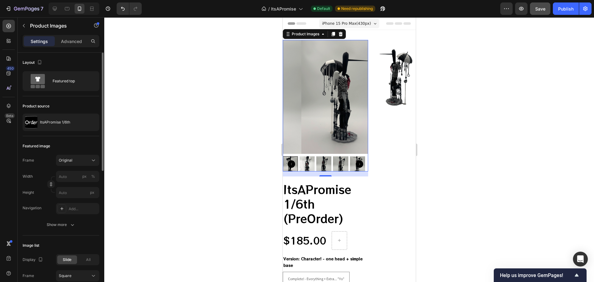
click at [461, 120] on div at bounding box center [349, 149] width 490 height 265
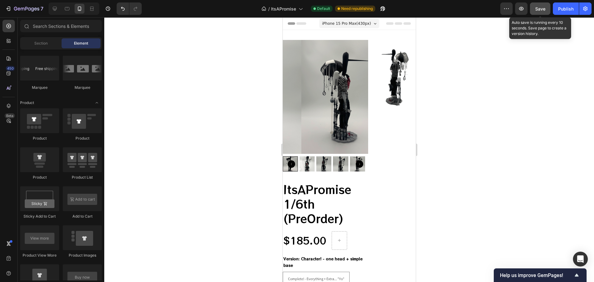
click at [541, 14] on button "Save" at bounding box center [540, 8] width 20 height 12
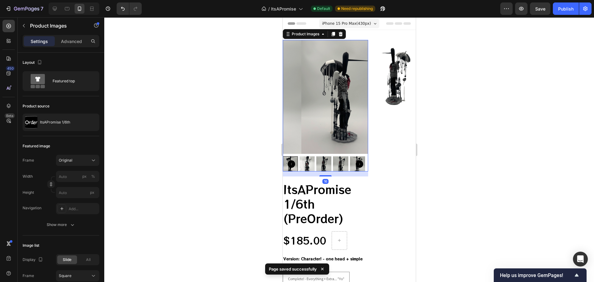
click at [294, 160] on icon "Carousel Back Arrow" at bounding box center [291, 163] width 7 height 7
click at [292, 160] on icon "Carousel Back Arrow" at bounding box center [291, 163] width 7 height 7
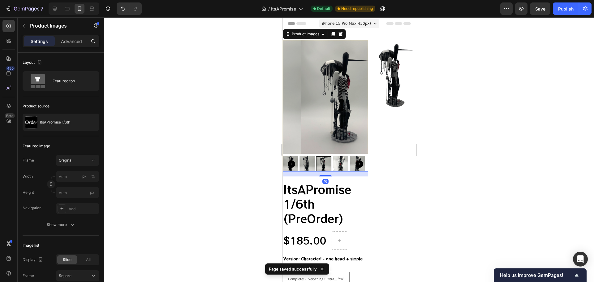
click at [342, 160] on img at bounding box center [340, 163] width 15 height 15
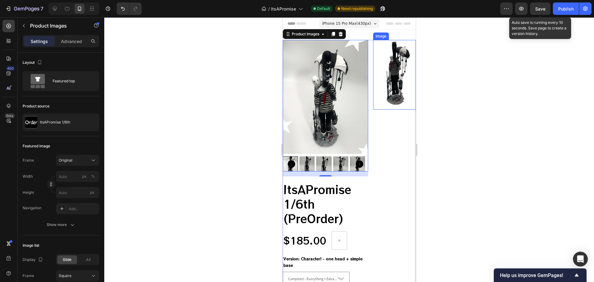
click at [537, 9] on span "Save" at bounding box center [541, 8] width 10 height 5
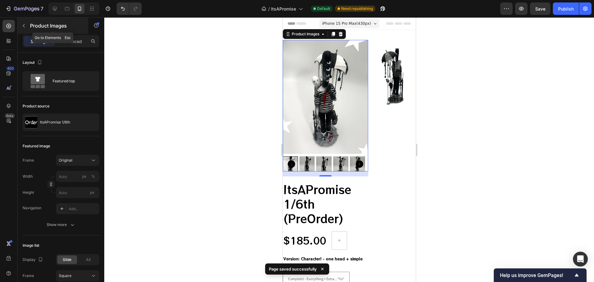
click at [29, 23] on div "Product Images" at bounding box center [53, 26] width 71 height 16
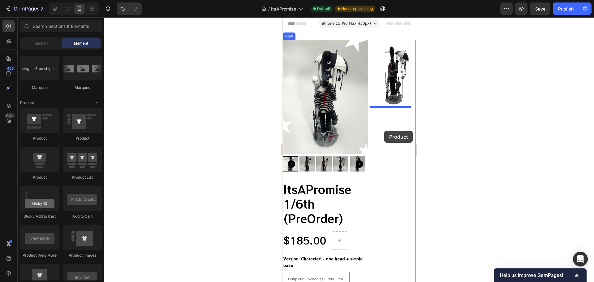
drag, startPoint x: 319, startPoint y: 183, endPoint x: 384, endPoint y: 131, distance: 83.5
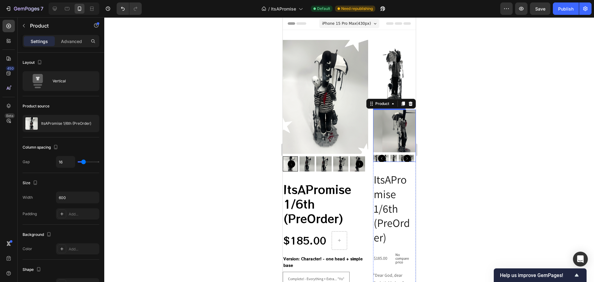
click at [386, 128] on img at bounding box center [403, 131] width 43 height 43
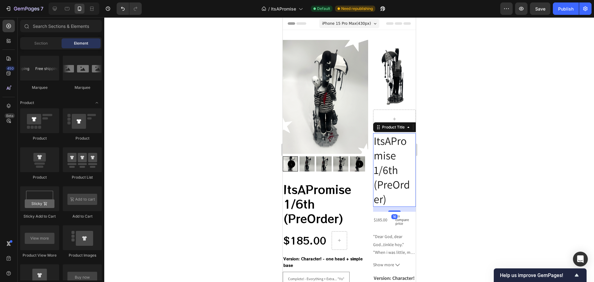
click at [389, 137] on h2 "ItsAPromise 1/6th (PreOrder)" at bounding box center [394, 170] width 43 height 74
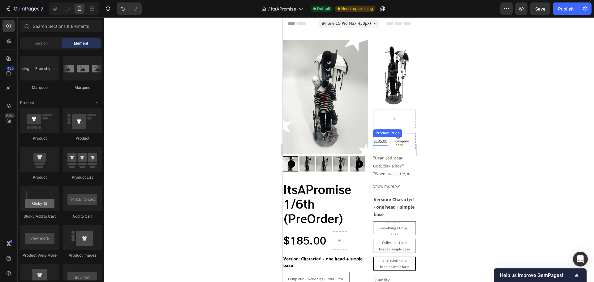
click at [381, 137] on div "$185.00" at bounding box center [380, 141] width 15 height 9
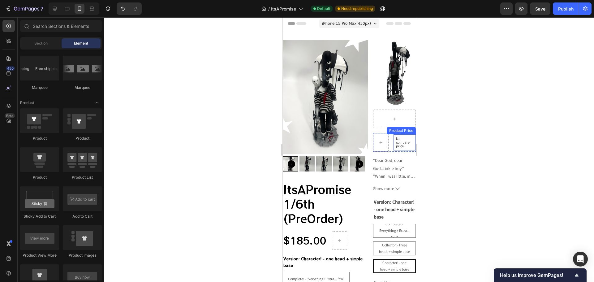
click at [397, 137] on p "No compare price" at bounding box center [404, 142] width 17 height 11
click at [389, 136] on div "Row" at bounding box center [394, 142] width 43 height 19
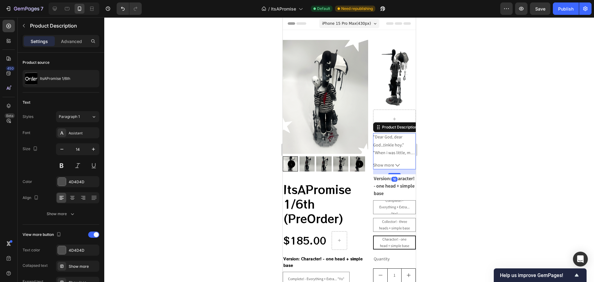
click at [384, 135] on p ""Dear God, dear God...tinkle hoy."" at bounding box center [388, 140] width 31 height 13
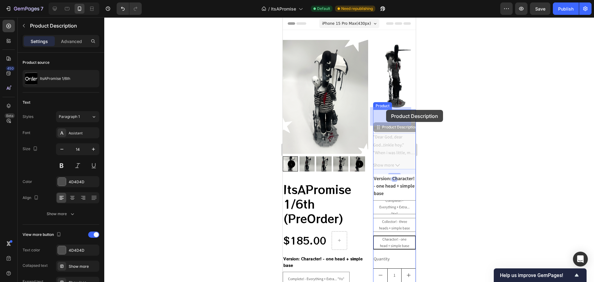
drag, startPoint x: 383, startPoint y: 128, endPoint x: 386, endPoint y: 110, distance: 17.6
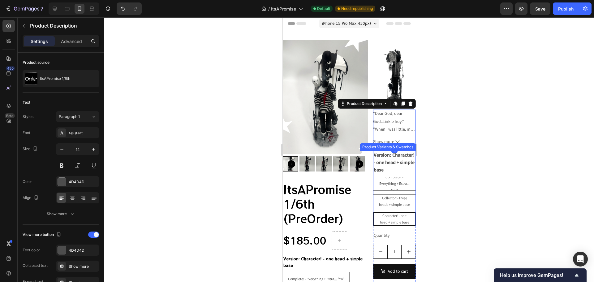
click at [387, 158] on legend "Version: Character! - one head + simple base" at bounding box center [394, 163] width 43 height 24
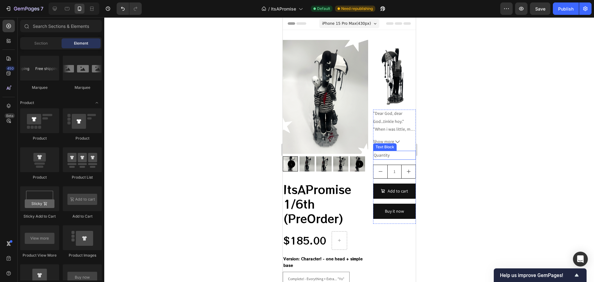
click at [379, 153] on div "Quantity" at bounding box center [394, 155] width 43 height 9
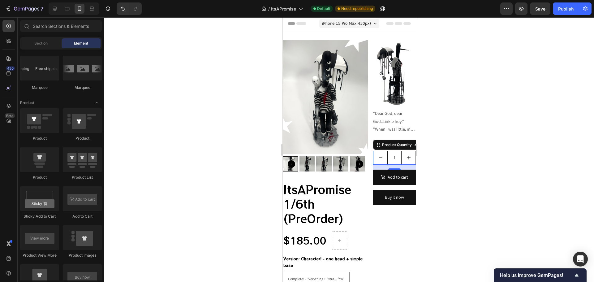
click at [382, 153] on button "decrement" at bounding box center [380, 157] width 14 height 13
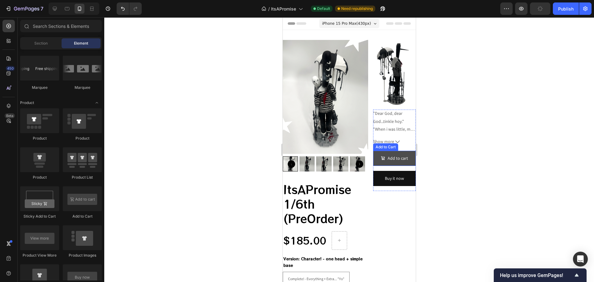
click at [393, 151] on button "Add to cart" at bounding box center [394, 158] width 43 height 15
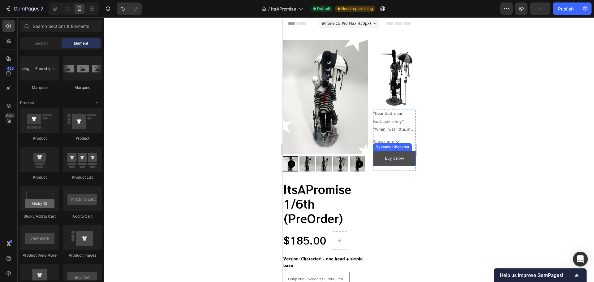
click at [390, 151] on button "Buy it now" at bounding box center [394, 158] width 43 height 15
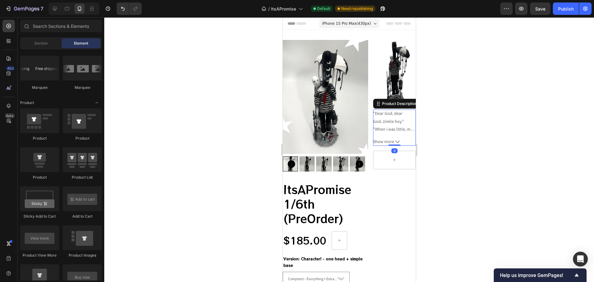
click at [384, 139] on span "Show more" at bounding box center [383, 142] width 21 height 8
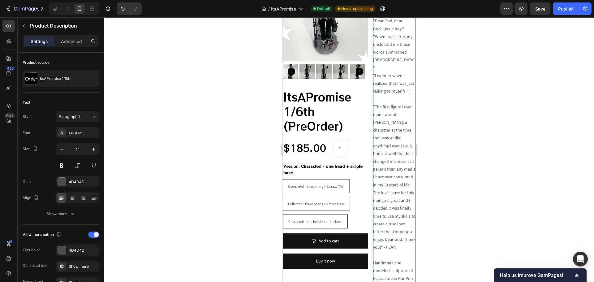
scroll to position [93, 0]
click at [134, 105] on div at bounding box center [349, 149] width 490 height 265
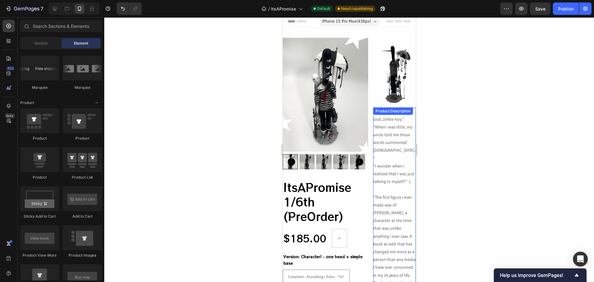
scroll to position [0, 0]
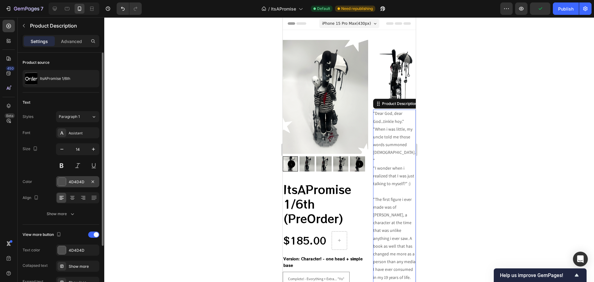
click at [64, 178] on div at bounding box center [62, 182] width 8 height 8
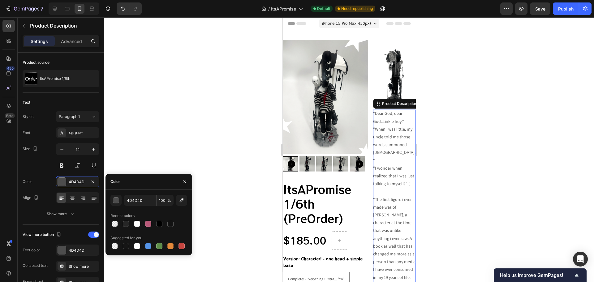
drag, startPoint x: 159, startPoint y: 223, endPoint x: 159, endPoint y: 219, distance: 3.8
click at [159, 223] on div at bounding box center [159, 224] width 6 height 6
type input "000000"
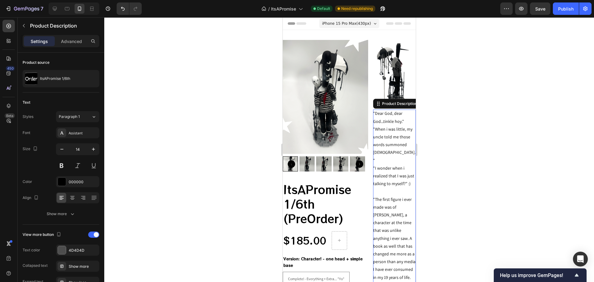
click at [182, 119] on div at bounding box center [349, 149] width 490 height 265
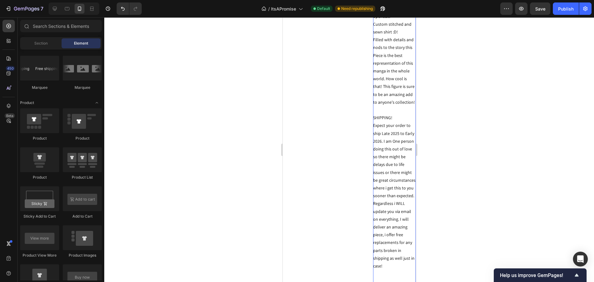
scroll to position [619, 0]
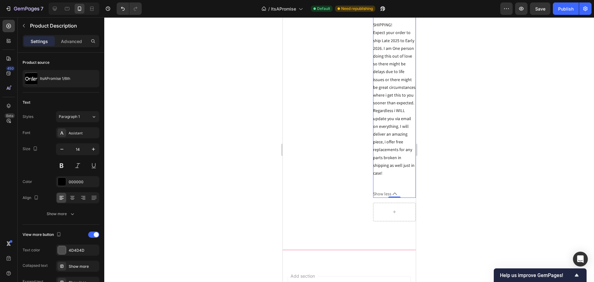
click at [381, 190] on span "Show less" at bounding box center [382, 194] width 18 height 8
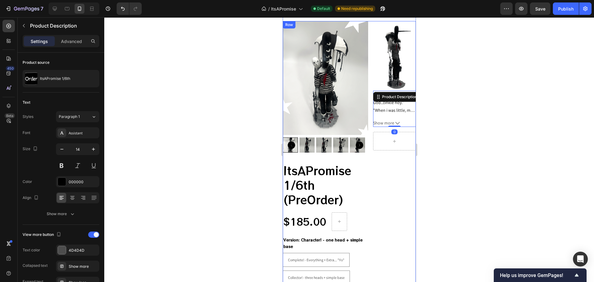
scroll to position [0, 0]
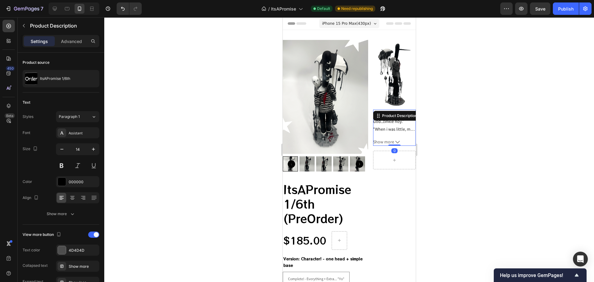
click at [512, 154] on div at bounding box center [349, 149] width 490 height 265
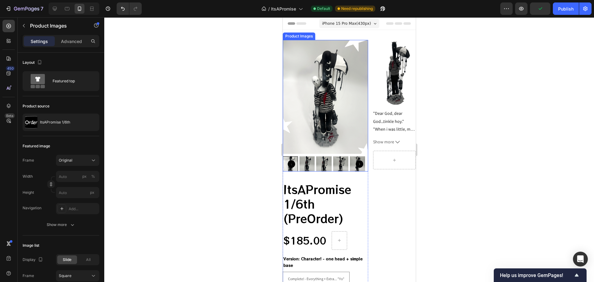
click at [310, 126] on img at bounding box center [325, 97] width 85 height 114
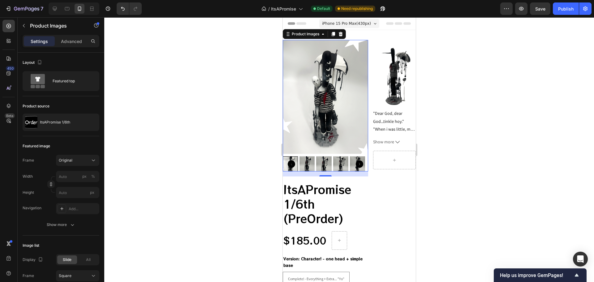
click at [481, 72] on div at bounding box center [349, 149] width 490 height 265
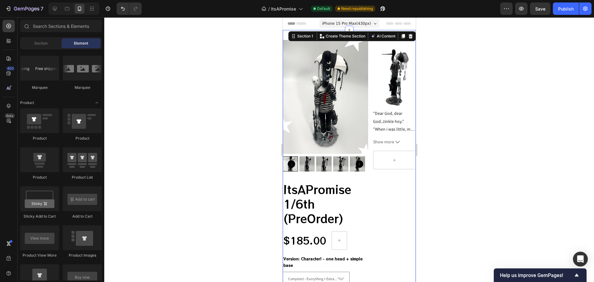
click at [325, 35] on div "Product Images ItsAPromise 1/6th (PreOrder) Product Title $185.00 Product Price…" at bounding box center [349, 205] width 133 height 351
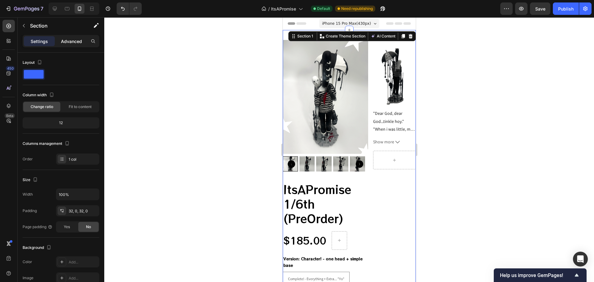
click at [79, 38] on p "Advanced" at bounding box center [71, 41] width 21 height 7
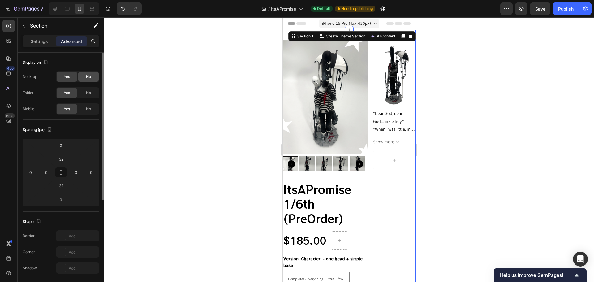
click at [83, 78] on div "No" at bounding box center [88, 77] width 20 height 10
click at [184, 66] on div at bounding box center [349, 149] width 490 height 265
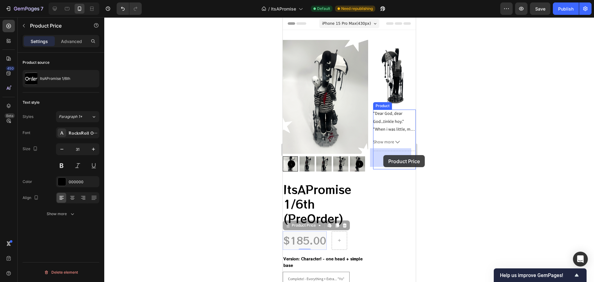
drag, startPoint x: 302, startPoint y: 223, endPoint x: 383, endPoint y: 155, distance: 106.2
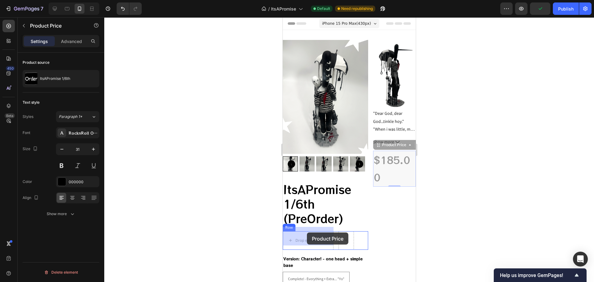
drag, startPoint x: 384, startPoint y: 143, endPoint x: 307, endPoint y: 233, distance: 118.1
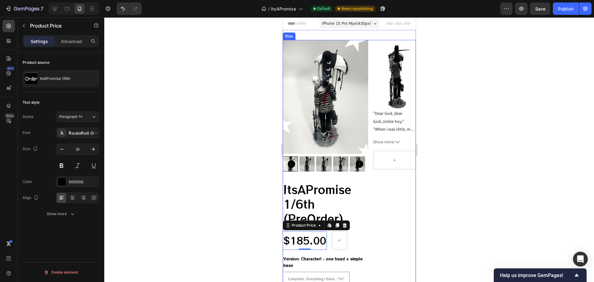
click at [476, 192] on div at bounding box center [349, 149] width 490 height 265
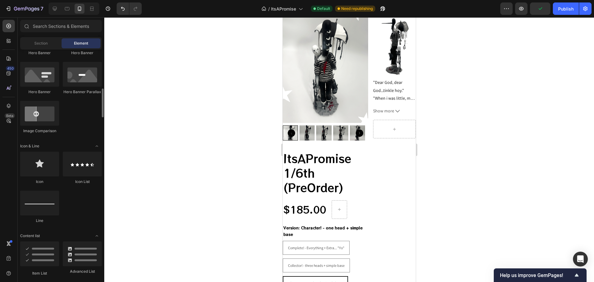
scroll to position [124, 0]
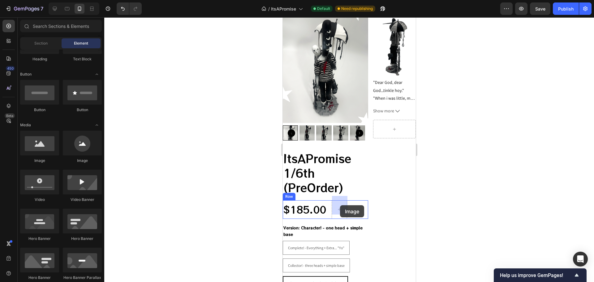
drag, startPoint x: 320, startPoint y: 161, endPoint x: 340, endPoint y: 205, distance: 49.0
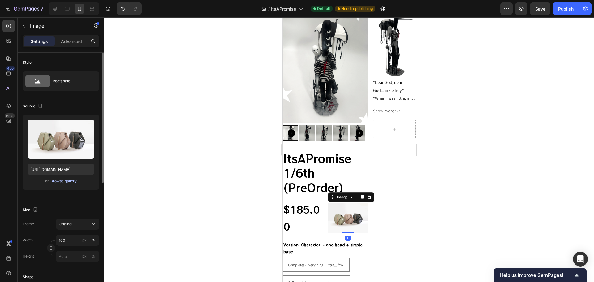
click at [75, 181] on div "Browse gallery" at bounding box center [63, 181] width 26 height 6
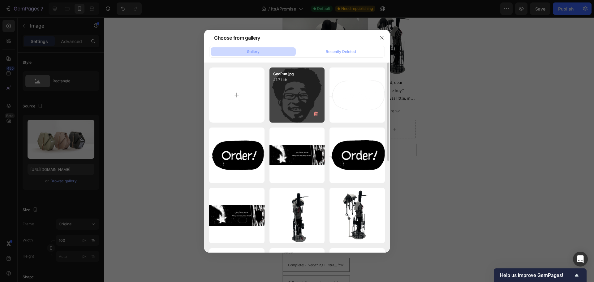
click at [310, 99] on div "GodPun.jpg 41.71 kb" at bounding box center [297, 94] width 55 height 55
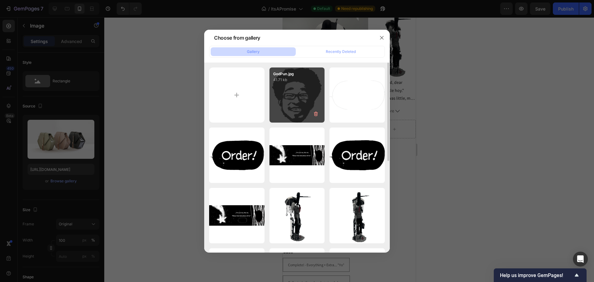
type input "[URL][DOMAIN_NAME]"
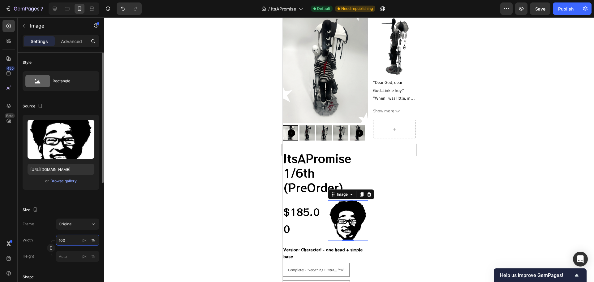
click at [71, 239] on input "100" at bounding box center [77, 240] width 43 height 11
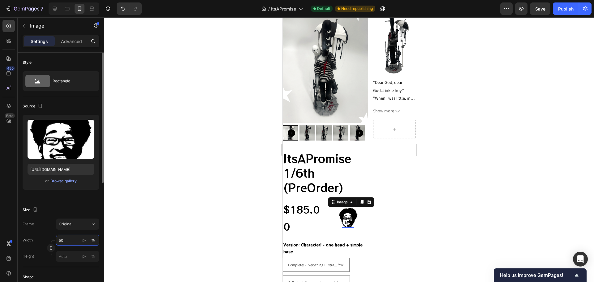
type input "50"
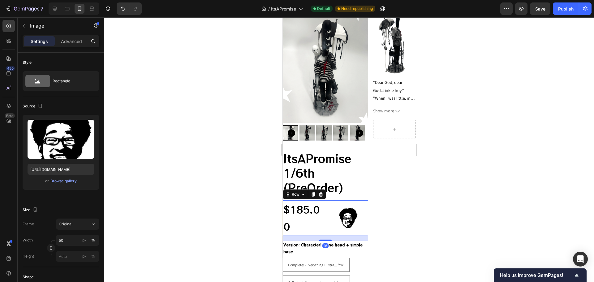
click at [324, 218] on div "$185.00 Product Price Product Price Image Row 16" at bounding box center [325, 218] width 85 height 36
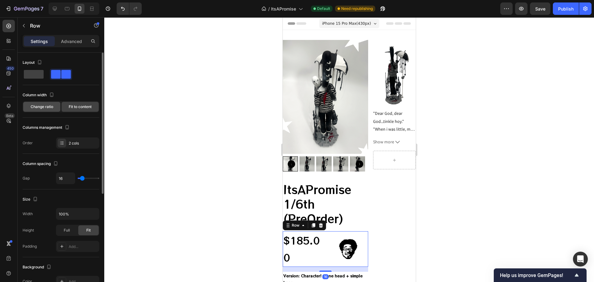
scroll to position [31, 0]
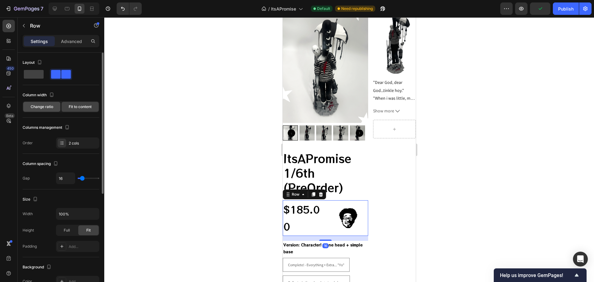
click at [45, 109] on span "Change ratio" at bounding box center [42, 107] width 23 height 6
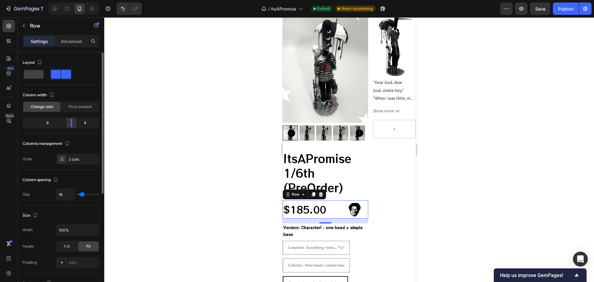
drag, startPoint x: 63, startPoint y: 120, endPoint x: 72, endPoint y: 120, distance: 9.0
click at [72, 120] on div at bounding box center [71, 123] width 11 height 9
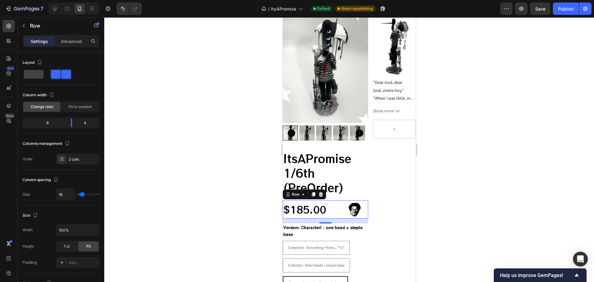
click at [482, 128] on div at bounding box center [349, 149] width 490 height 265
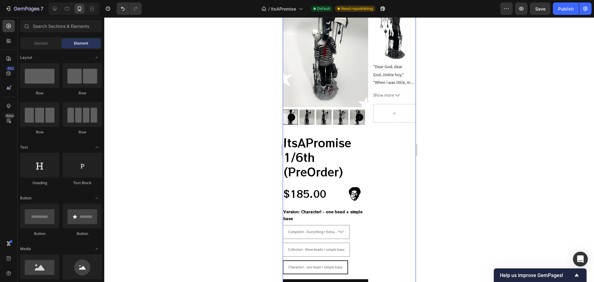
scroll to position [93, 0]
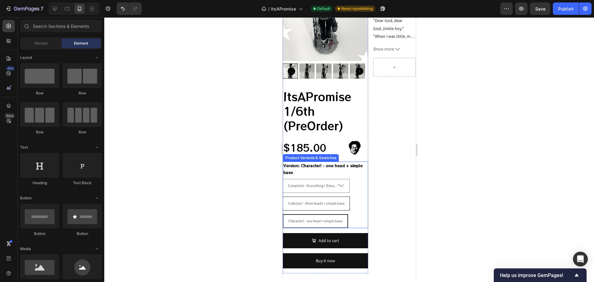
click at [308, 201] on span "Collector! - three heads + simple base" at bounding box center [316, 203] width 57 height 5
click at [283, 197] on input "Collector! - three heads + simple base Collector! - three heads + simple base C…" at bounding box center [282, 196] width 0 height 0
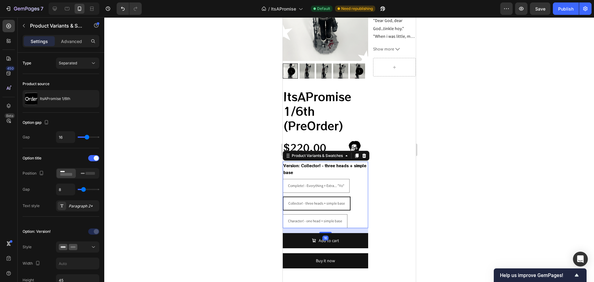
click at [294, 185] on div "Collector! - three heads + simple base" at bounding box center [317, 187] width 46 height 14
click at [283, 196] on input "Collector! - three heads + simple base Collector! - three heads + simple base C…" at bounding box center [282, 196] width 0 height 0
radio input "true"
click at [290, 183] on span "Complete! - Everything + Extra... "Yo"" at bounding box center [316, 185] width 56 height 5
click at [283, 179] on input "Complete! - Everything + Extra... "Yo" Complete! - Everything + Extra... "Yo" C…" at bounding box center [282, 179] width 0 height 0
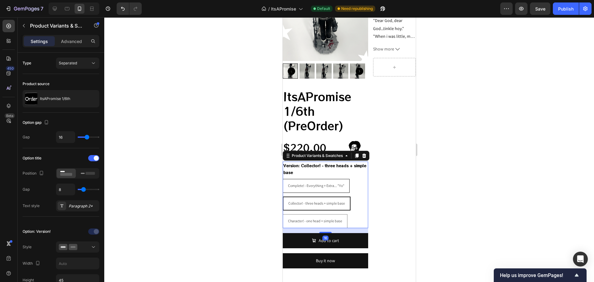
radio input "false"
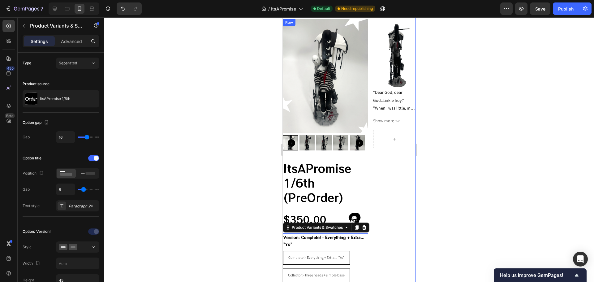
scroll to position [0, 0]
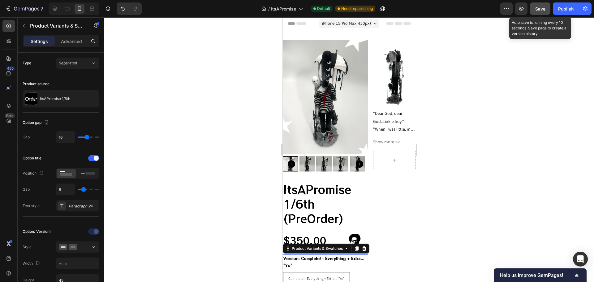
click at [540, 9] on span "Save" at bounding box center [541, 8] width 10 height 5
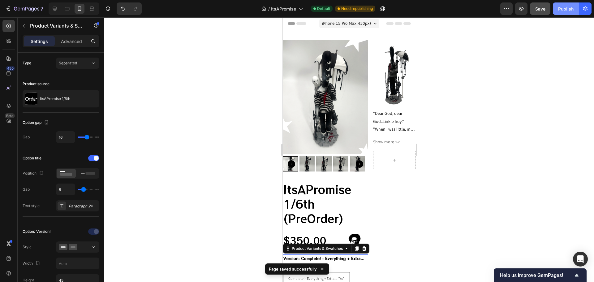
click at [568, 14] on button "Publish" at bounding box center [566, 8] width 26 height 12
